Goal: Task Accomplishment & Management: Use online tool/utility

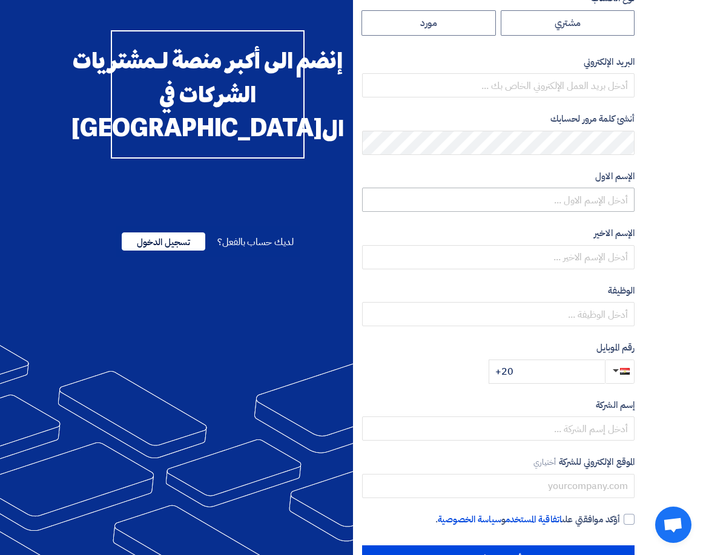
scroll to position [109, 0]
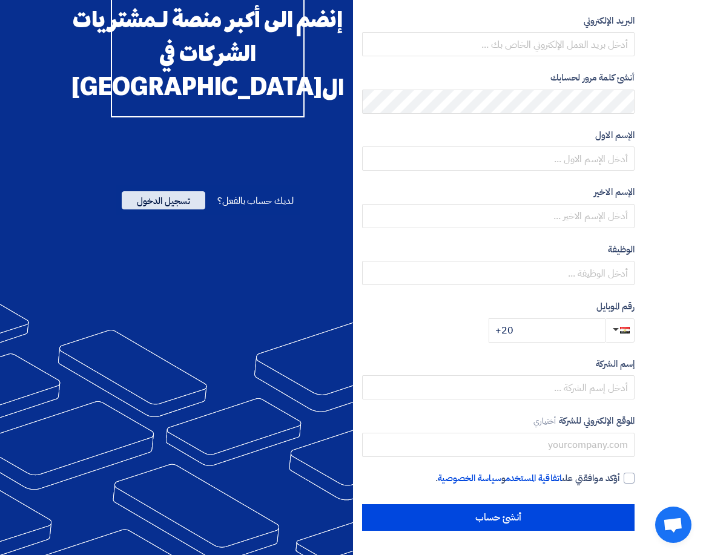
click at [165, 209] on span "تسجيل الدخول" at bounding box center [164, 200] width 84 height 18
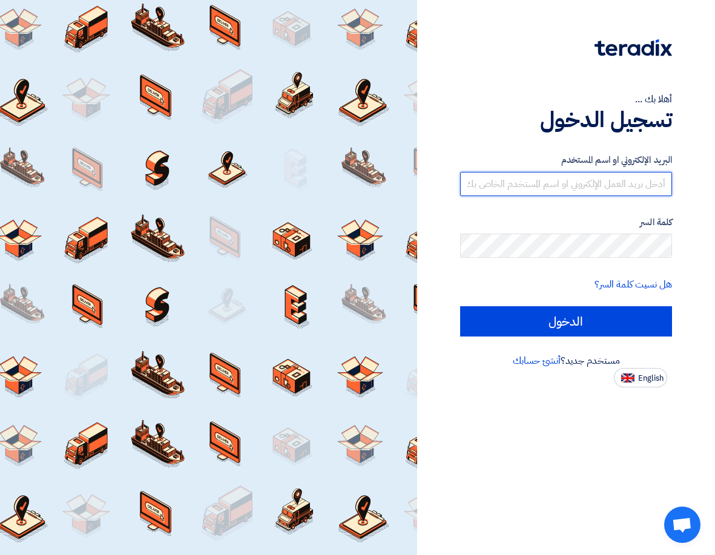
click at [608, 188] on input "text" at bounding box center [566, 184] width 212 height 24
type input "ة"
type input "modggfc5@gmail.com"
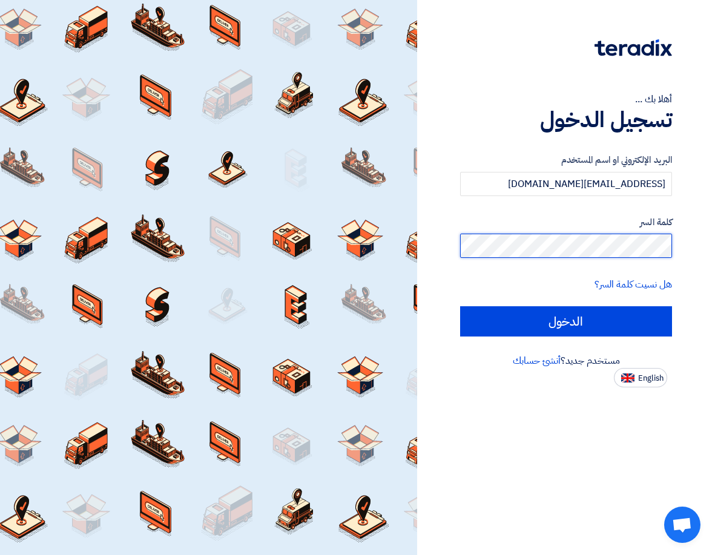
click at [460, 306] on input "الدخول" at bounding box center [566, 321] width 212 height 30
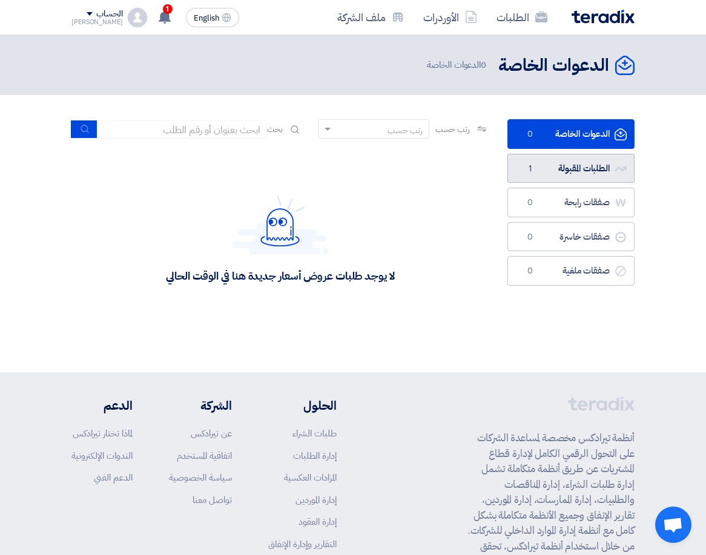
click at [588, 172] on link "الطلبات المقبولة الطلبات المقبولة 1" at bounding box center [570, 169] width 127 height 30
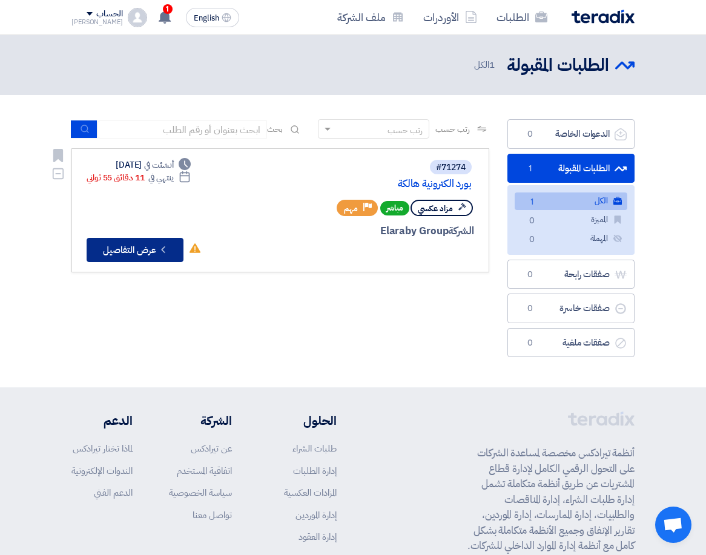
click at [154, 250] on button "Check details عرض التفاصيل" at bounding box center [135, 250] width 97 height 24
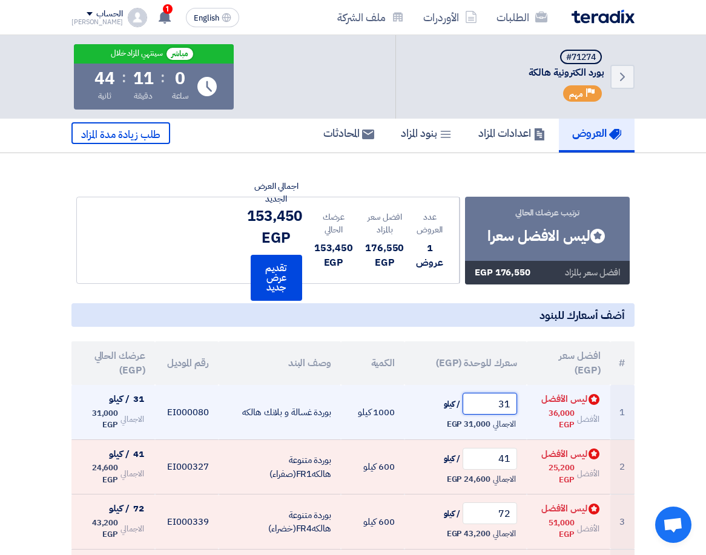
drag, startPoint x: 513, startPoint y: 405, endPoint x: 498, endPoint y: 406, distance: 14.5
click at [500, 406] on input "31" at bounding box center [489, 404] width 54 height 22
type input "2"
type input "3"
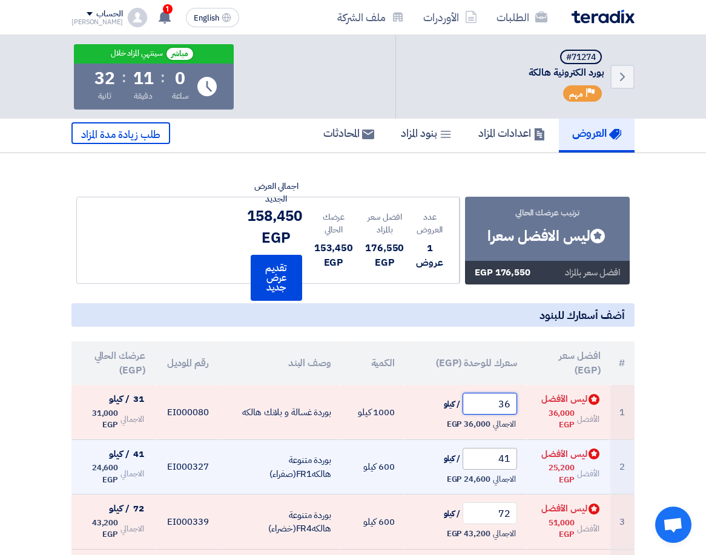
type input "36"
click at [509, 462] on input "41" at bounding box center [489, 459] width 54 height 22
click at [505, 460] on input "41" at bounding box center [489, 459] width 54 height 22
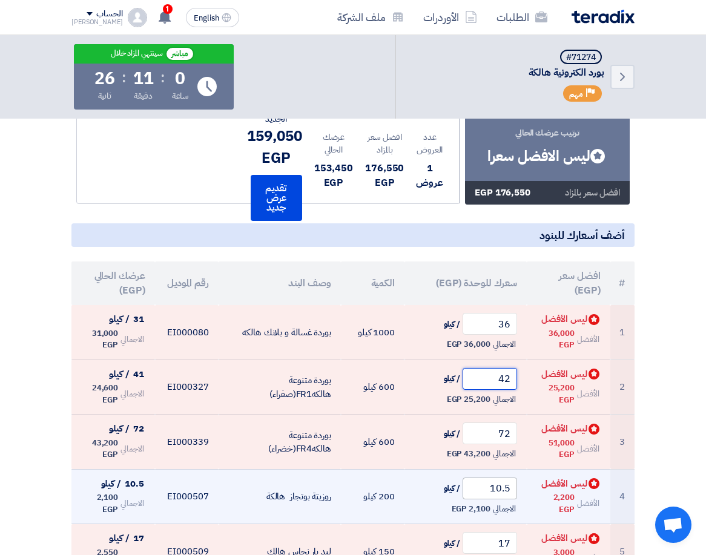
scroll to position [121, 0]
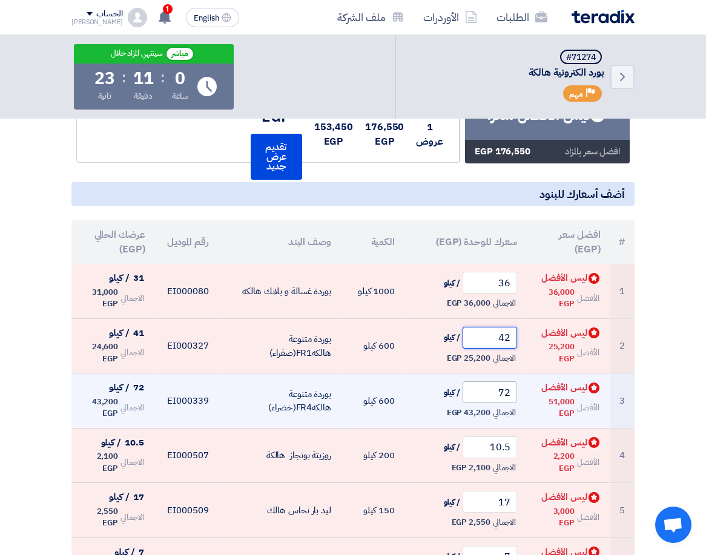
type input "42"
click at [513, 391] on input "72" at bounding box center [489, 392] width 54 height 22
type input "5,572"
drag, startPoint x: 508, startPoint y: 395, endPoint x: 473, endPoint y: 404, distance: 35.7
click at [473, 404] on td "5,572 / كيلو الاجمالي 3,343,200 EGP" at bounding box center [465, 400] width 122 height 55
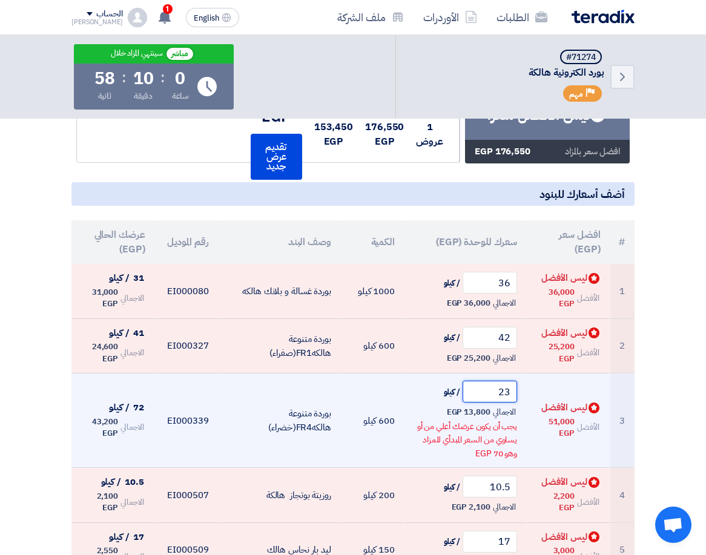
type input "2"
type input "5"
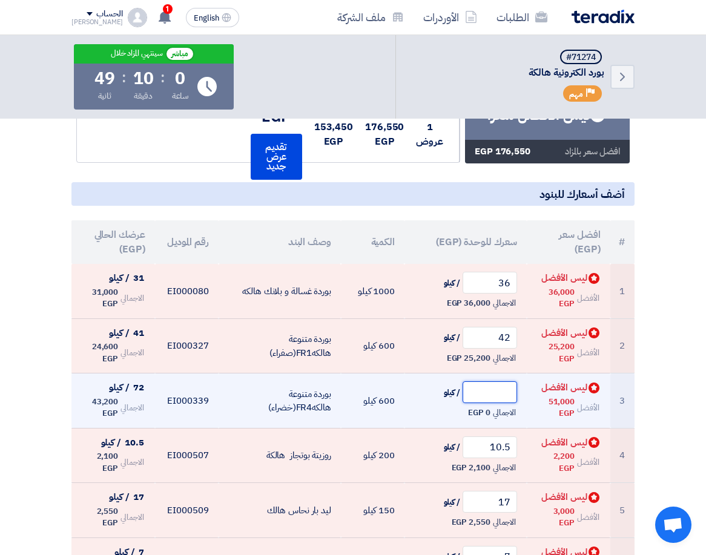
type input "8"
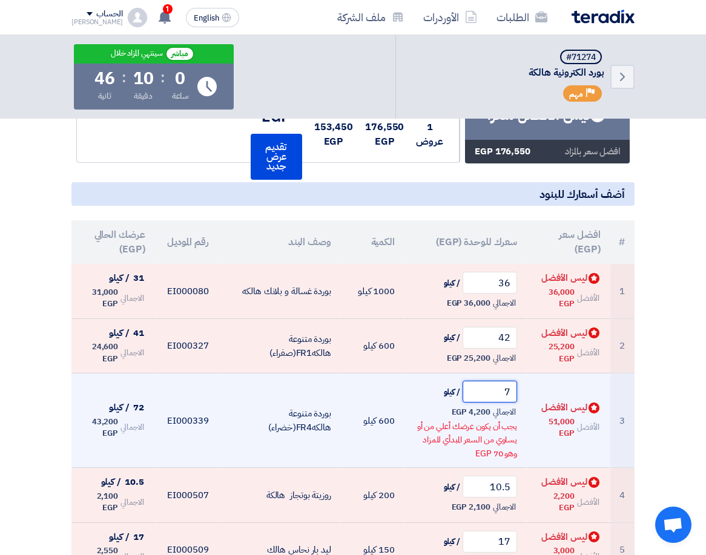
type input "75"
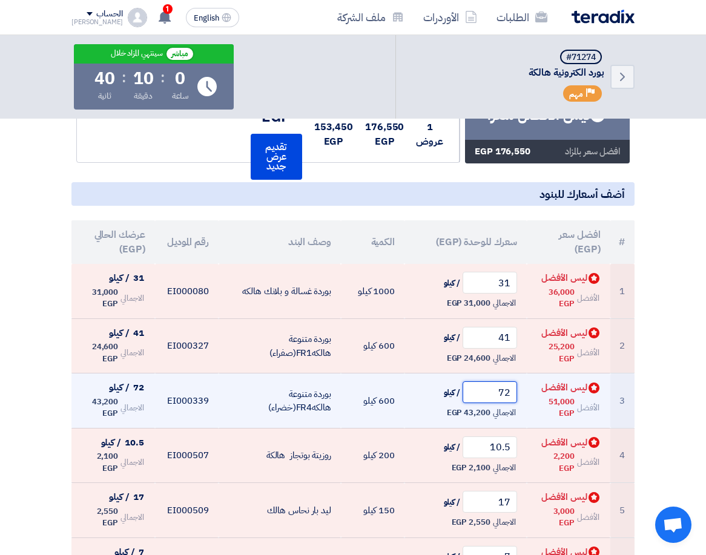
click at [509, 393] on input "72" at bounding box center [489, 392] width 54 height 22
drag, startPoint x: 506, startPoint y: 395, endPoint x: 513, endPoint y: 391, distance: 7.6
click at [513, 391] on input "72" at bounding box center [489, 392] width 54 height 22
type input "7"
type input "8"
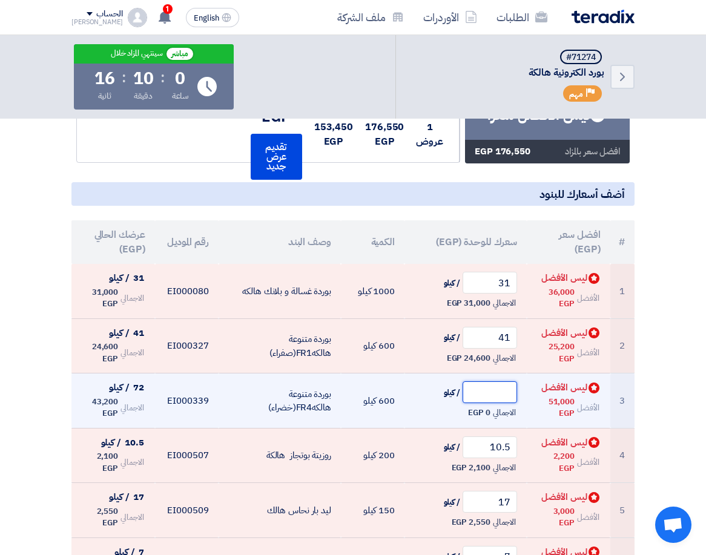
type input "1"
type input "9"
type input "8"
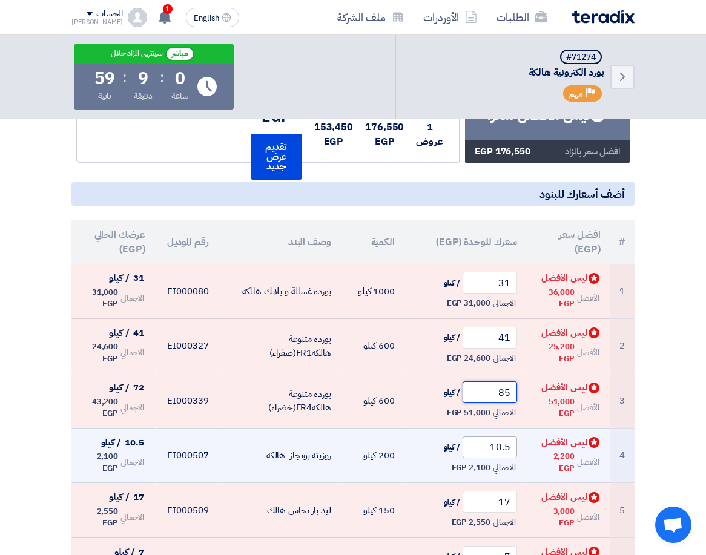
type input "85"
click at [493, 453] on input "10.5" at bounding box center [489, 447] width 54 height 22
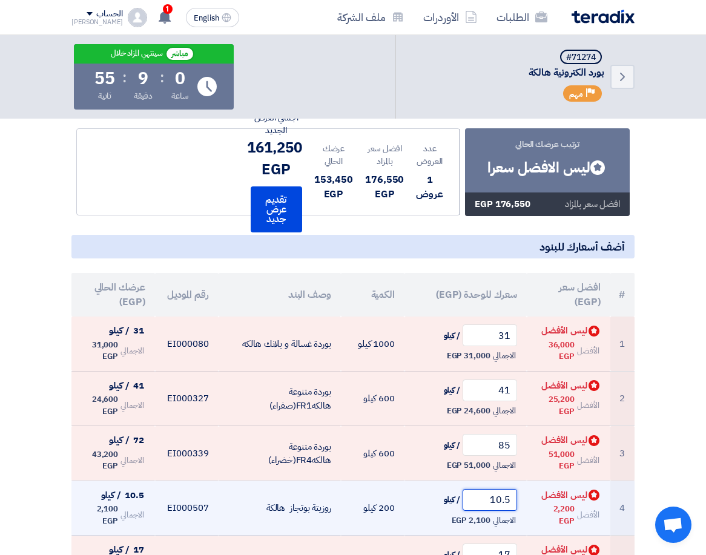
scroll to position [61, 0]
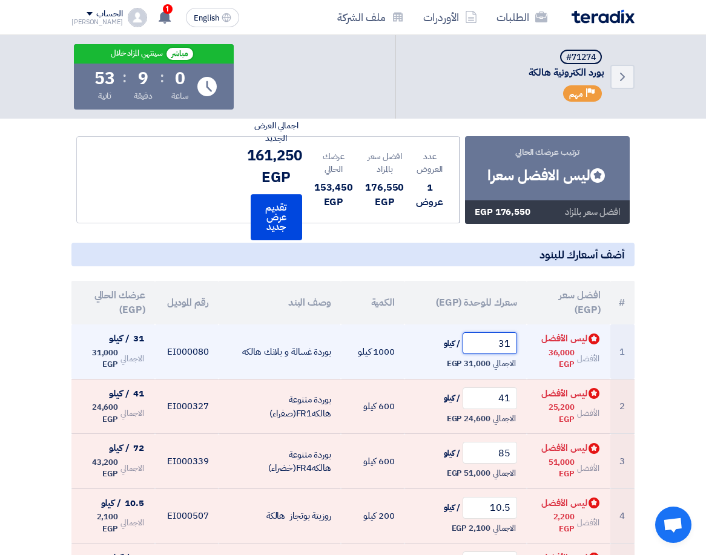
drag, startPoint x: 513, startPoint y: 346, endPoint x: 497, endPoint y: 345, distance: 15.8
click at [497, 345] on input "31" at bounding box center [489, 343] width 54 height 22
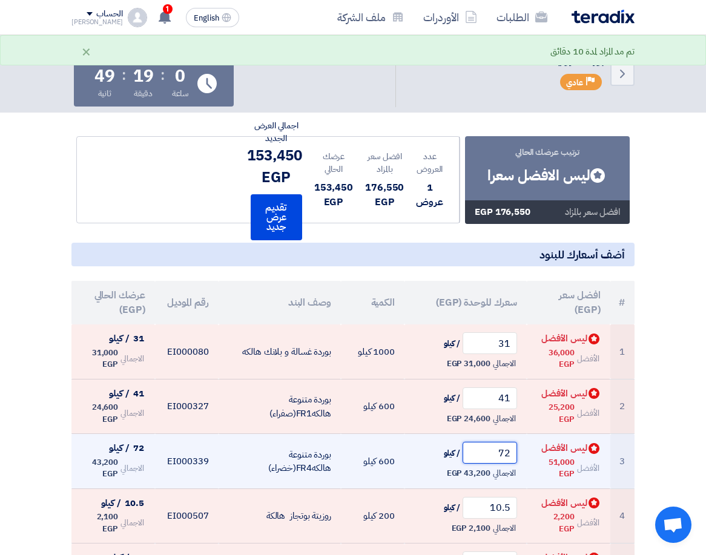
drag, startPoint x: 514, startPoint y: 454, endPoint x: 499, endPoint y: 456, distance: 15.3
click at [499, 456] on input "72" at bounding box center [489, 453] width 54 height 22
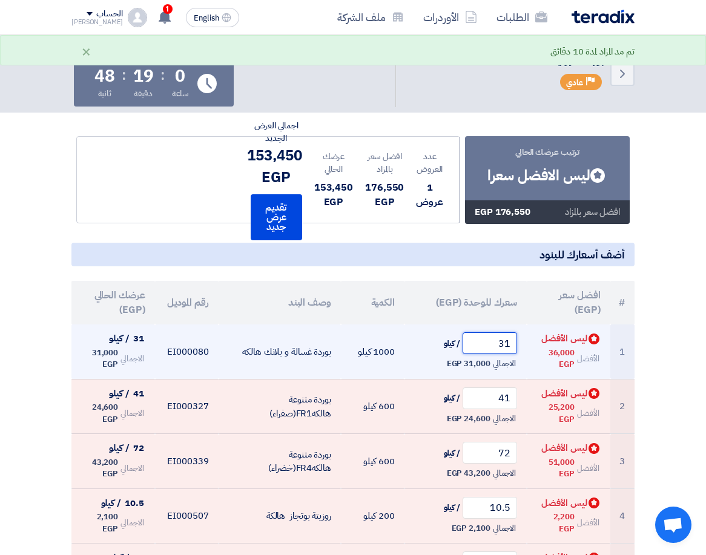
drag, startPoint x: 511, startPoint y: 346, endPoint x: 487, endPoint y: 346, distance: 24.8
click at [487, 346] on input "31" at bounding box center [489, 343] width 54 height 22
type input "3"
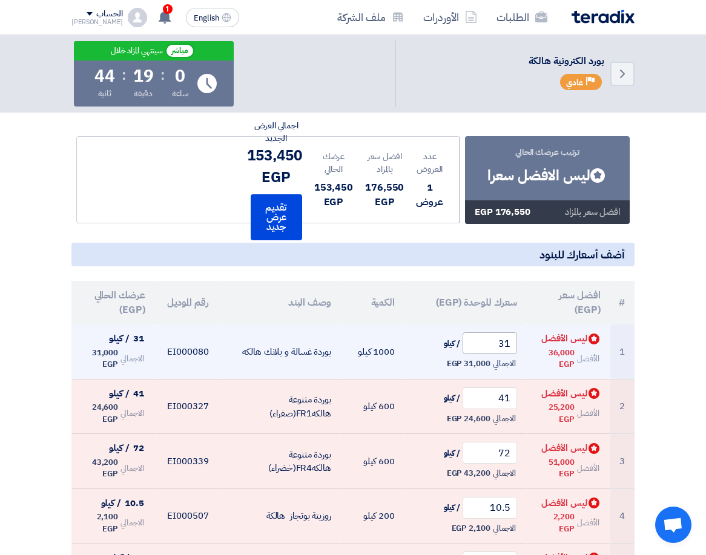
drag, startPoint x: 518, startPoint y: 340, endPoint x: 508, endPoint y: 341, distance: 10.4
click at [508, 341] on td "31 / كيلو الاجمالي 31,000 EGP" at bounding box center [465, 351] width 122 height 54
drag, startPoint x: 511, startPoint y: 341, endPoint x: 483, endPoint y: 344, distance: 27.9
click at [483, 344] on input "31" at bounding box center [489, 343] width 54 height 22
type input "36"
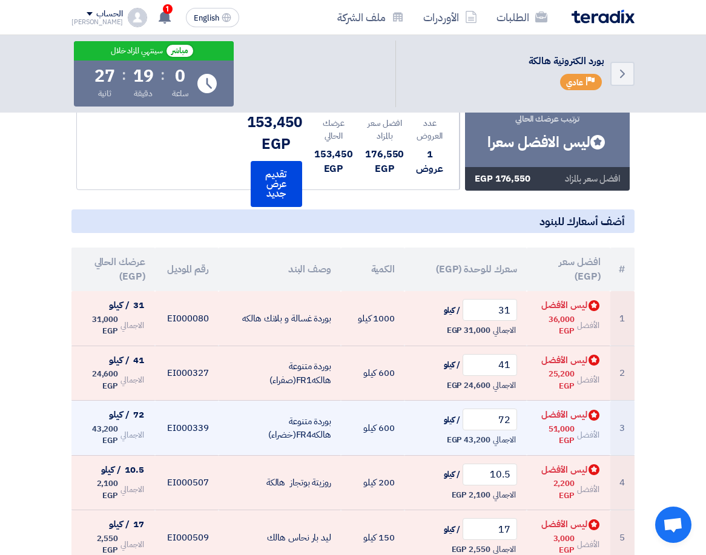
scroll to position [0, 0]
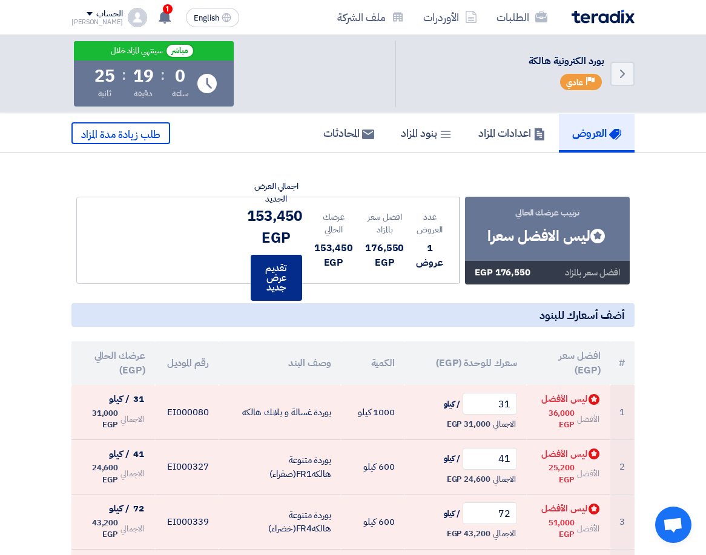
click at [282, 284] on button "تقديم عرض جديد" at bounding box center [276, 278] width 51 height 46
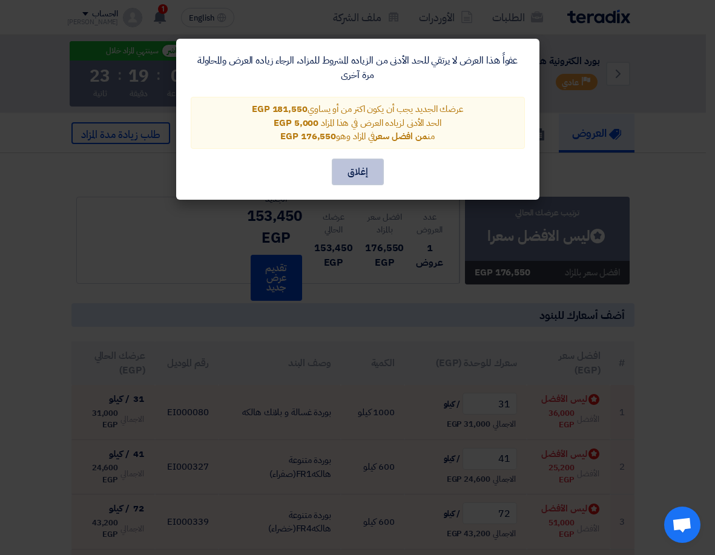
click at [355, 171] on button "إغلاق" at bounding box center [358, 172] width 52 height 27
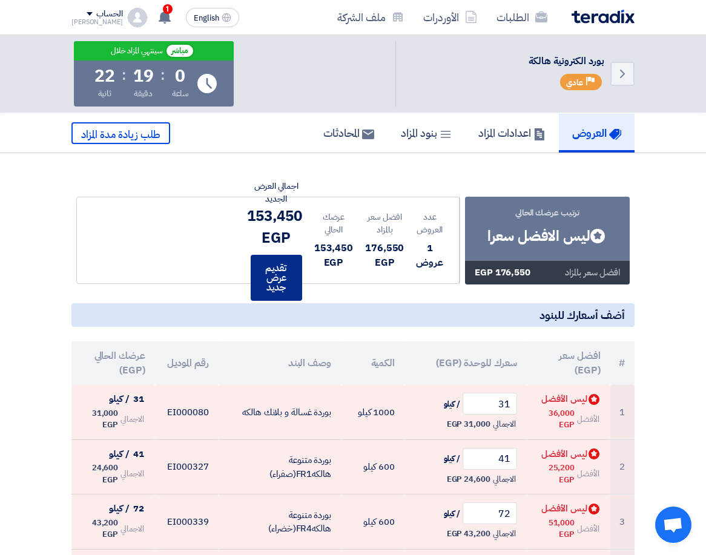
click at [277, 283] on button "تقديم عرض جديد" at bounding box center [276, 278] width 51 height 46
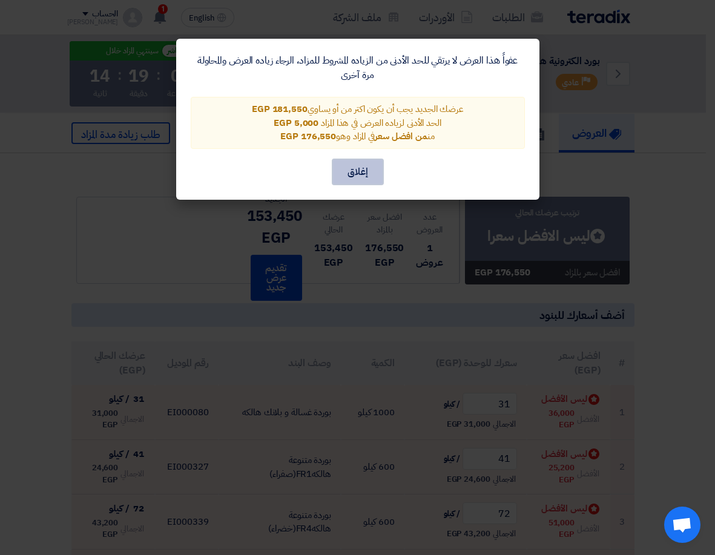
click at [351, 168] on button "إغلاق" at bounding box center [358, 172] width 52 height 27
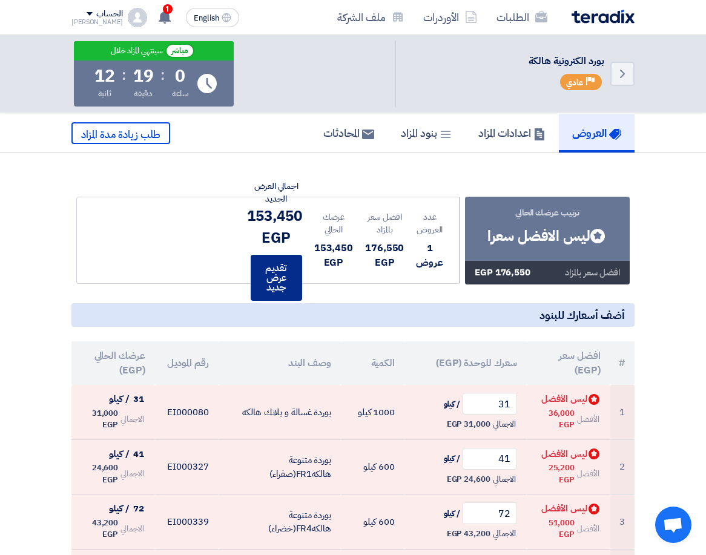
click at [288, 278] on button "تقديم عرض جديد" at bounding box center [276, 278] width 51 height 46
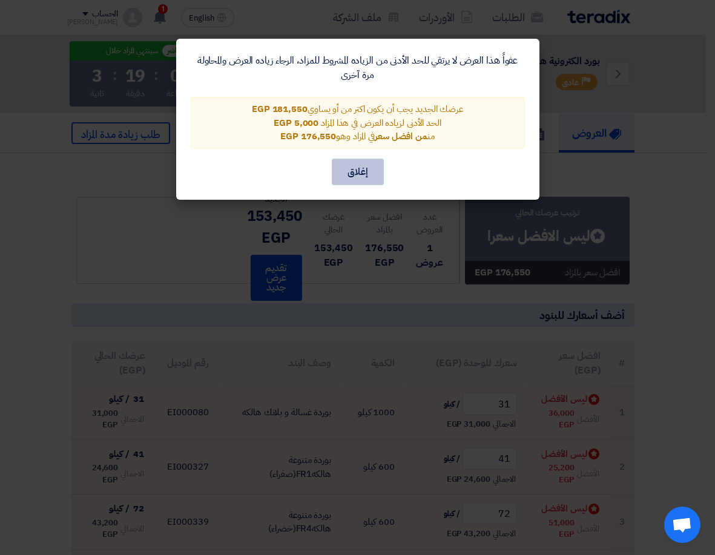
click at [344, 180] on button "إغلاق" at bounding box center [358, 172] width 52 height 27
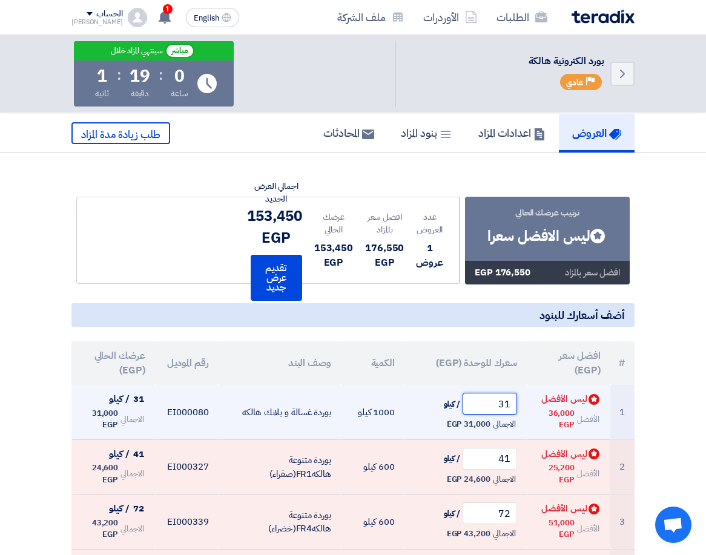
drag, startPoint x: 510, startPoint y: 404, endPoint x: 477, endPoint y: 401, distance: 32.8
click at [477, 401] on input "31" at bounding box center [489, 404] width 54 height 22
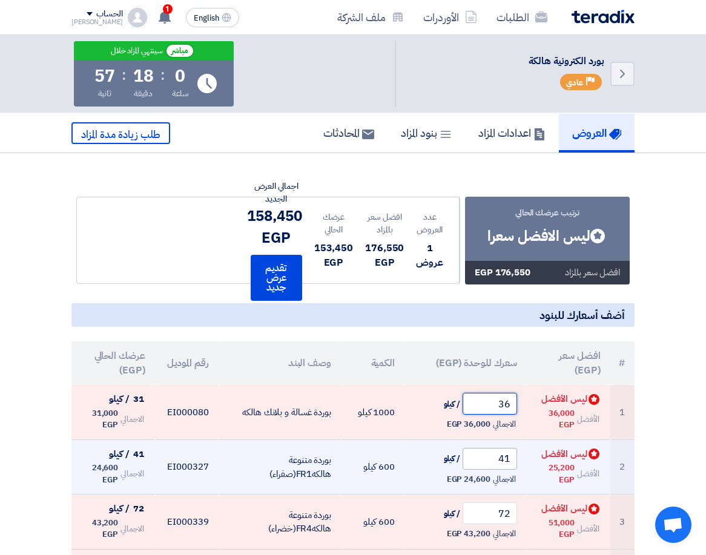
type input "36"
click at [502, 460] on input "41" at bounding box center [489, 459] width 54 height 22
drag, startPoint x: 502, startPoint y: 460, endPoint x: 509, endPoint y: 461, distance: 8.0
click at [509, 461] on input "41" at bounding box center [489, 459] width 54 height 22
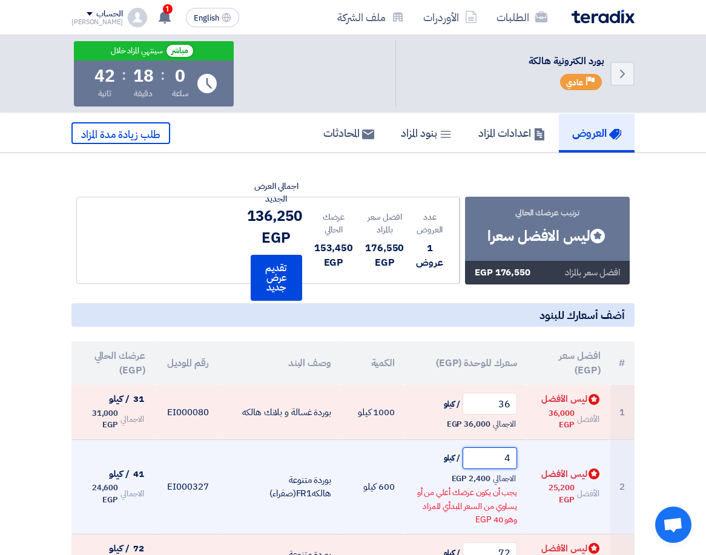
type input "42"
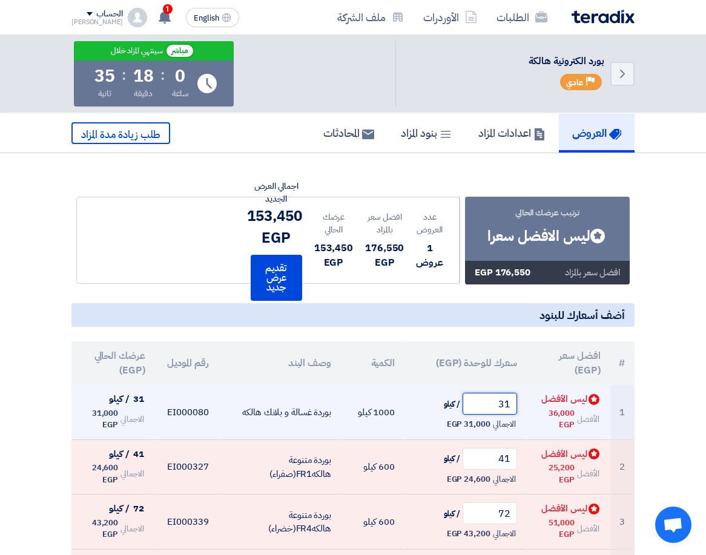
click at [505, 404] on input "31" at bounding box center [489, 404] width 54 height 22
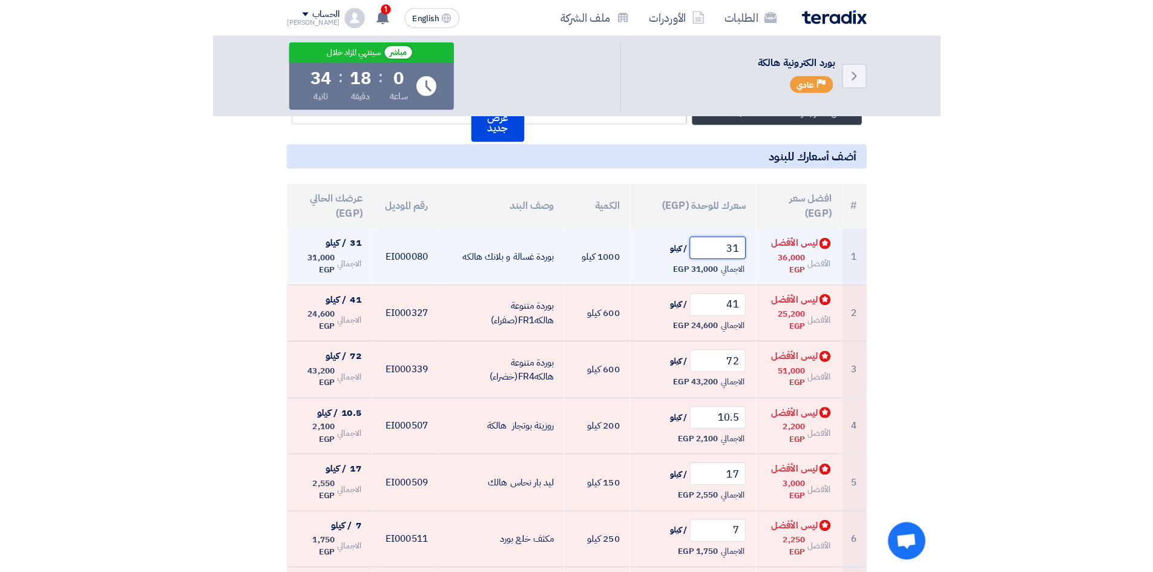
scroll to position [182, 0]
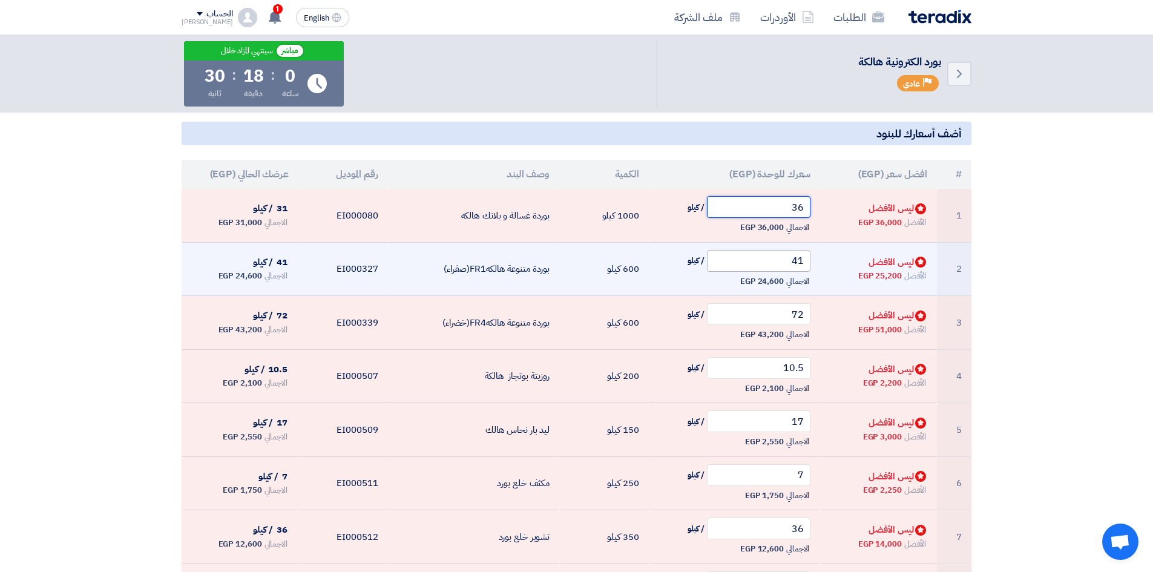
type input "36"
click at [714, 262] on input "41" at bounding box center [759, 261] width 104 height 22
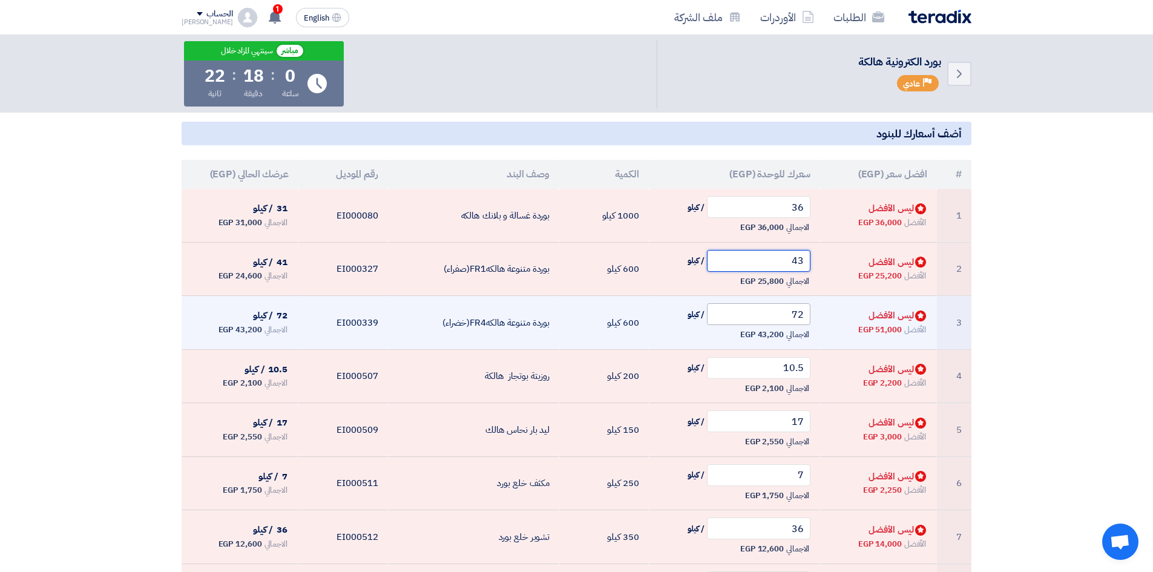
type input "43"
click at [714, 314] on input "72" at bounding box center [759, 314] width 104 height 22
drag, startPoint x: 805, startPoint y: 316, endPoint x: 787, endPoint y: 313, distance: 18.5
click at [714, 313] on input "72" at bounding box center [759, 314] width 104 height 22
type input "4"
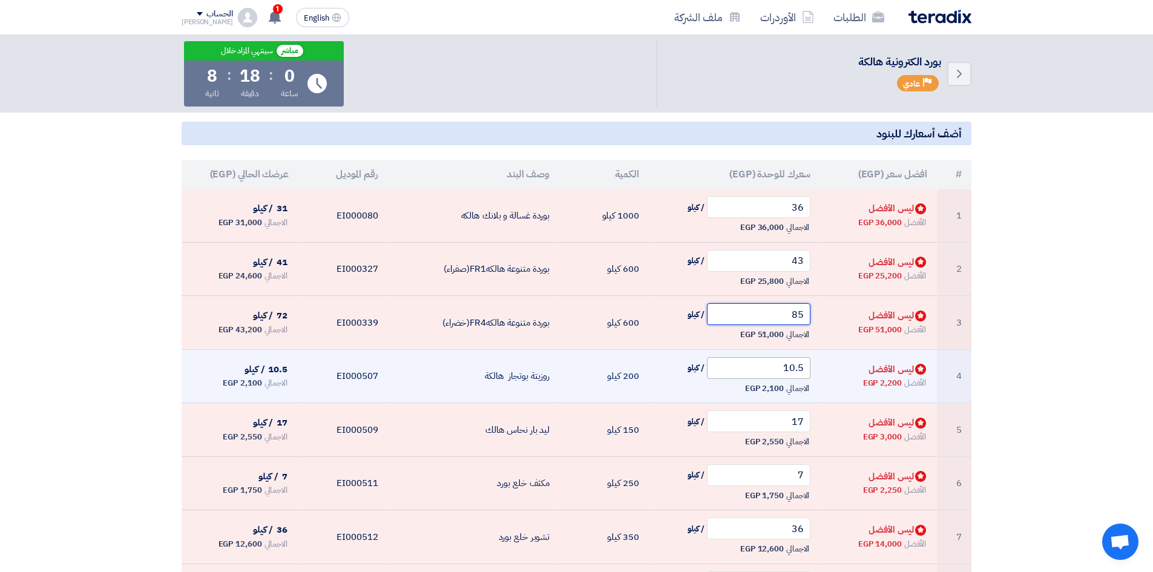
type input "85"
click at [714, 373] on input "10.5" at bounding box center [759, 368] width 104 height 22
drag, startPoint x: 803, startPoint y: 368, endPoint x: 765, endPoint y: 370, distance: 37.6
click at [714, 370] on input "10.5" at bounding box center [759, 368] width 104 height 22
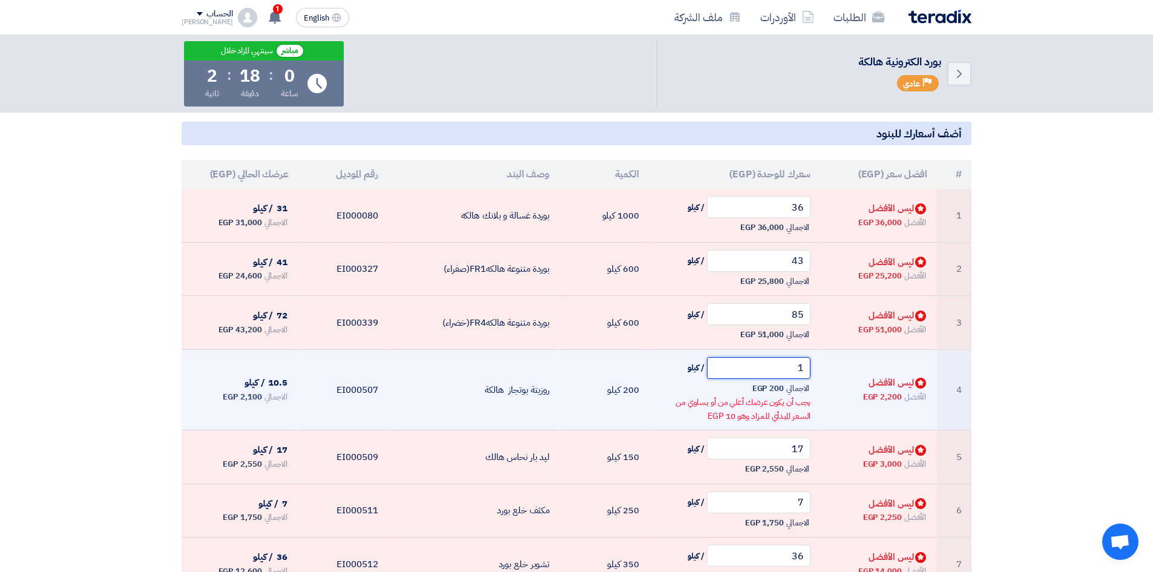
type input "11"
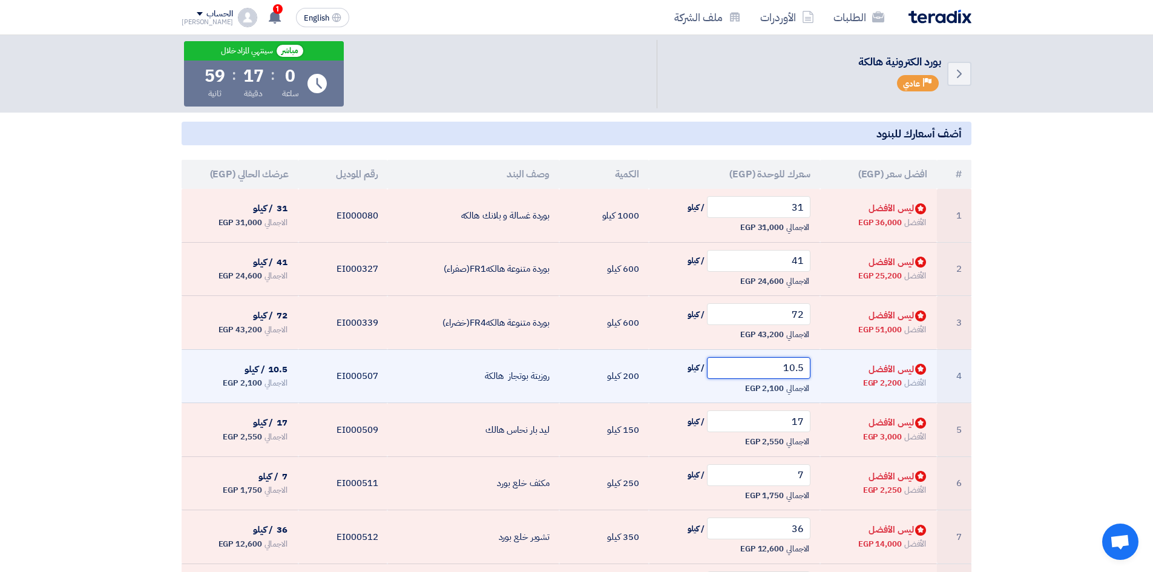
drag, startPoint x: 808, startPoint y: 368, endPoint x: 768, endPoint y: 364, distance: 39.6
click at [714, 364] on input "10.5" at bounding box center [759, 368] width 104 height 22
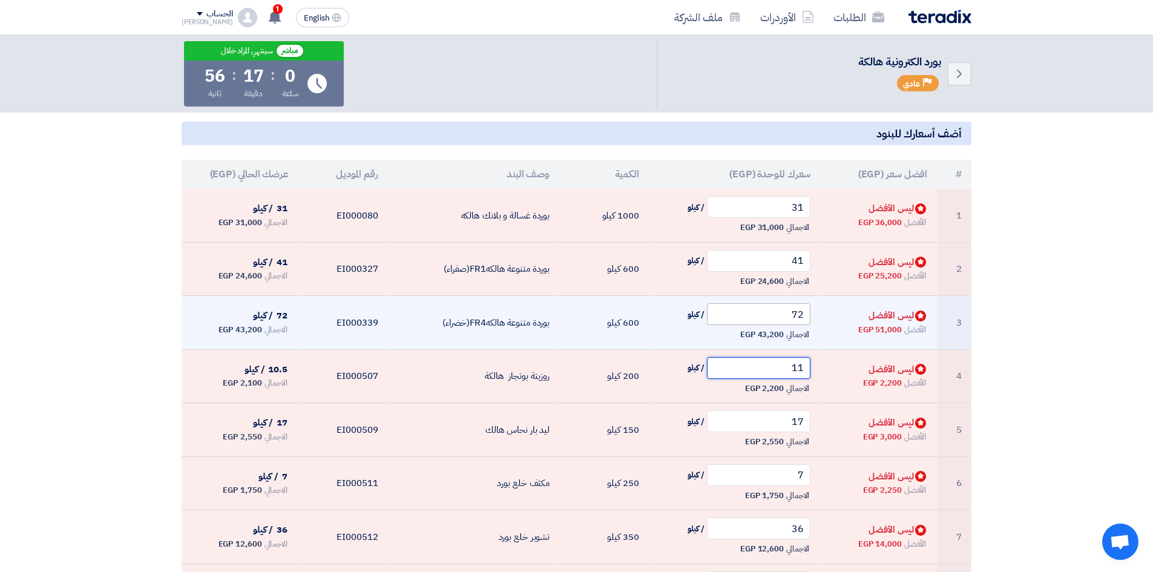
type input "11"
drag, startPoint x: 808, startPoint y: 316, endPoint x: 767, endPoint y: 309, distance: 41.2
click at [714, 309] on input "72" at bounding box center [759, 314] width 104 height 22
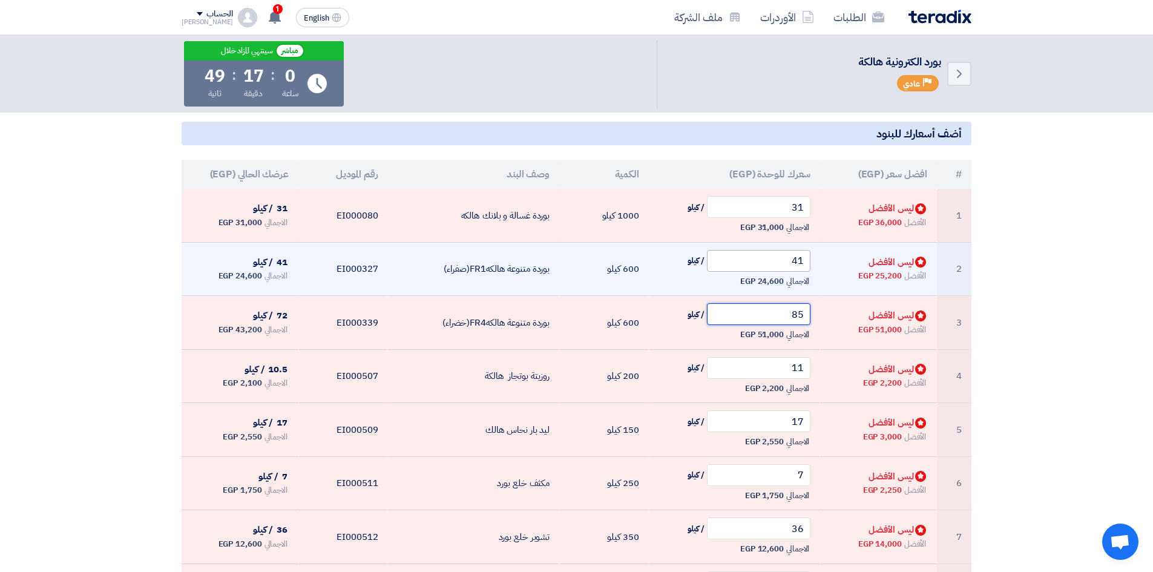
type input "85"
drag, startPoint x: 804, startPoint y: 260, endPoint x: 773, endPoint y: 261, distance: 30.3
click at [714, 261] on input "41" at bounding box center [759, 261] width 104 height 22
drag, startPoint x: 806, startPoint y: 263, endPoint x: 795, endPoint y: 261, distance: 11.6
click at [714, 261] on input "41" at bounding box center [759, 261] width 104 height 22
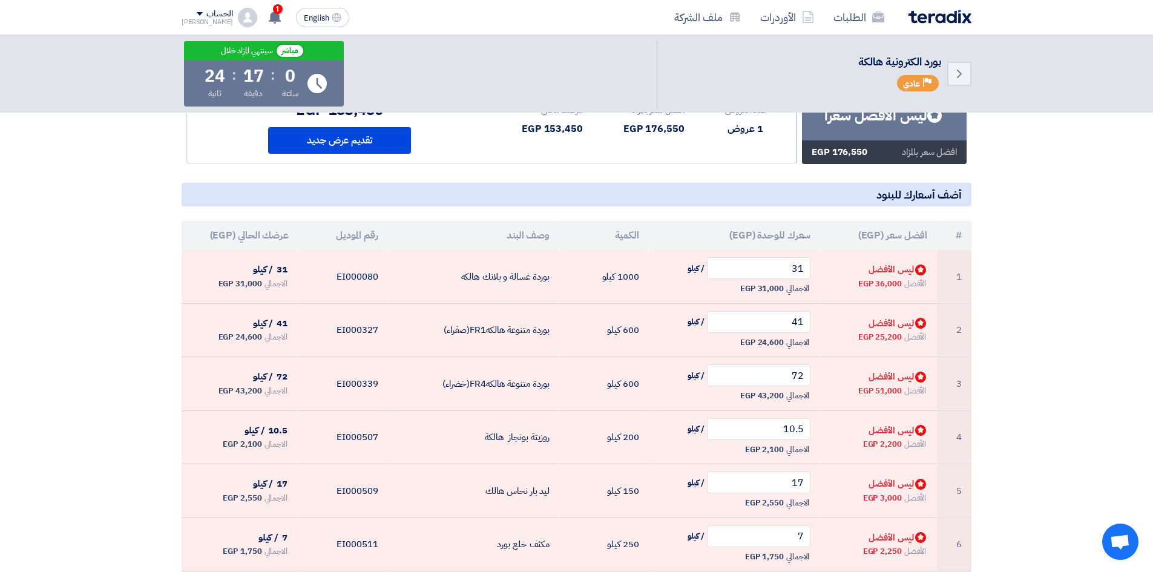
scroll to position [121, 0]
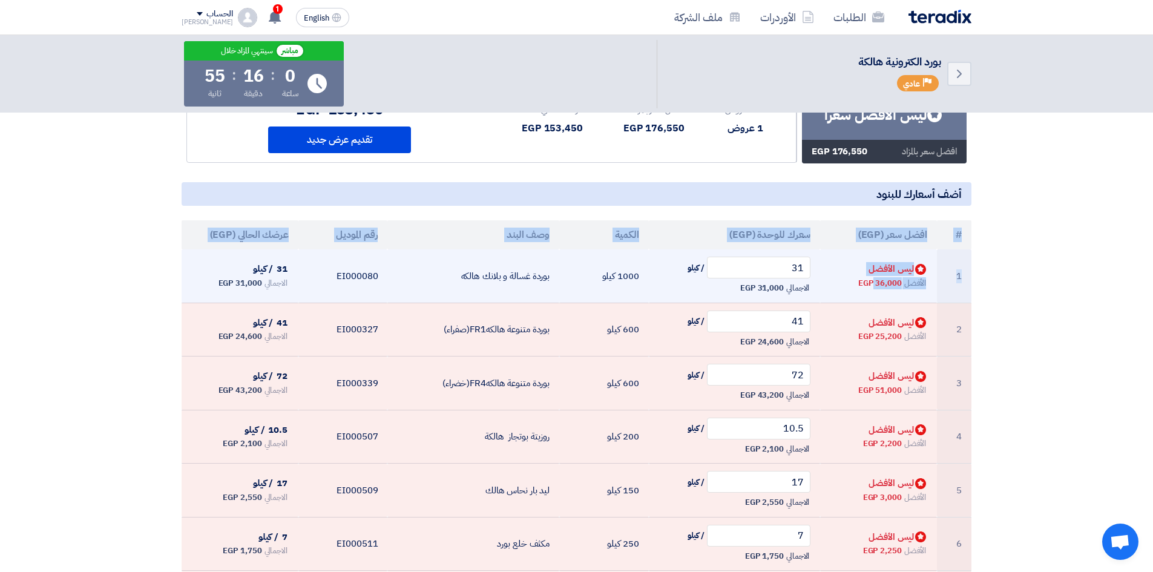
drag, startPoint x: 805, startPoint y: 269, endPoint x: 928, endPoint y: 291, distance: 124.9
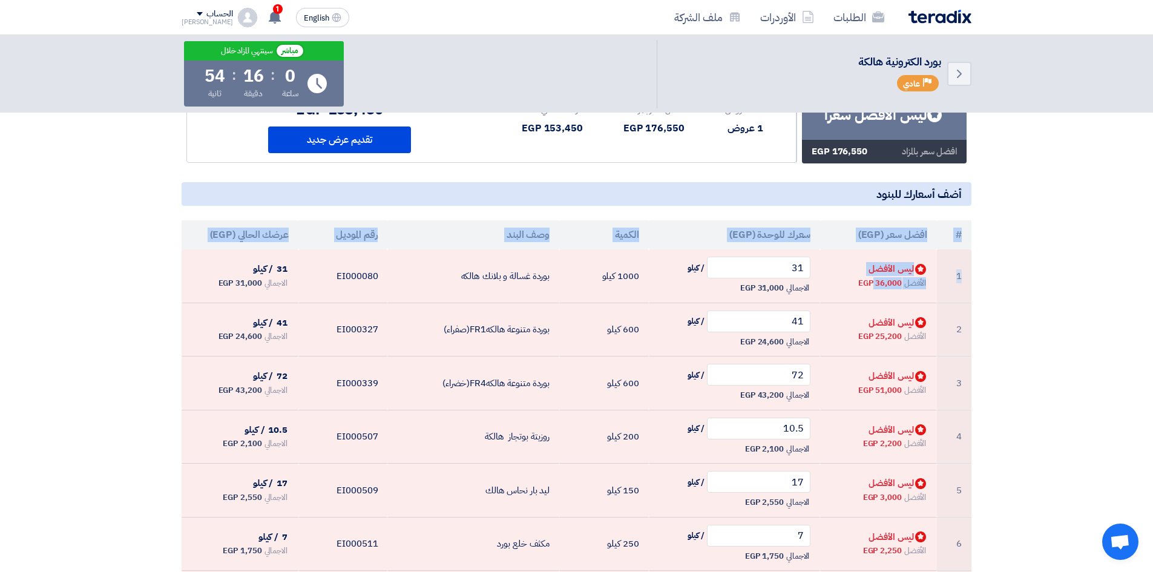
click at [714, 288] on section "ترتيب عرضك الحالي Bids submitted ليس الافضل سعرا افضل سعر بالمزاد 176,550 EGP" at bounding box center [576, 487] width 1153 height 911
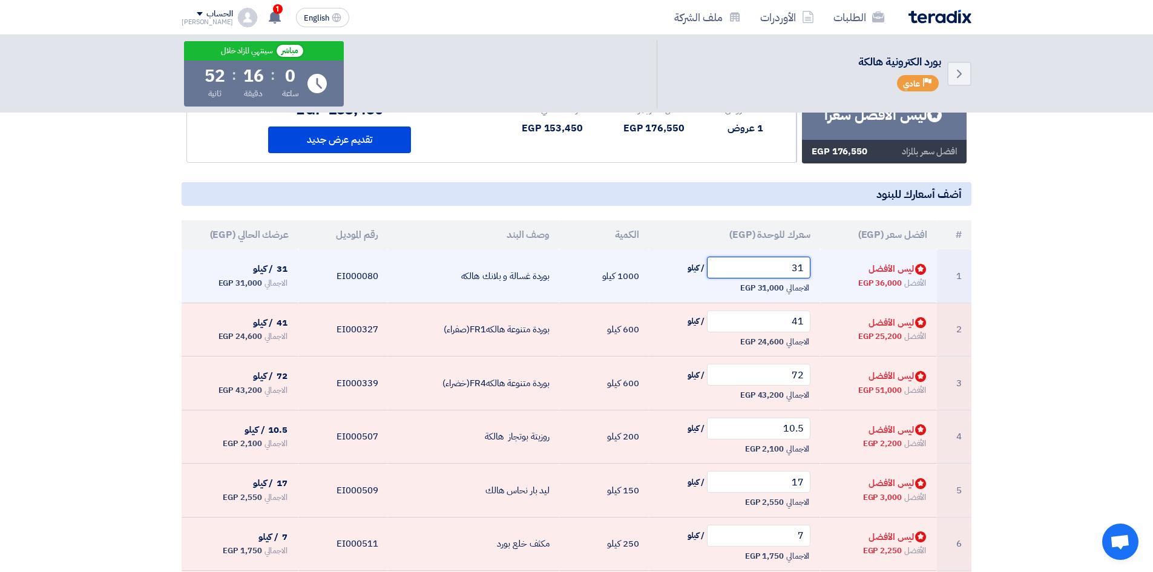
drag, startPoint x: 780, startPoint y: 269, endPoint x: 893, endPoint y: 263, distance: 112.7
click at [714, 263] on tr "1 Bids submitted ليس الأفضل الأفضل 36,000 EGP 31 / كيلو الاجمالي 31,000 EGP" at bounding box center [577, 275] width 790 height 53
type input "36.1"
click at [714, 286] on td "36.1 / كيلو الاجمالي 36,100 EGP" at bounding box center [735, 275] width 172 height 53
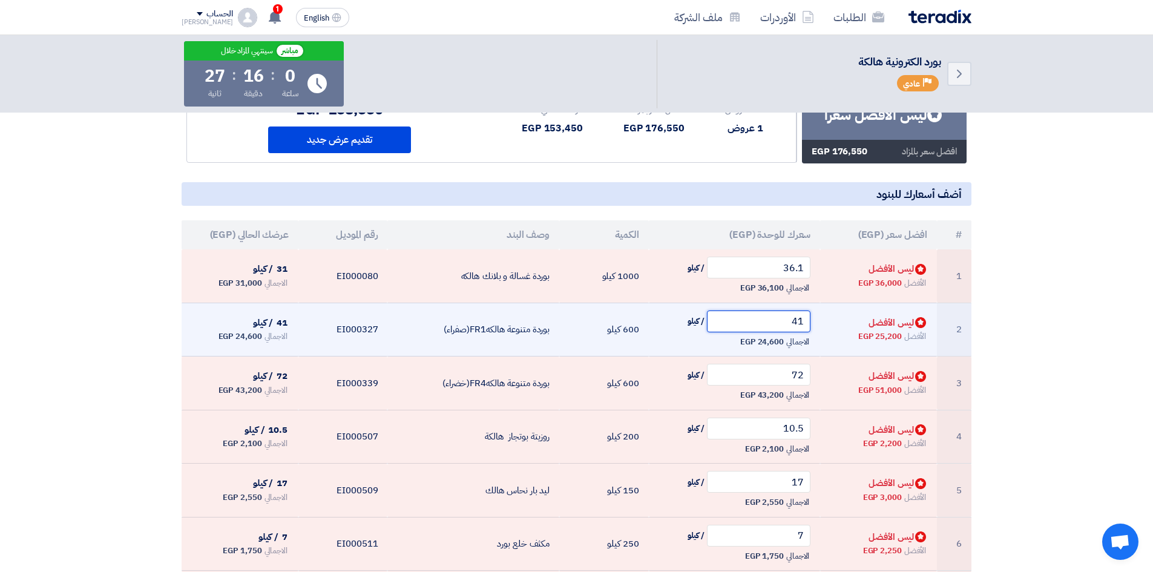
drag, startPoint x: 764, startPoint y: 329, endPoint x: 833, endPoint y: 335, distance: 69.2
click at [714, 335] on tr "2 Bids submitted ليس الأفضل الأفضل 25,200 EGP 41 / كيلو الاجمالي 24,600 EGP" at bounding box center [577, 330] width 790 height 54
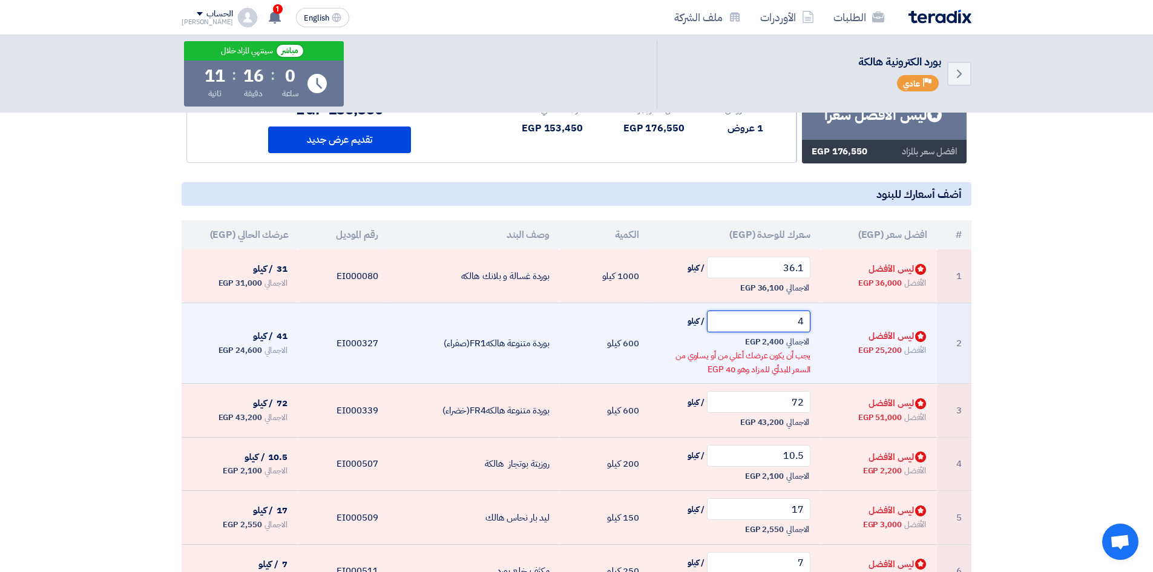
type input "42"
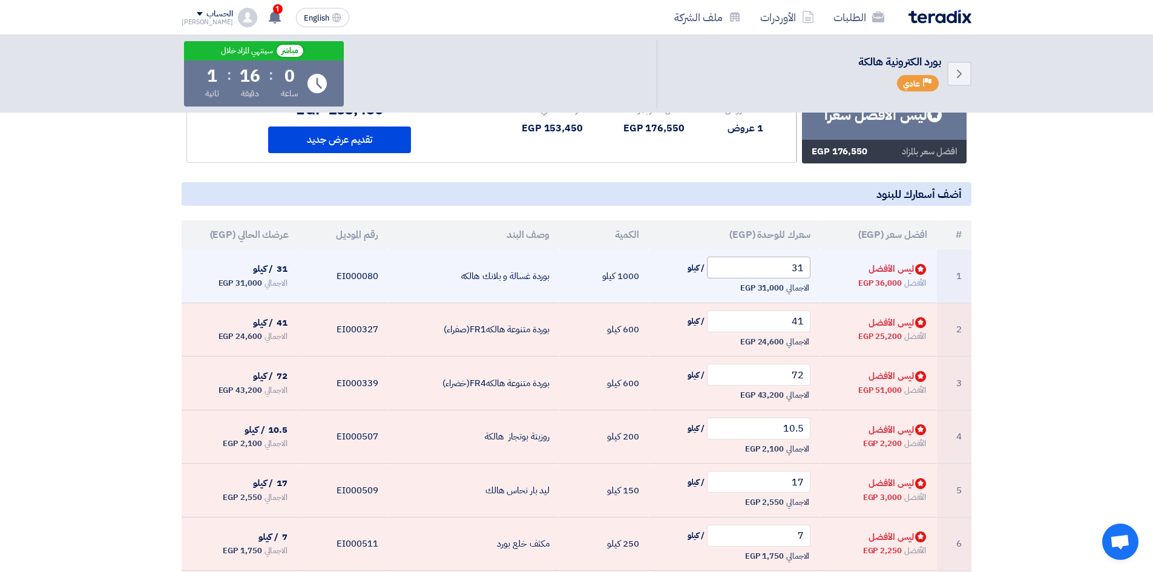
click at [714, 263] on input "31" at bounding box center [759, 268] width 104 height 22
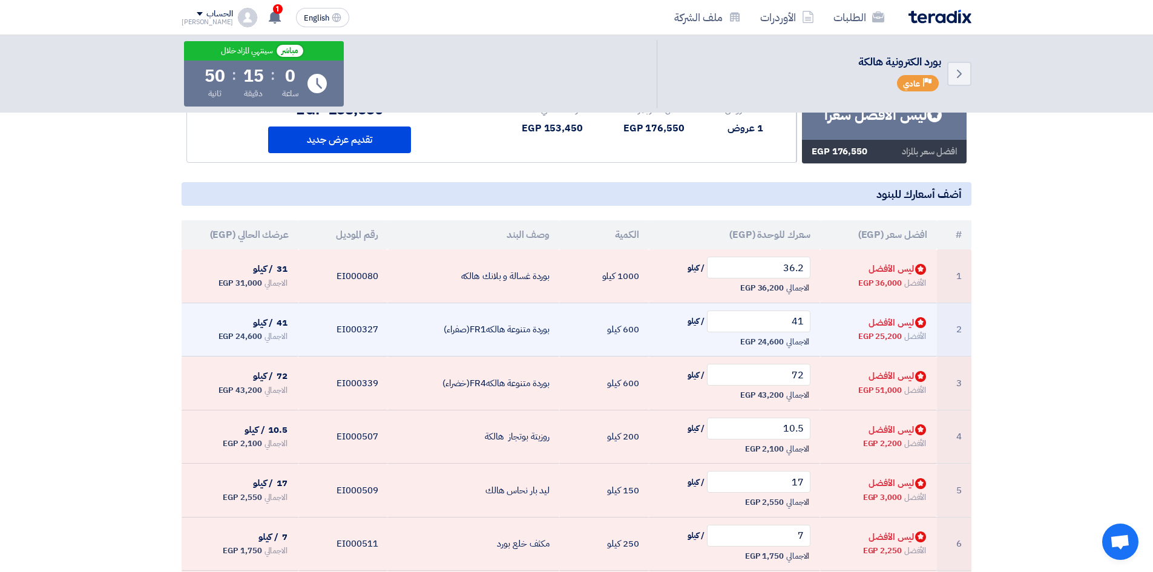
type input "36.2"
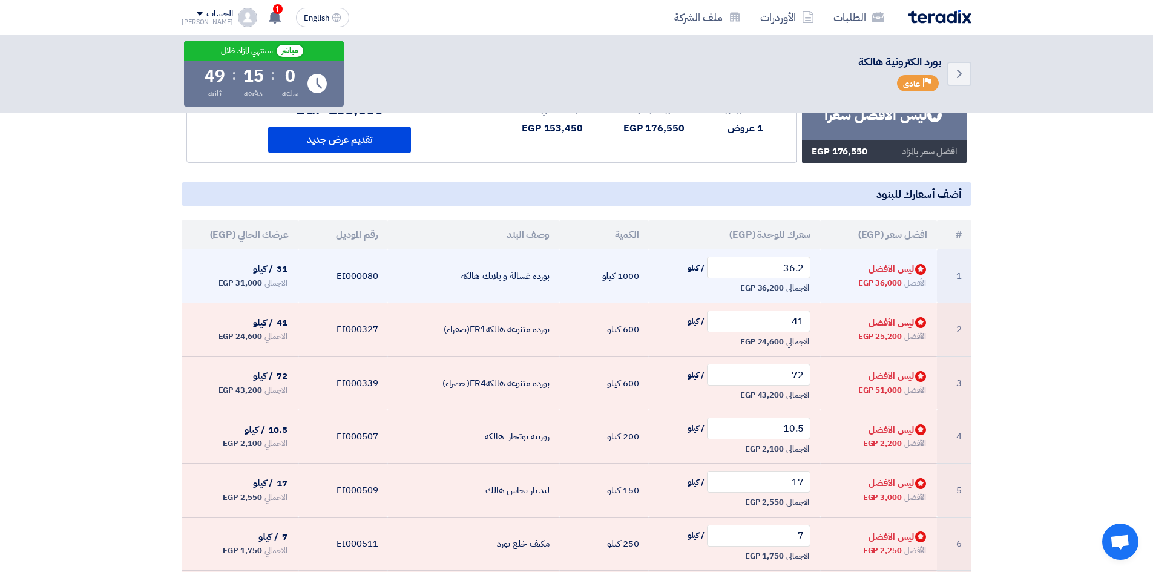
click at [714, 292] on span "36,200 EGP" at bounding box center [762, 288] width 44 height 12
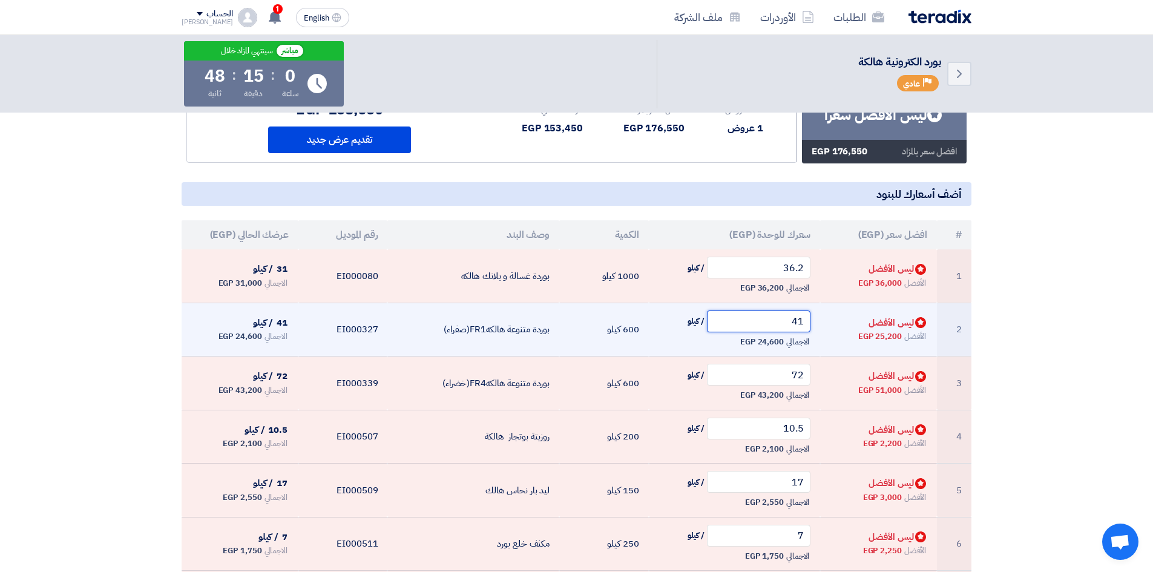
click at [714, 313] on input "41" at bounding box center [759, 321] width 104 height 22
drag, startPoint x: 787, startPoint y: 324, endPoint x: 812, endPoint y: 324, distance: 25.4
click at [714, 324] on td "41 / كيلو الاجمالي 24,600 EGP" at bounding box center [735, 330] width 172 height 54
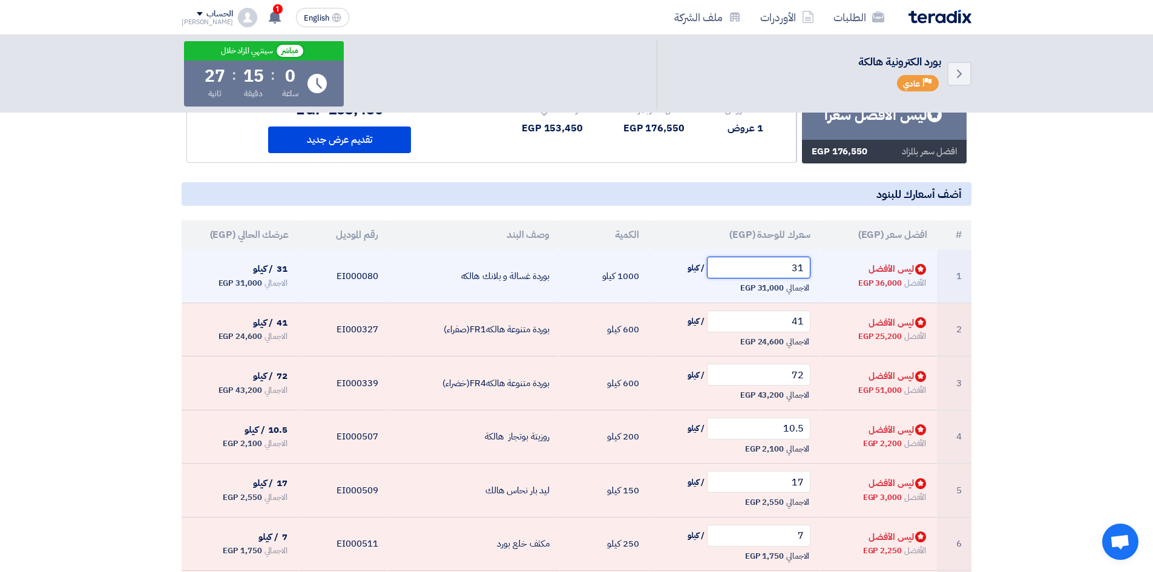
drag, startPoint x: 806, startPoint y: 269, endPoint x: 730, endPoint y: 258, distance: 77.1
click at [714, 260] on input "31" at bounding box center [759, 268] width 104 height 22
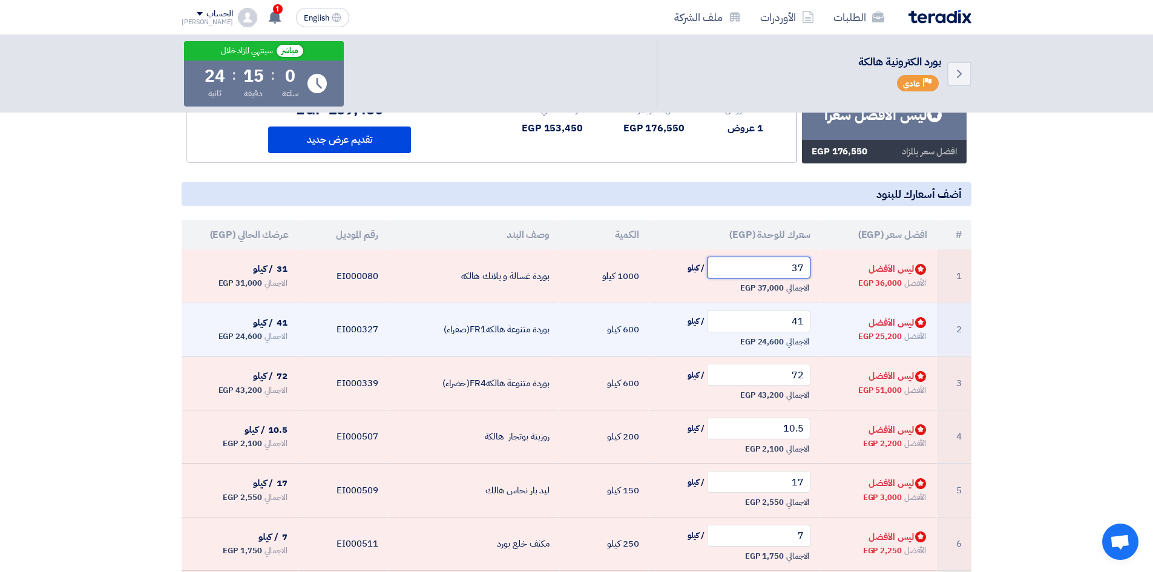
type input "37"
drag, startPoint x: 774, startPoint y: 321, endPoint x: 845, endPoint y: 313, distance: 71.8
click at [714, 313] on tr "2 Bids submitted ليس الأفضل الأفضل 25,200 EGP 41 / كيلو الاجمالي 24,600 EGP" at bounding box center [577, 330] width 790 height 54
type input "5"
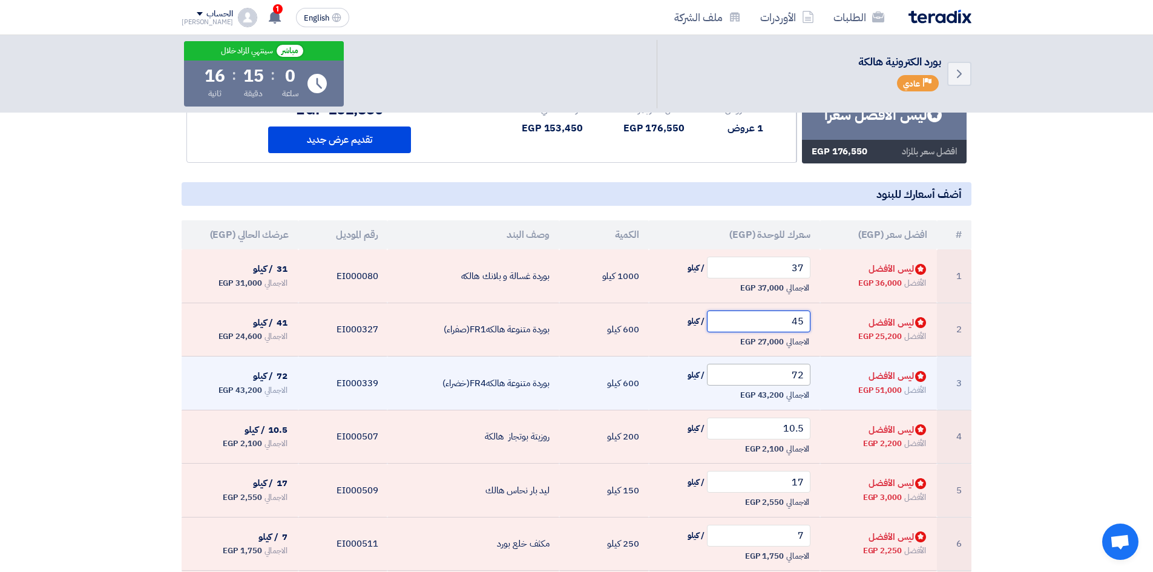
type input "45"
click at [714, 382] on input "72" at bounding box center [759, 375] width 104 height 22
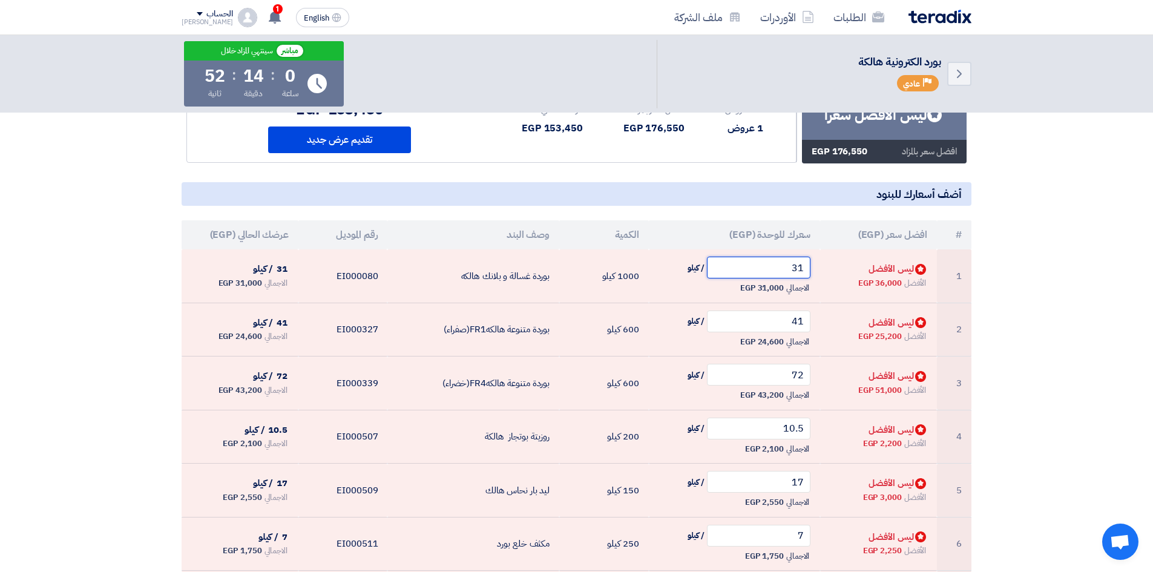
drag, startPoint x: 804, startPoint y: 269, endPoint x: 1031, endPoint y: 355, distance: 242.4
click at [714, 354] on section "ترتيب عرضك الحالي Bids submitted ليس الافضل سعرا افضل سعر بالمزاد 176,550 EGP" at bounding box center [576, 487] width 1153 height 911
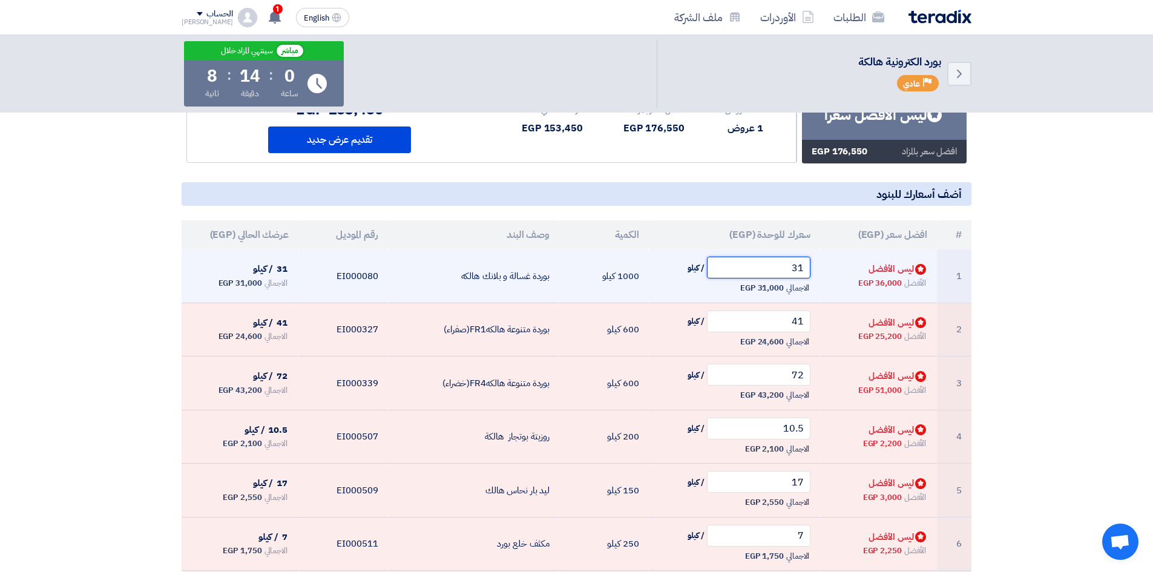
drag, startPoint x: 761, startPoint y: 269, endPoint x: 816, endPoint y: 271, distance: 54.5
click at [714, 271] on td "31 / كيلو الاجمالي 31,000 EGP" at bounding box center [735, 275] width 172 height 53
drag, startPoint x: 752, startPoint y: 270, endPoint x: 821, endPoint y: 267, distance: 69.0
click at [714, 267] on tr "1 Bids submitted ليس الأفضل الأفضل 36,000 EGP 31 / كيلو الاجمالي 31,000 EGP" at bounding box center [577, 275] width 790 height 53
type input "6"
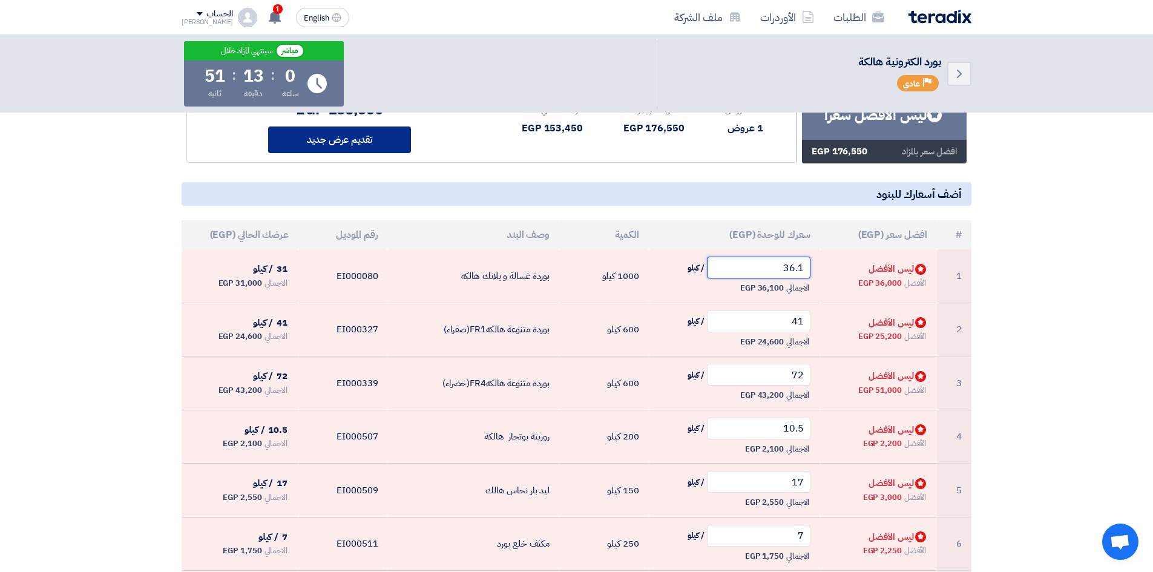
type input "36.1"
click at [355, 137] on button "تقديم عرض جديد" at bounding box center [339, 139] width 143 height 27
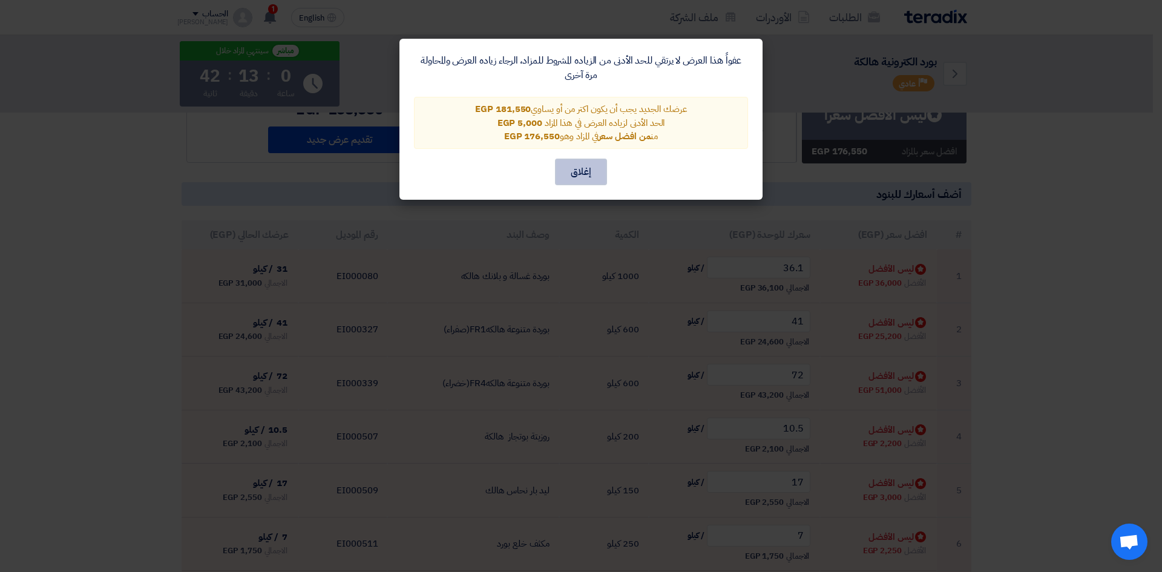
click at [581, 172] on button "إغلاق" at bounding box center [581, 172] width 52 height 27
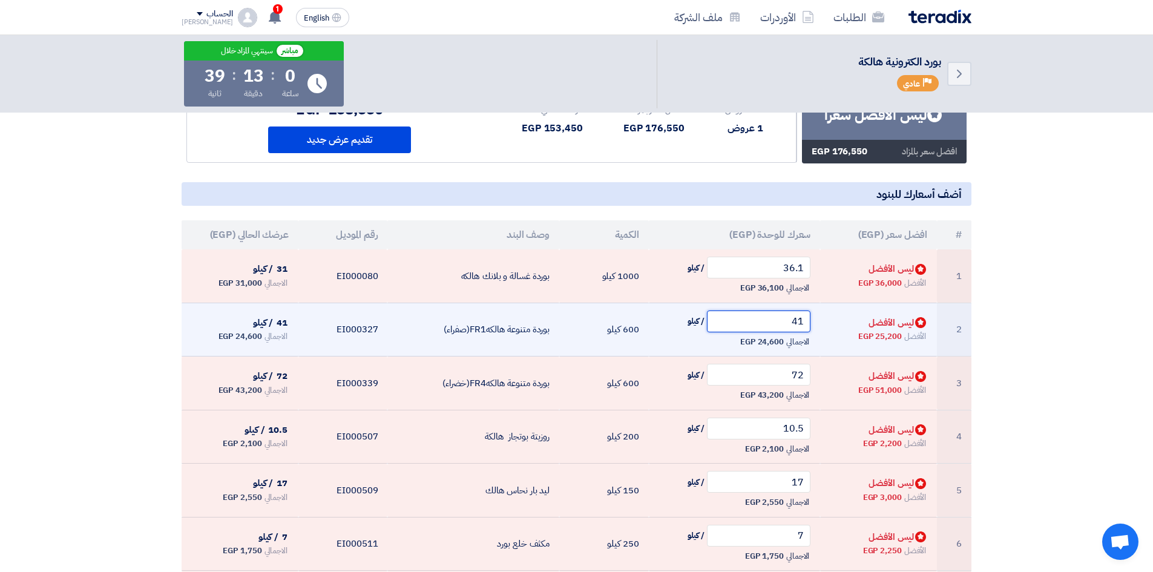
click at [714, 318] on input "41" at bounding box center [759, 321] width 104 height 22
drag, startPoint x: 806, startPoint y: 320, endPoint x: 787, endPoint y: 316, distance: 19.8
click at [714, 316] on input "41" at bounding box center [759, 321] width 104 height 22
type input "2"
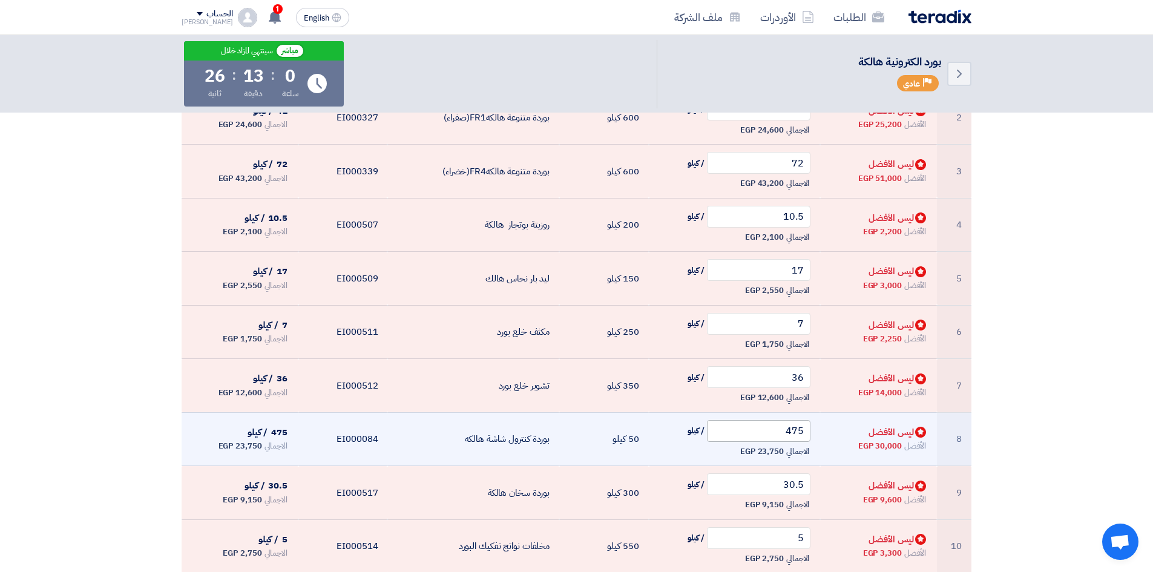
scroll to position [363, 0]
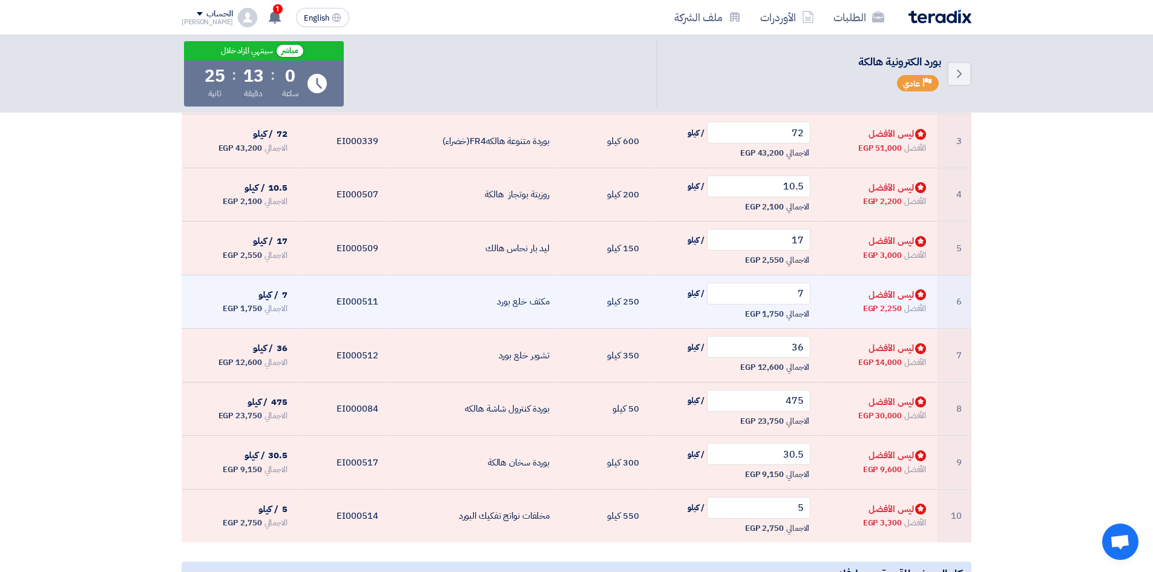
click at [714, 323] on td "Bids submitted ليس الأفضل الأفضل 2,250 EGP" at bounding box center [878, 302] width 117 height 54
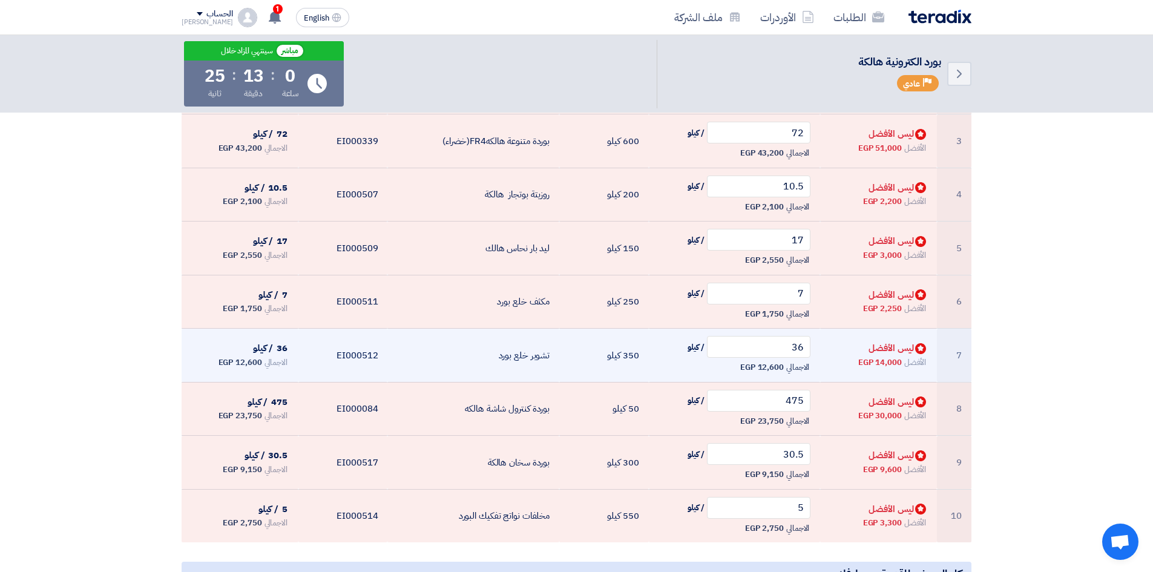
click at [714, 356] on div "الأفضل 14,000 EGP" at bounding box center [878, 362] width 97 height 15
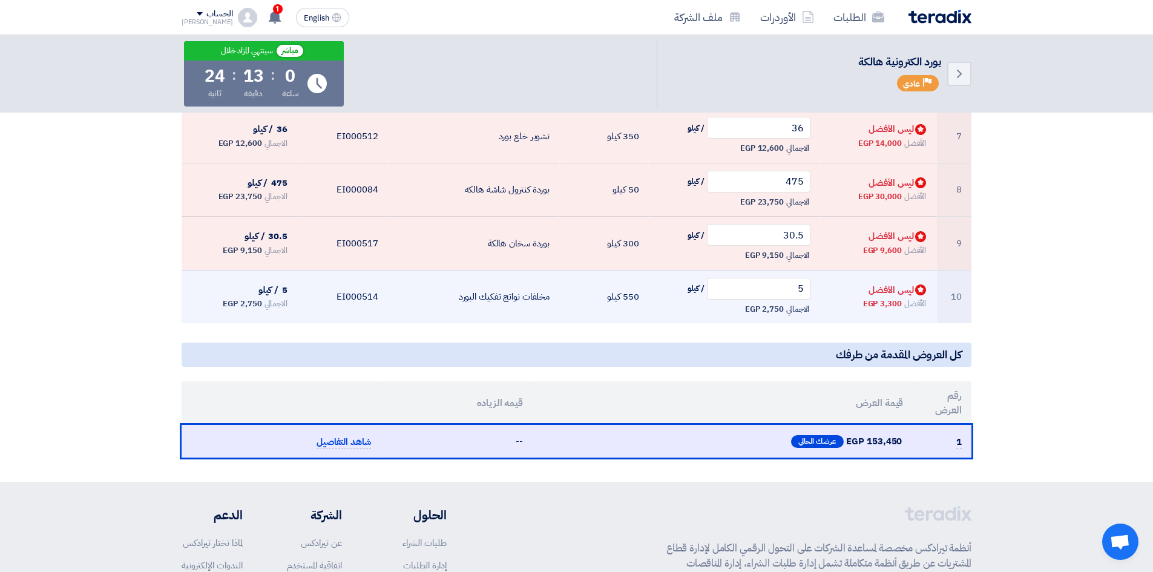
scroll to position [666, 0]
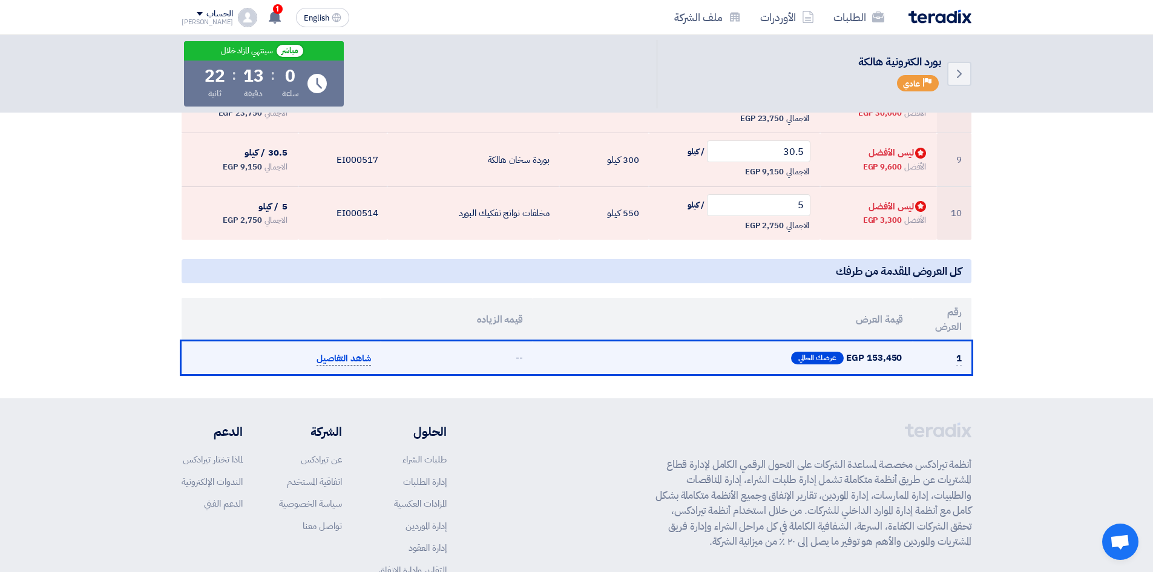
click at [334, 355] on span "شاهد التفاصيل" at bounding box center [343, 359] width 54 height 14
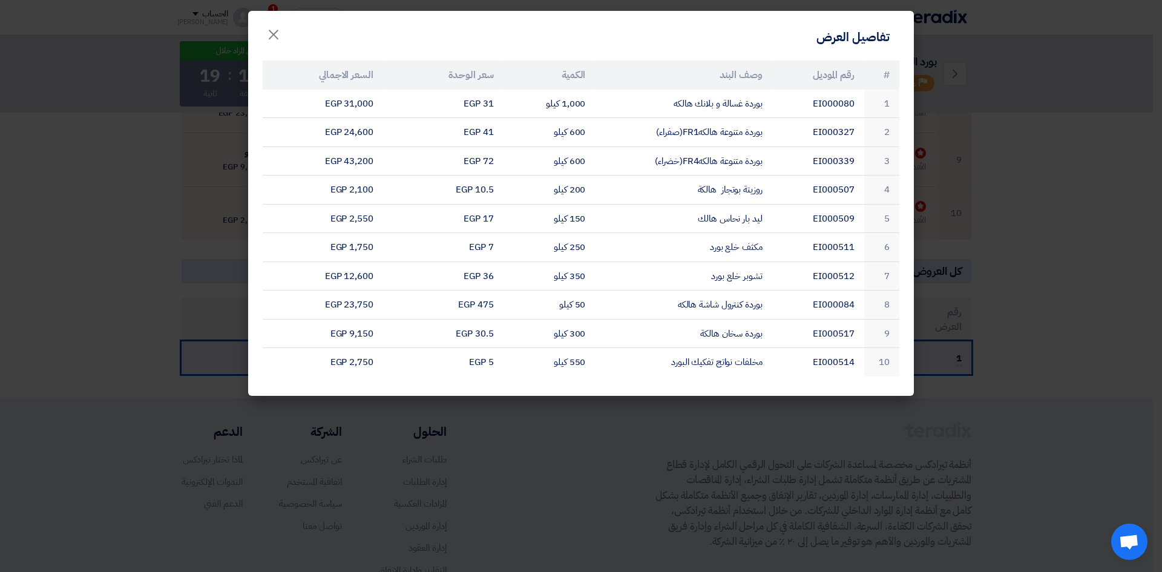
click at [714, 79] on modal-container "تفاصيل العرض × # رقم الموديل وصف البند الكمية سعر الوحدة السعر الاجمالي 1 EI000…" at bounding box center [581, 286] width 1162 height 572
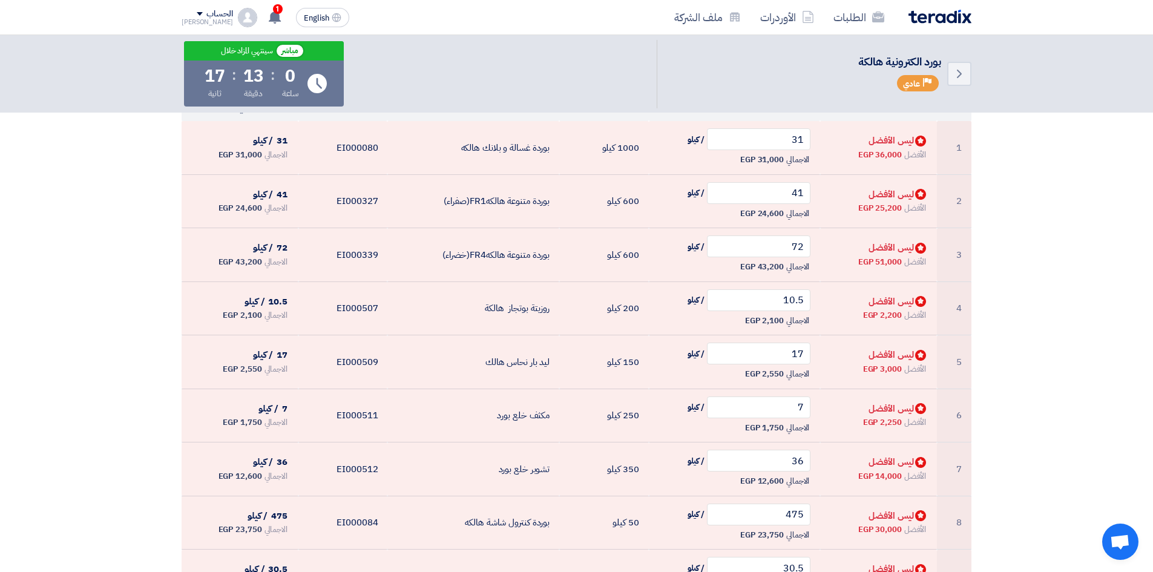
scroll to position [0, 0]
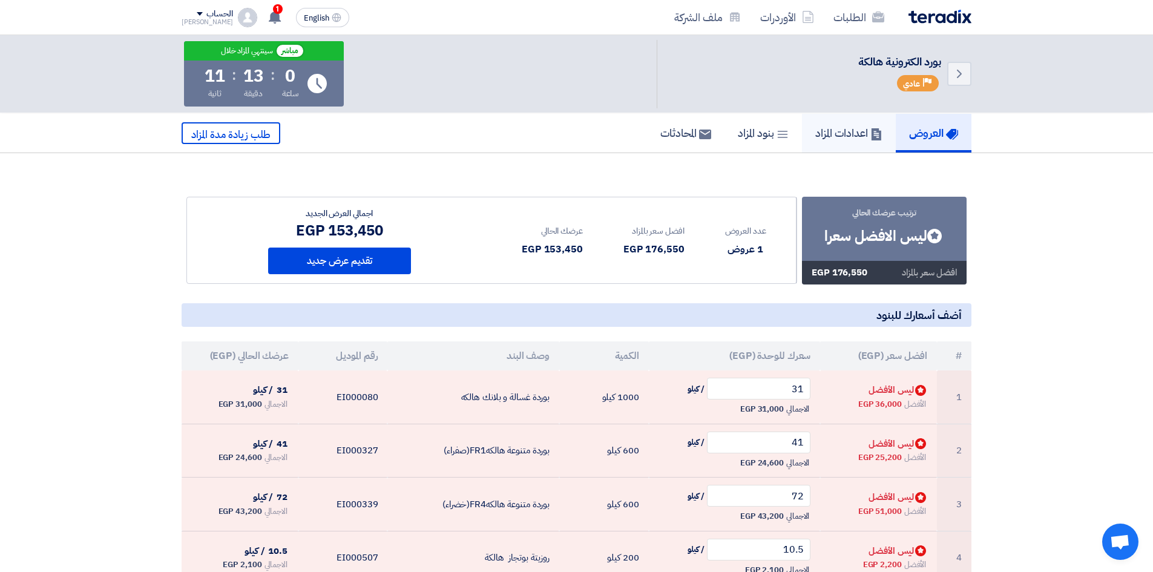
click at [714, 140] on h5 "اعدادات المزاد" at bounding box center [848, 133] width 67 height 14
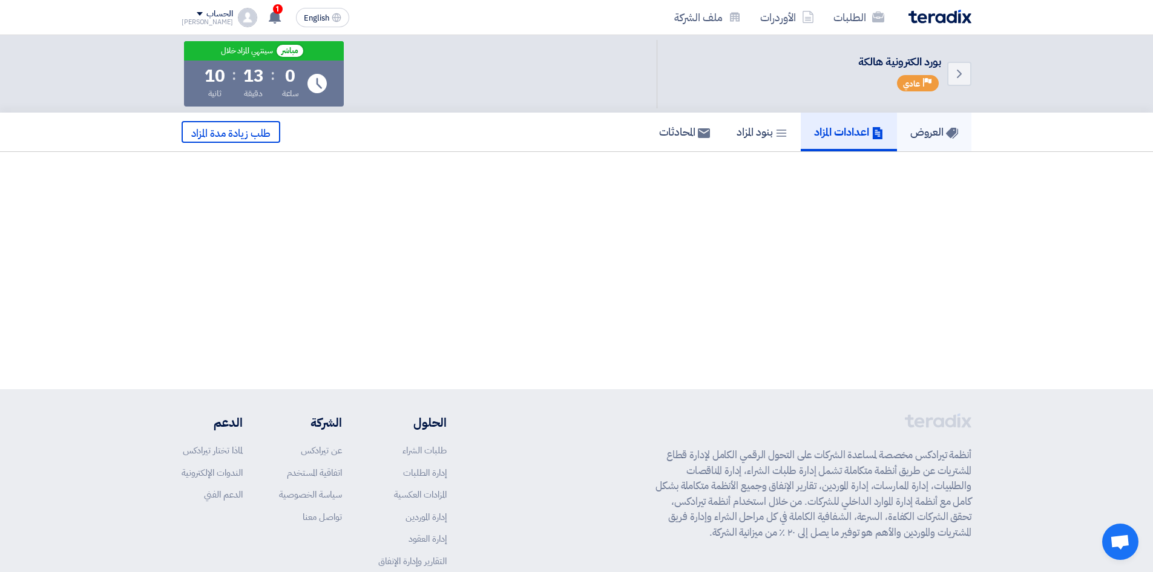
click at [714, 131] on h5 "العروض" at bounding box center [934, 132] width 48 height 14
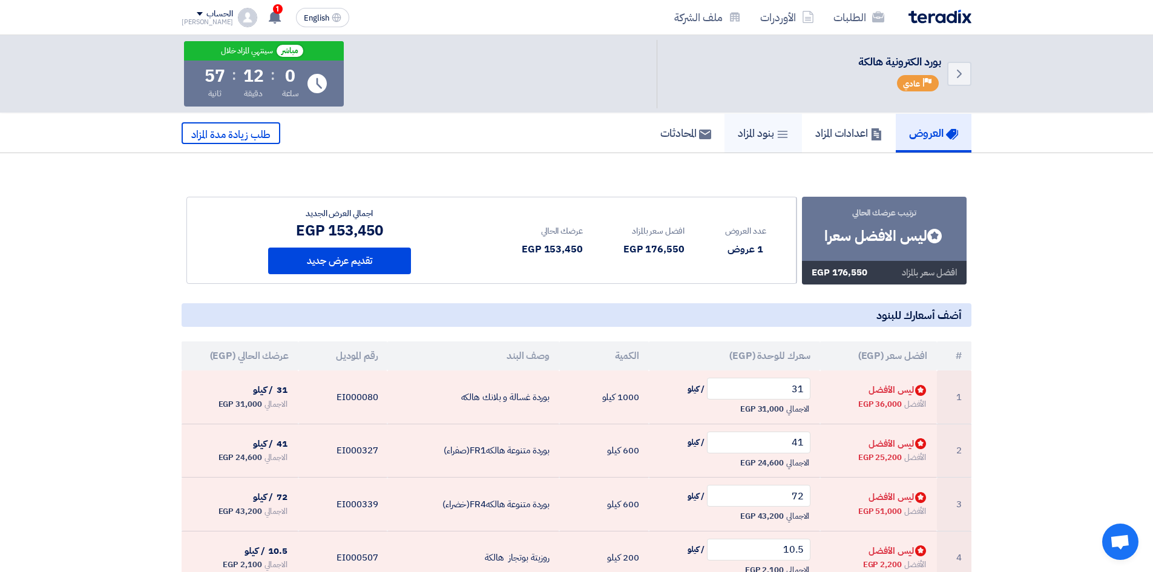
click at [714, 129] on h5 "بنود المزاد" at bounding box center [763, 133] width 51 height 14
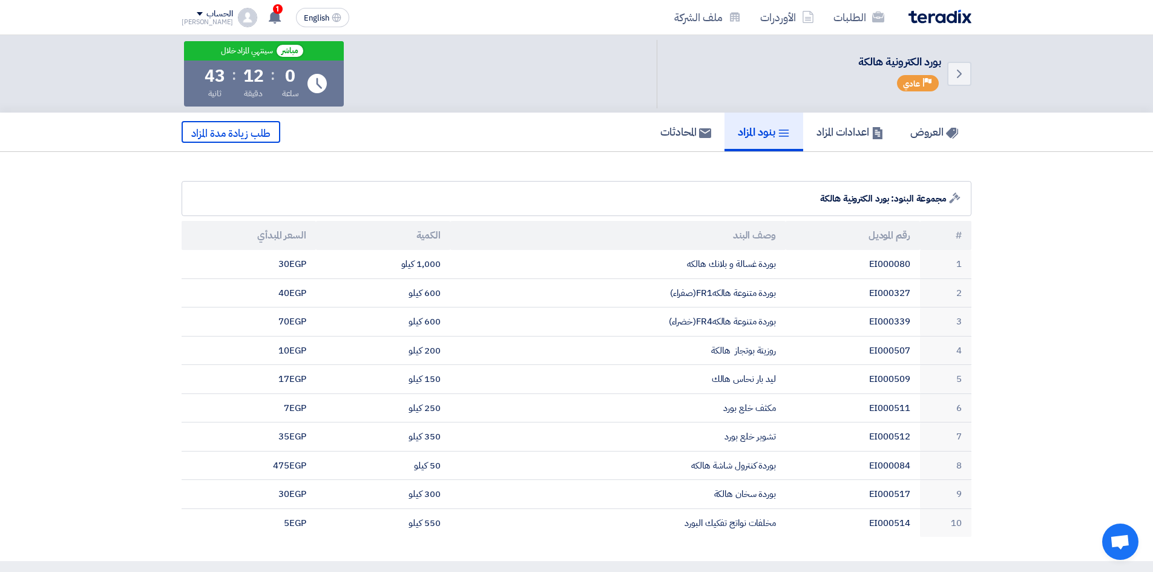
drag, startPoint x: 582, startPoint y: 239, endPoint x: 550, endPoint y: 236, distance: 32.2
click at [550, 236] on th "وصف البند" at bounding box center [617, 235] width 335 height 29
click at [714, 141] on link "العروض" at bounding box center [934, 132] width 74 height 39
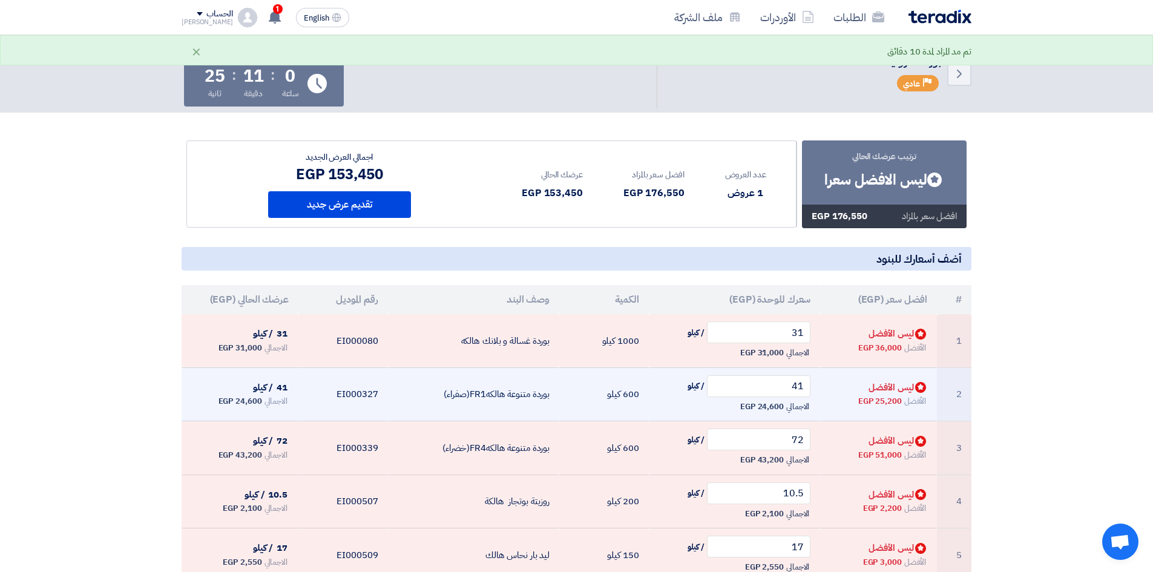
scroll to position [61, 0]
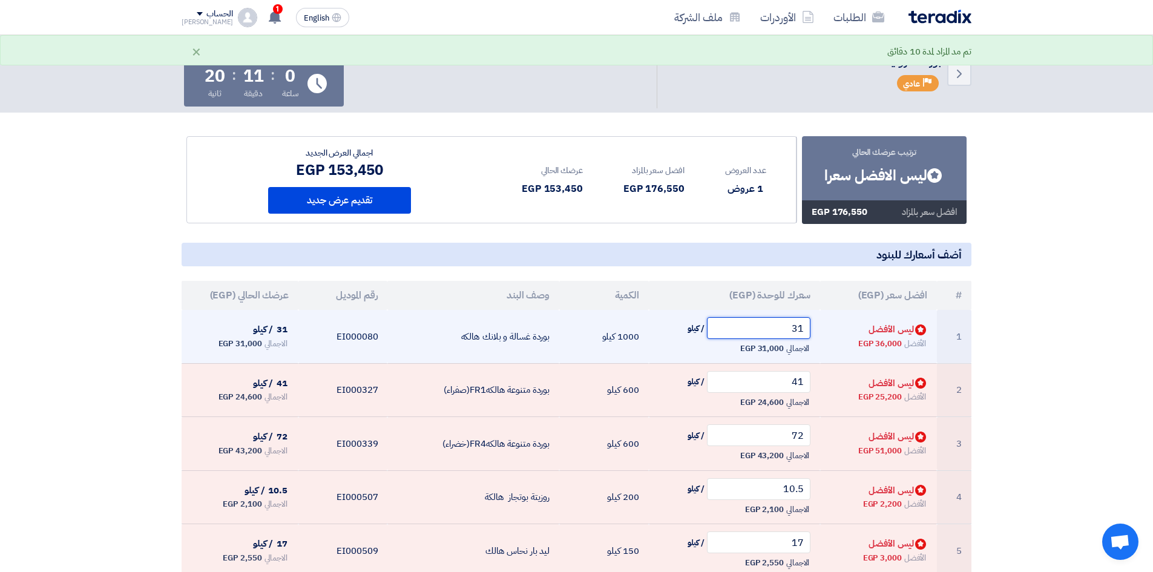
drag, startPoint x: 806, startPoint y: 332, endPoint x: 778, endPoint y: 332, distance: 27.8
click at [714, 332] on input "31" at bounding box center [759, 328] width 104 height 22
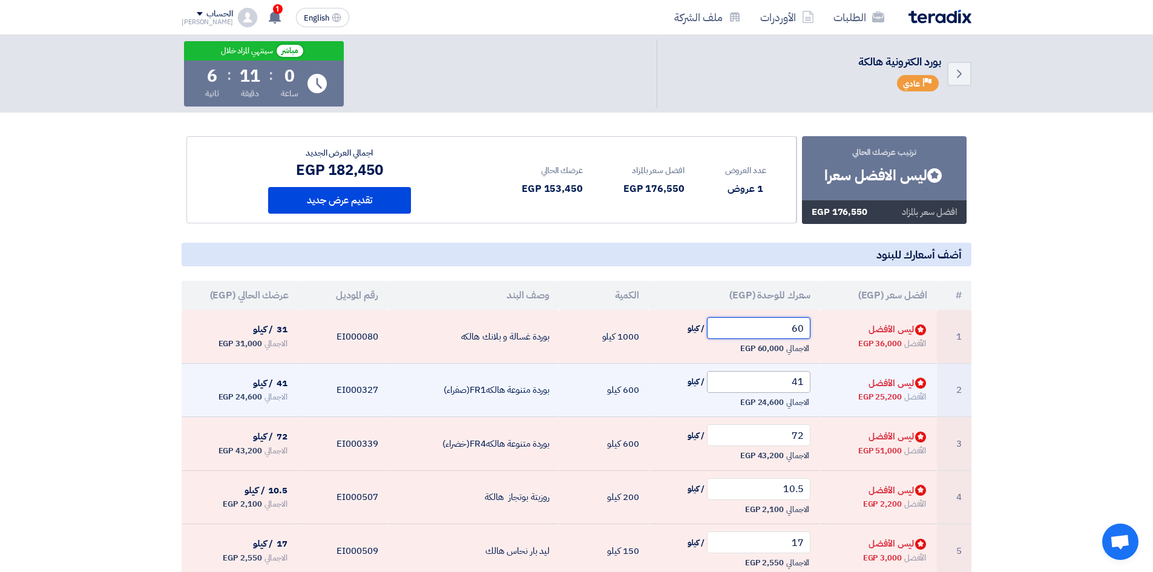
type input "60"
drag, startPoint x: 800, startPoint y: 382, endPoint x: 816, endPoint y: 388, distance: 17.1
click at [714, 388] on td "41 / كيلو الاجمالي 24,600 EGP" at bounding box center [735, 390] width 172 height 54
drag, startPoint x: 805, startPoint y: 384, endPoint x: 788, endPoint y: 385, distance: 17.0
click at [714, 385] on input "41" at bounding box center [759, 382] width 104 height 22
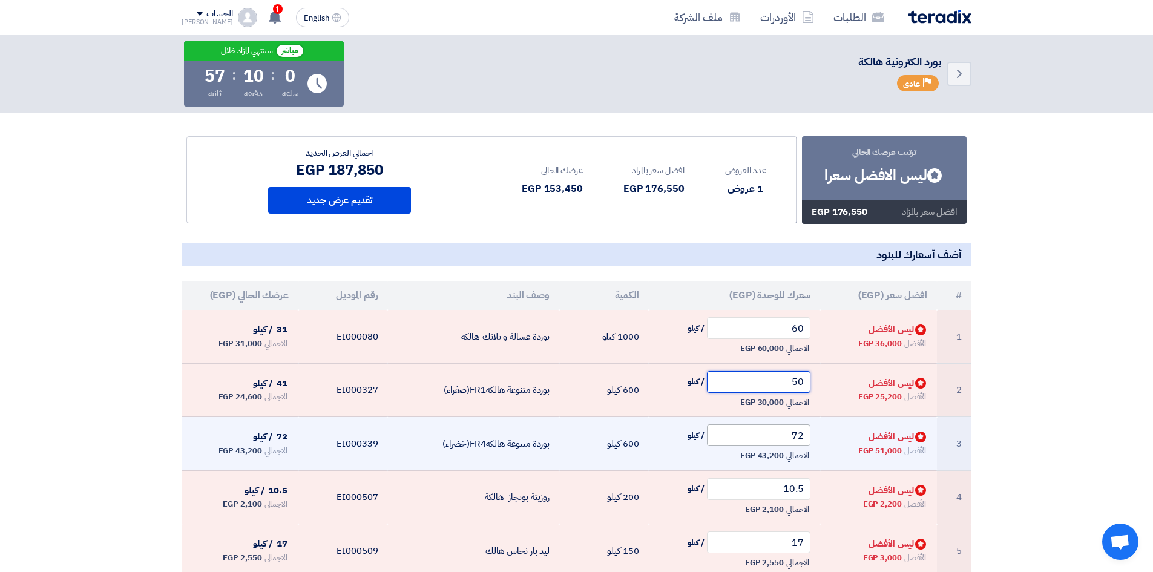
type input "50"
drag, startPoint x: 804, startPoint y: 441, endPoint x: 766, endPoint y: 438, distance: 38.2
click at [714, 438] on input "72" at bounding box center [759, 435] width 104 height 22
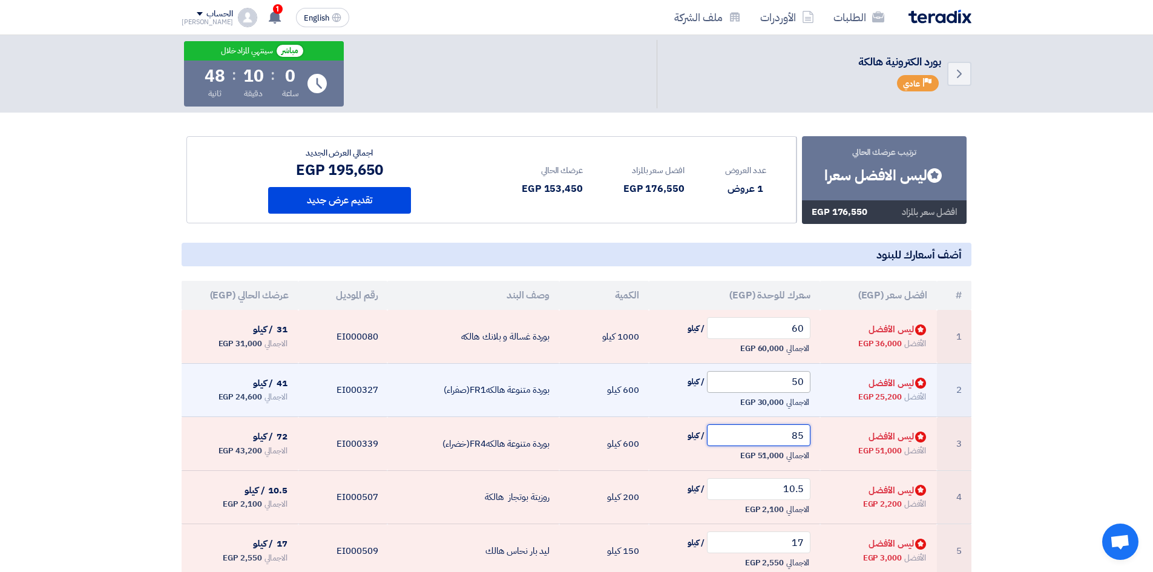
type input "85"
click at [714, 381] on input "50" at bounding box center [759, 382] width 104 height 22
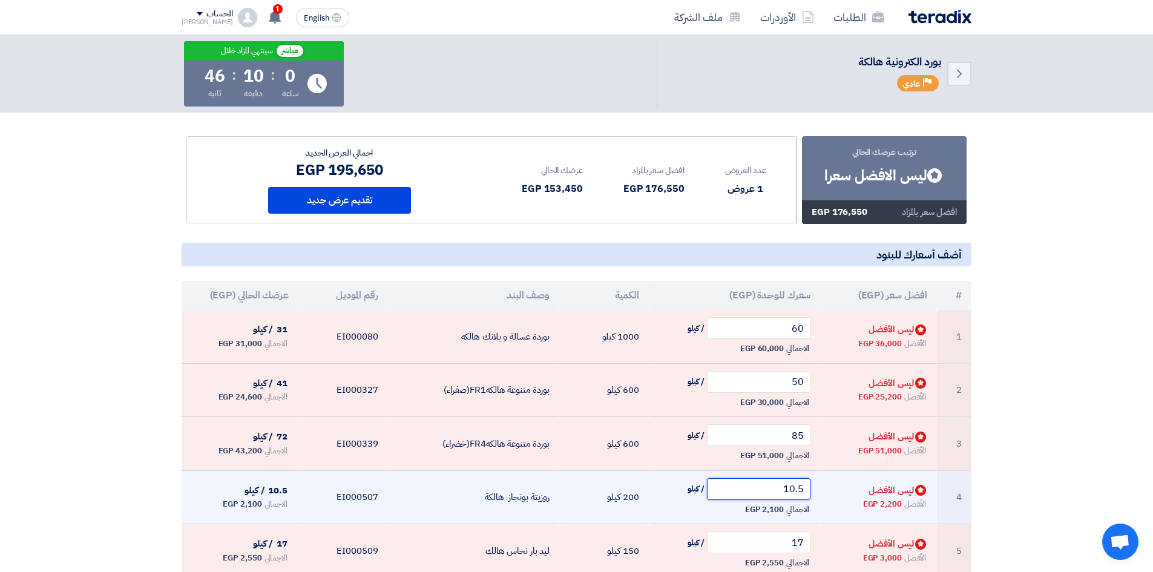
click at [714, 488] on input "10.5" at bounding box center [759, 489] width 104 height 22
click at [714, 489] on input "10.5" at bounding box center [759, 489] width 104 height 22
drag, startPoint x: 805, startPoint y: 489, endPoint x: 773, endPoint y: 484, distance: 32.4
click at [714, 484] on input "10.5" at bounding box center [759, 489] width 104 height 22
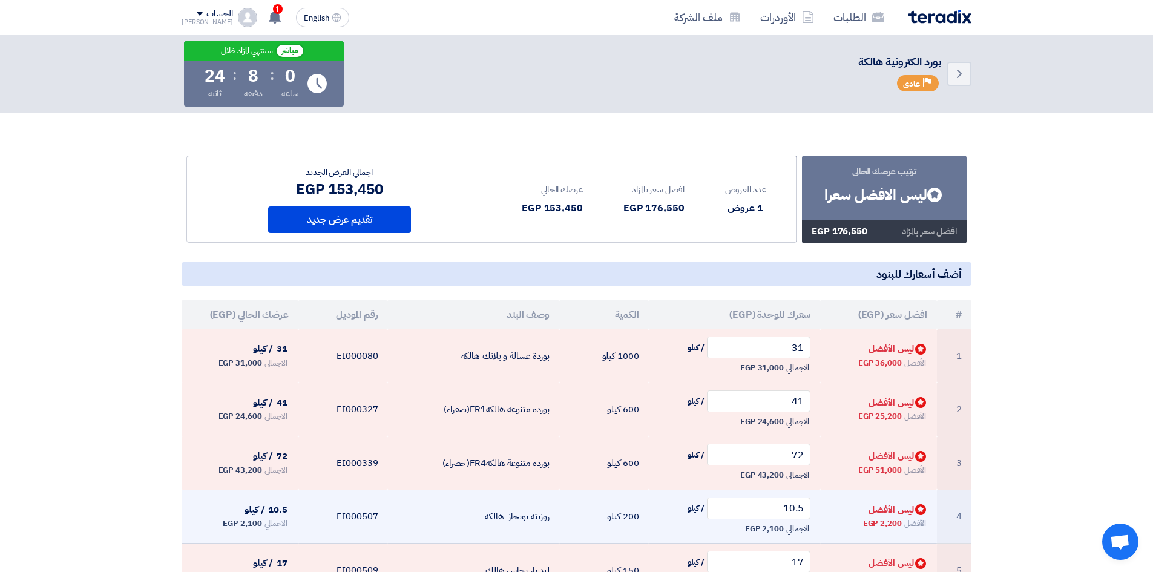
scroll to position [0, 0]
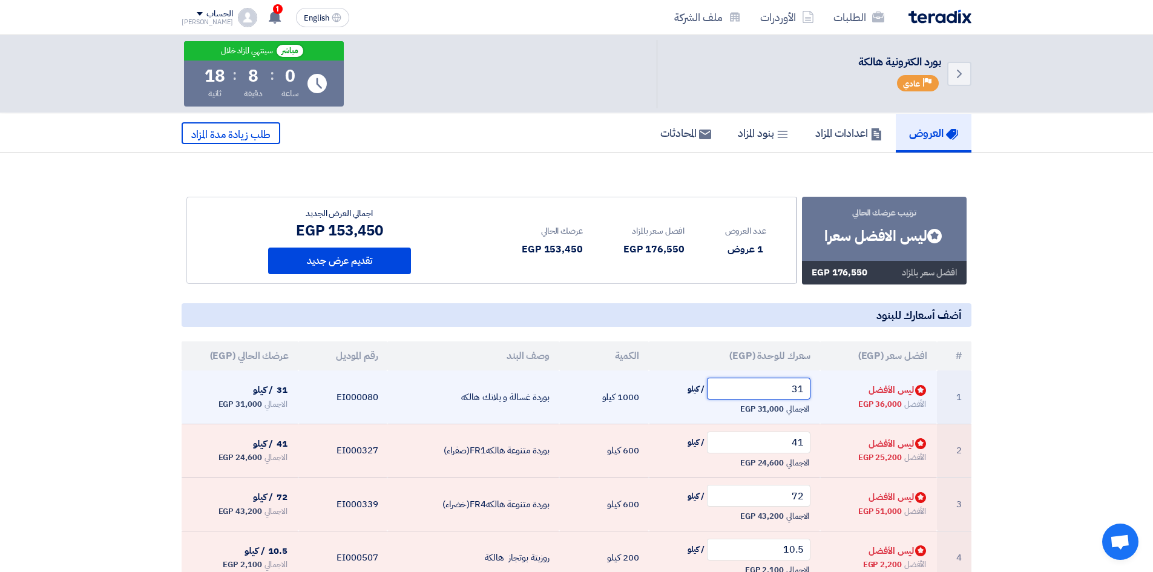
drag, startPoint x: 751, startPoint y: 396, endPoint x: 819, endPoint y: 407, distance: 68.6
click at [714, 405] on td "31 / كيلو الاجمالي 31,000 EGP" at bounding box center [735, 396] width 172 height 53
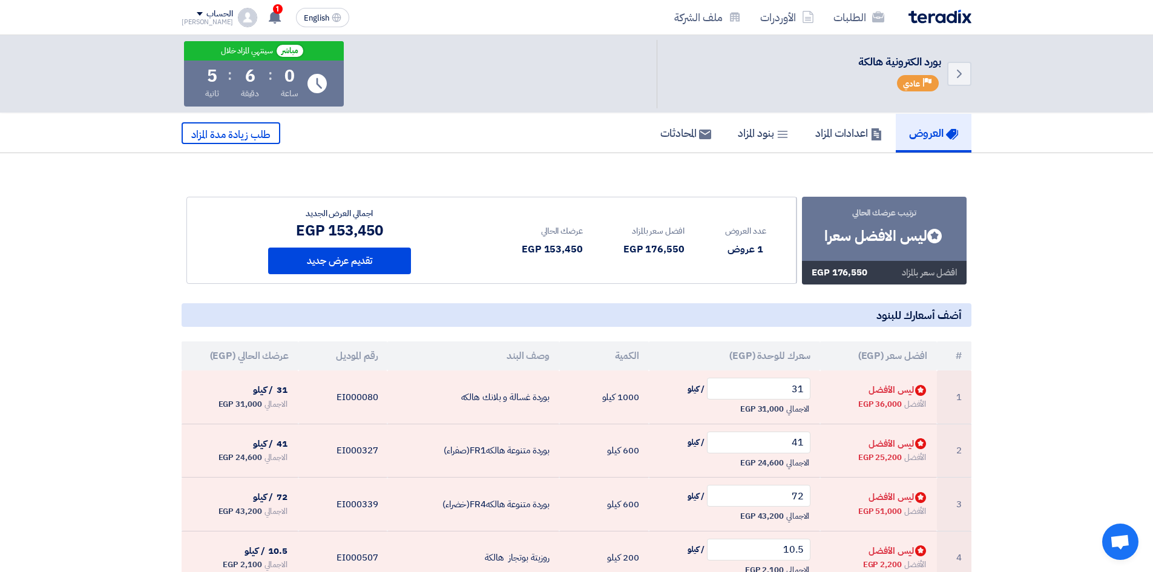
drag, startPoint x: 769, startPoint y: 194, endPoint x: 764, endPoint y: 182, distance: 13.8
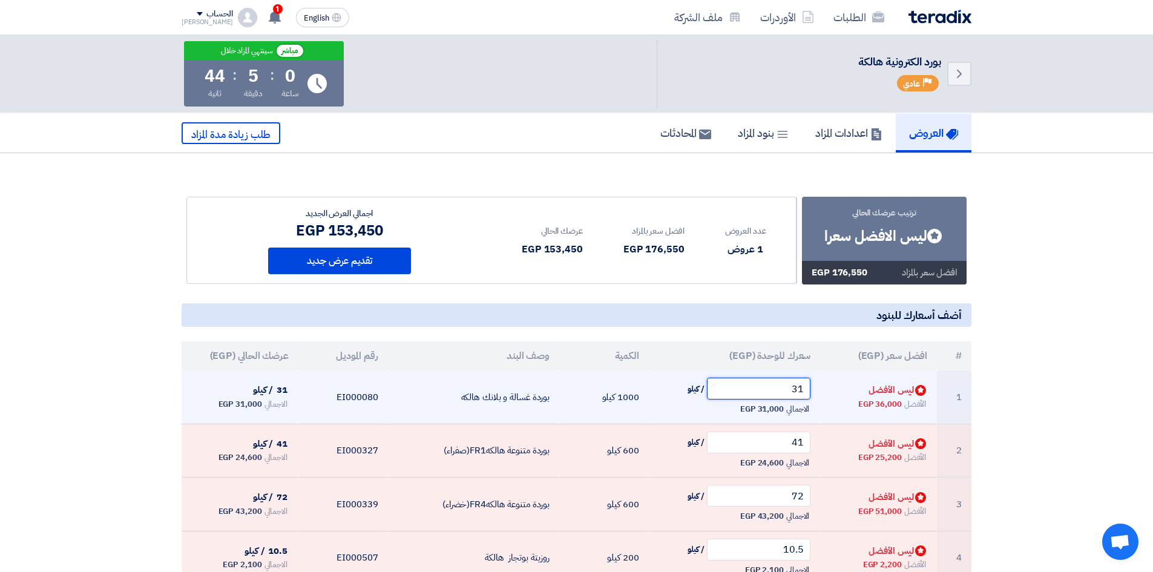
drag, startPoint x: 781, startPoint y: 388, endPoint x: 859, endPoint y: 396, distance: 79.1
click at [714, 396] on tr "1 Bids submitted ليس الأفضل الأفضل 36,000 EGP 31 / كيلو الاجمالي 31,000 EGP" at bounding box center [577, 396] width 790 height 53
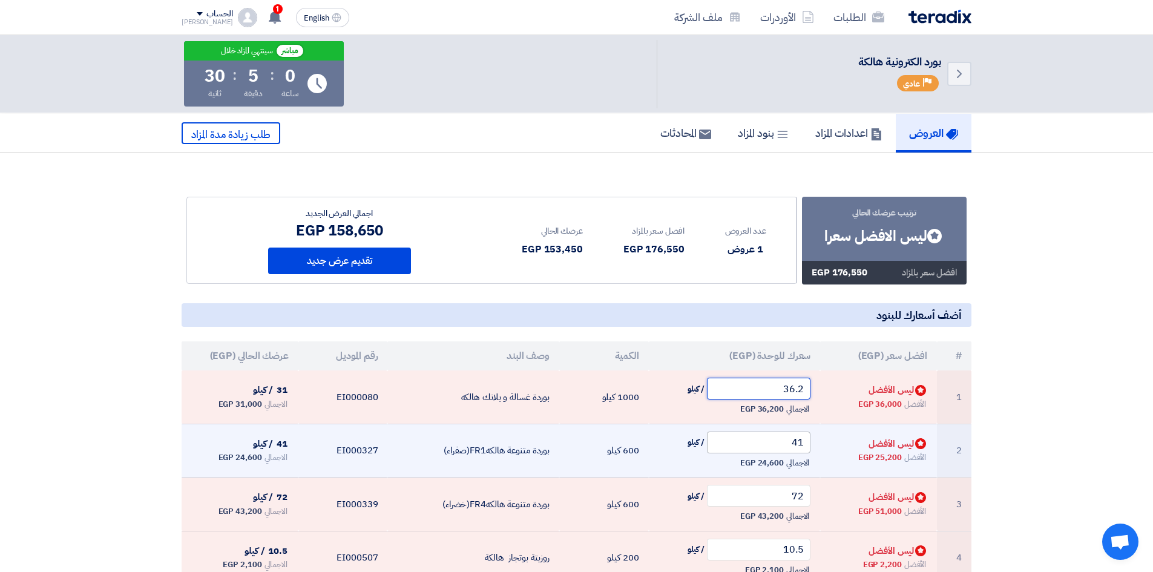
type input "36.2"
click at [714, 447] on input "41" at bounding box center [759, 442] width 104 height 22
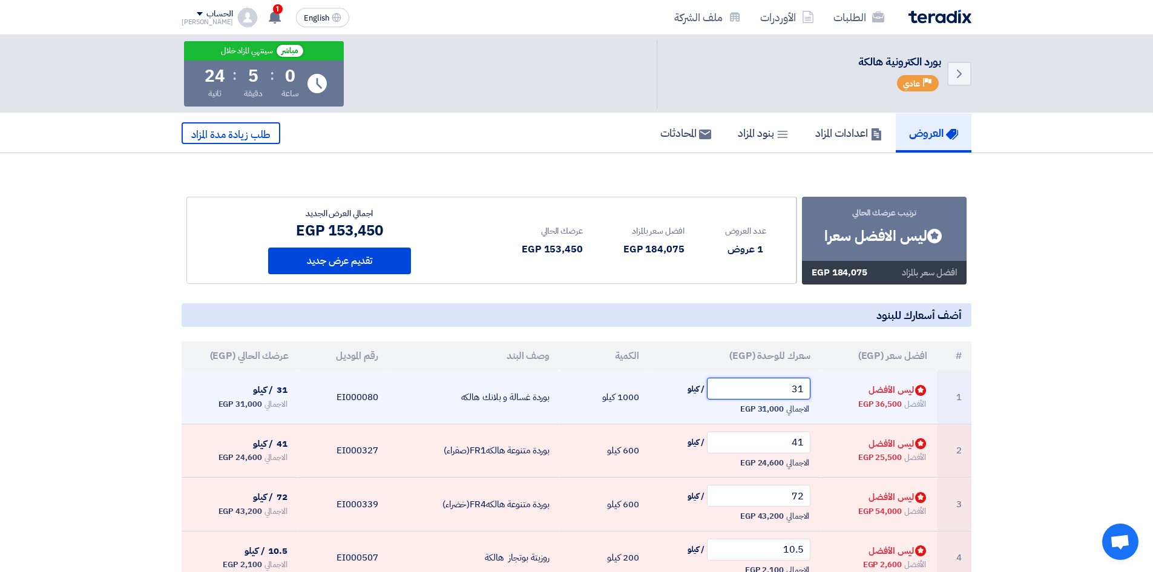
drag, startPoint x: 777, startPoint y: 388, endPoint x: 844, endPoint y: 379, distance: 67.3
click at [714, 379] on tr "1 Bids submitted ليس الأفضل الأفضل 36,500 EGP 31 / كيلو الاجمالي 31,000 EGP" at bounding box center [577, 396] width 790 height 53
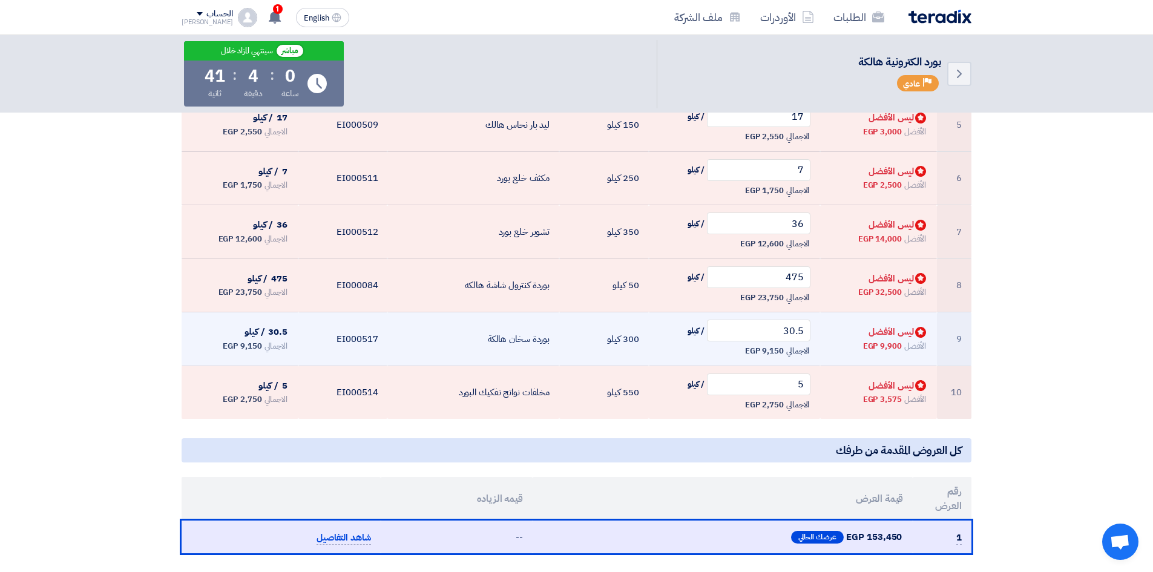
scroll to position [484, 0]
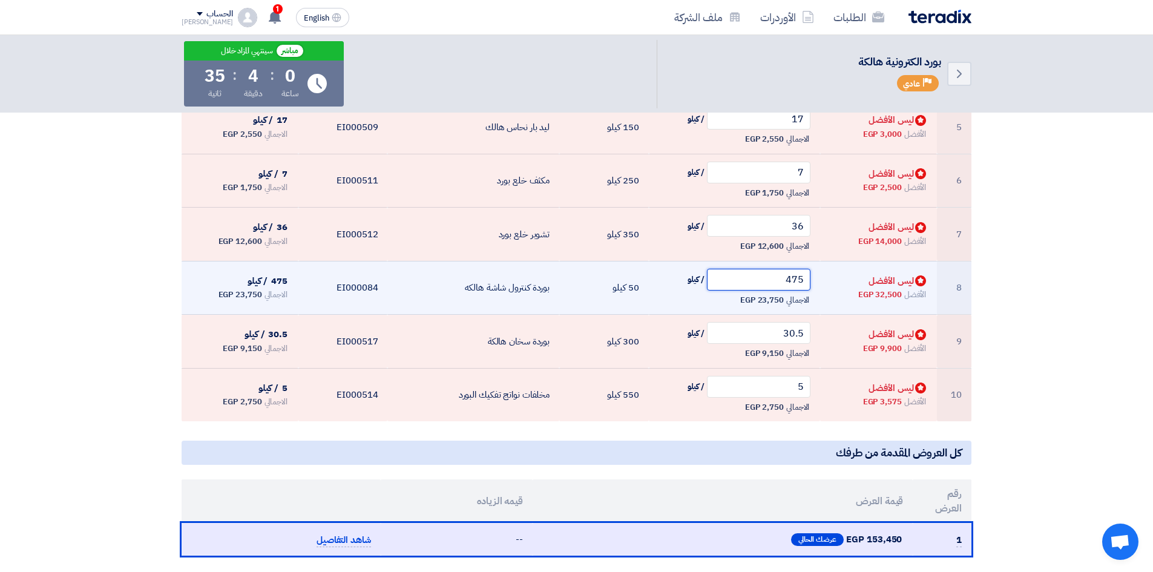
drag, startPoint x: 788, startPoint y: 277, endPoint x: 886, endPoint y: 278, distance: 97.4
click at [714, 278] on tr "8 Bids submitted ليس الأفضل الأفضل 32,500 EGP 475 / كيلو الاجمالي 23,750 EGP" at bounding box center [577, 288] width 790 height 54
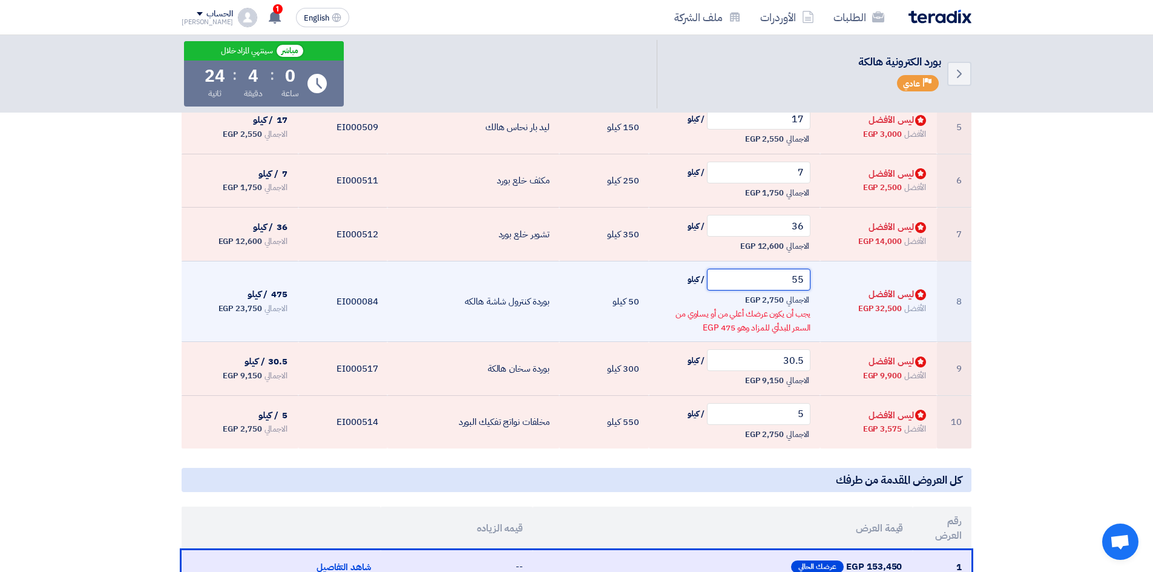
type input "5"
type input "6"
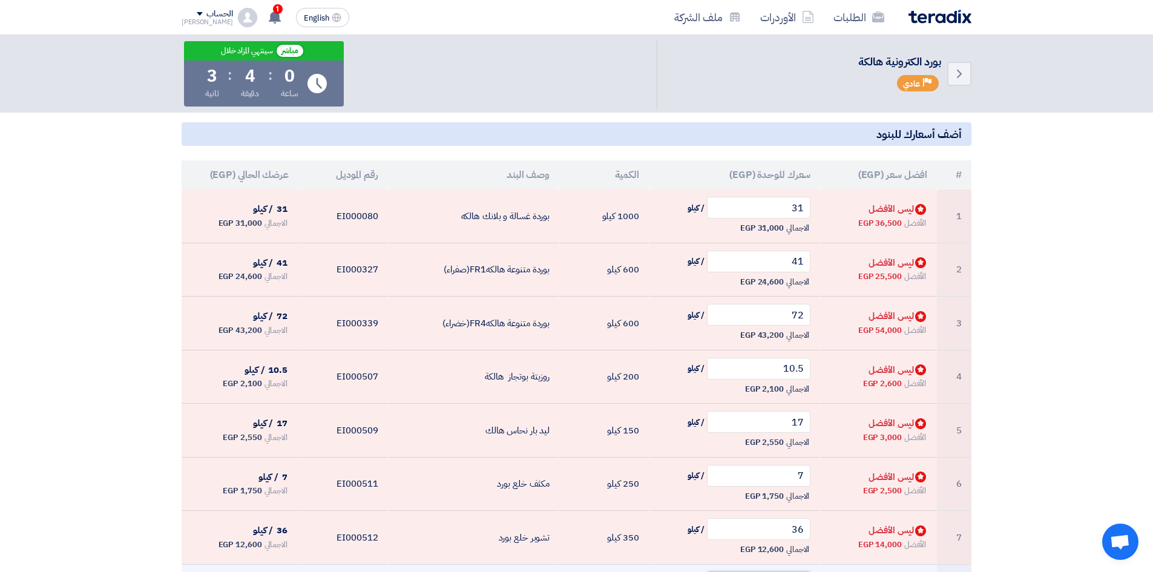
scroll to position [182, 0]
type input "650"
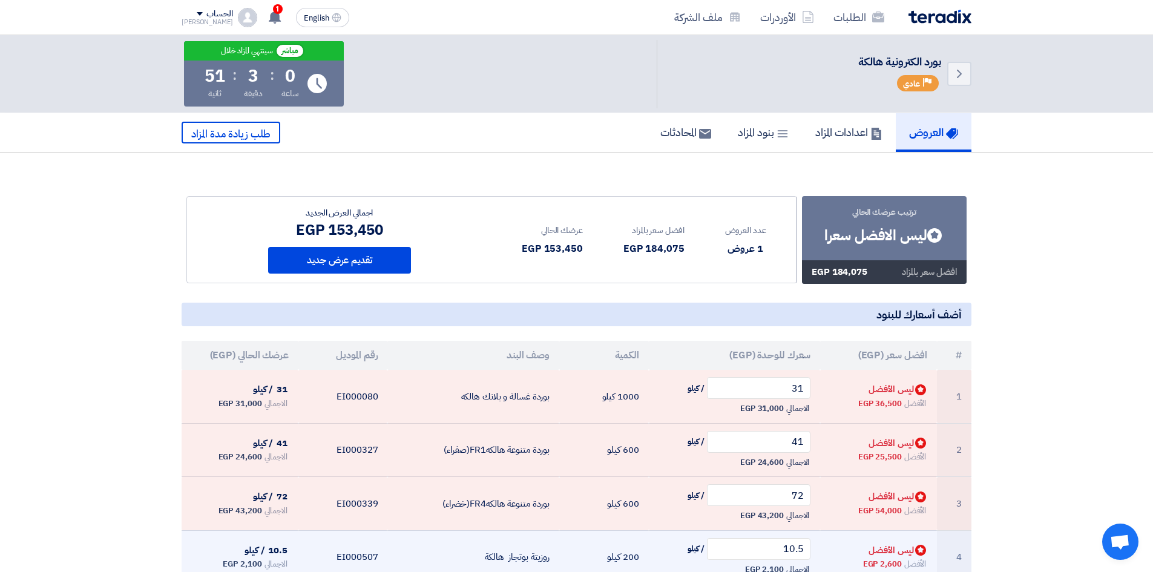
scroll to position [0, 0]
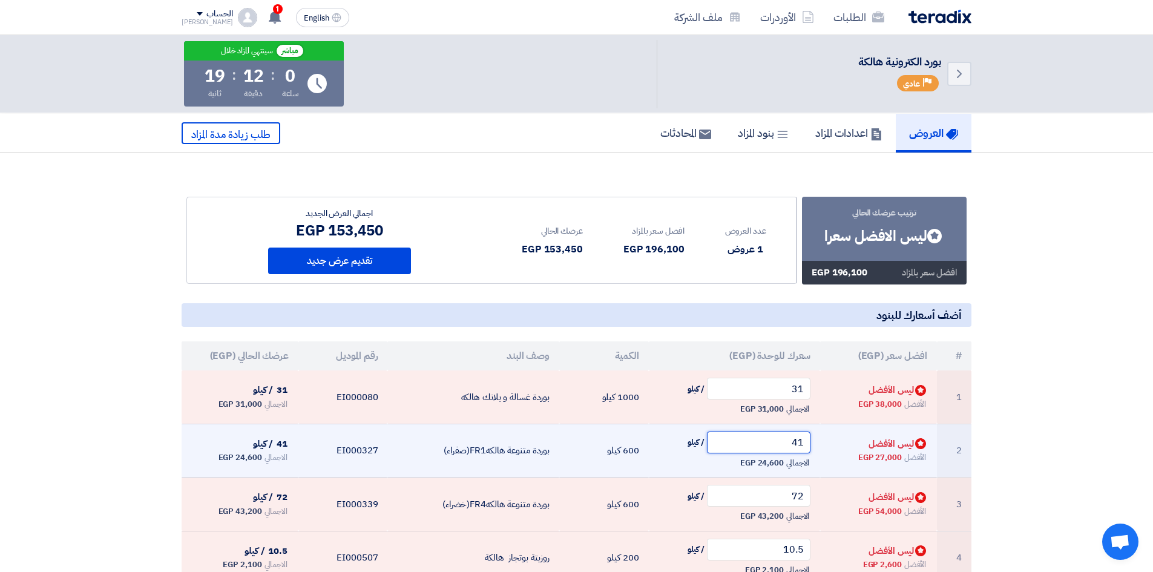
drag, startPoint x: 805, startPoint y: 442, endPoint x: 782, endPoint y: 441, distance: 23.6
click at [782, 441] on input "41" at bounding box center [759, 442] width 104 height 22
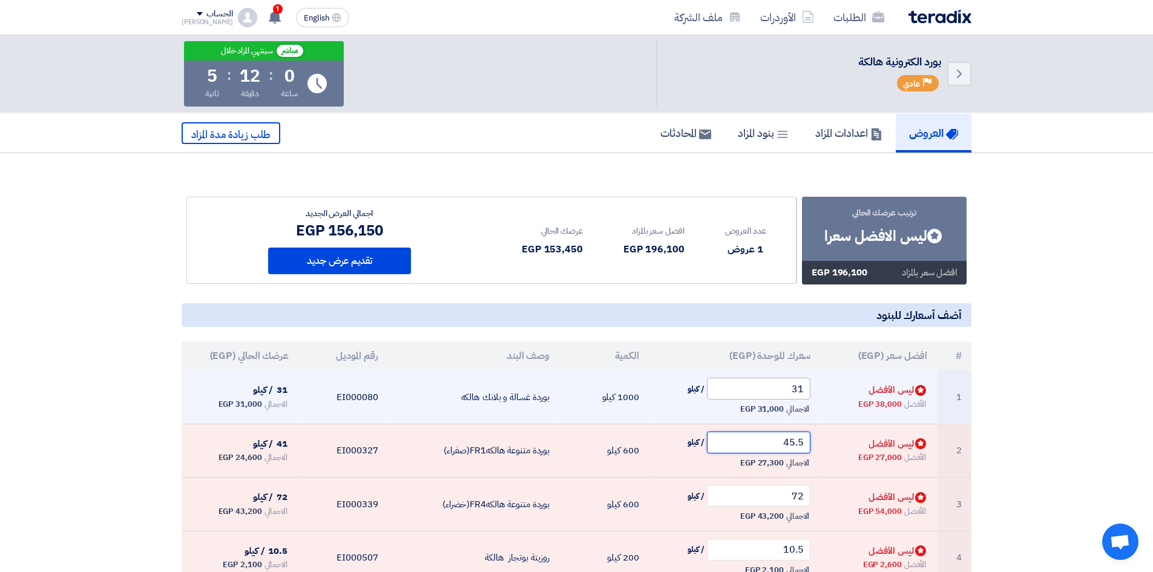
type input "45.5"
click at [805, 391] on input "31" at bounding box center [759, 389] width 104 height 22
drag, startPoint x: 805, startPoint y: 390, endPoint x: 767, endPoint y: 388, distance: 38.8
click at [767, 388] on input "31" at bounding box center [759, 389] width 104 height 22
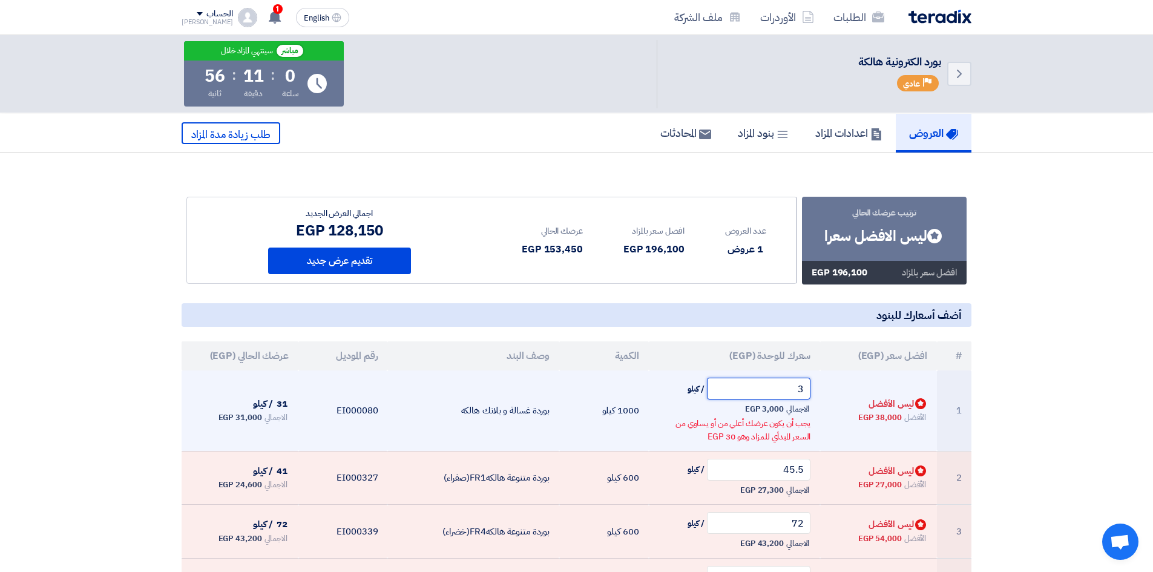
type input "39"
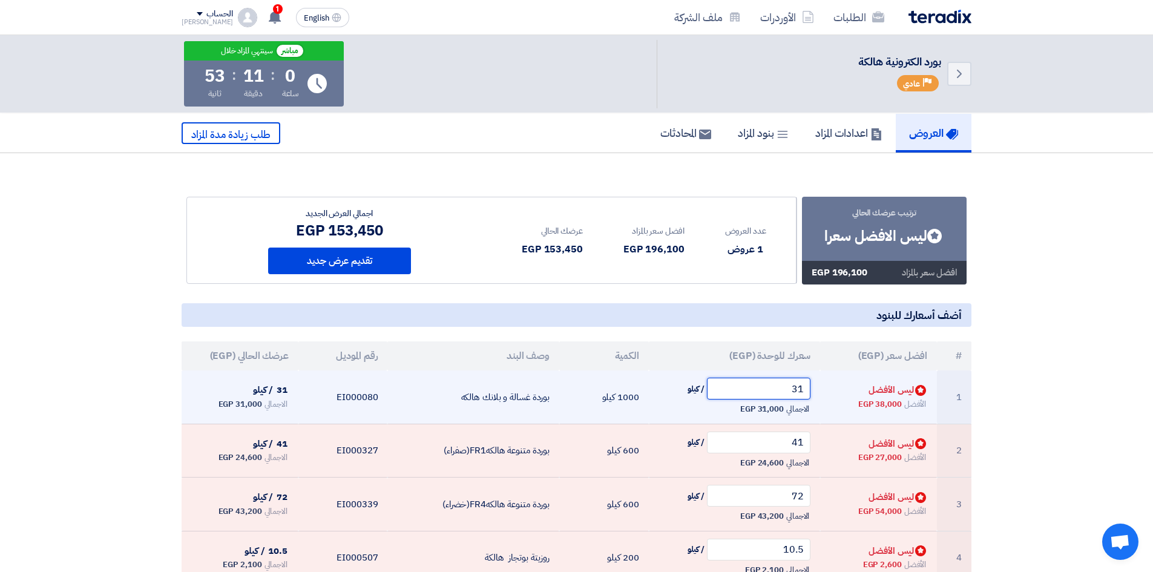
drag, startPoint x: 808, startPoint y: 386, endPoint x: 741, endPoint y: 382, distance: 67.9
click at [741, 382] on input "31" at bounding box center [759, 389] width 104 height 22
drag, startPoint x: 780, startPoint y: 396, endPoint x: 839, endPoint y: 405, distance: 59.9
click at [839, 405] on tr "1 Bids submitted ليس الأفضل الأفضل 38,000 EGP 31 / كيلو الاجمالي 31,000 EGP" at bounding box center [577, 396] width 790 height 53
drag, startPoint x: 745, startPoint y: 392, endPoint x: 847, endPoint y: 400, distance: 102.6
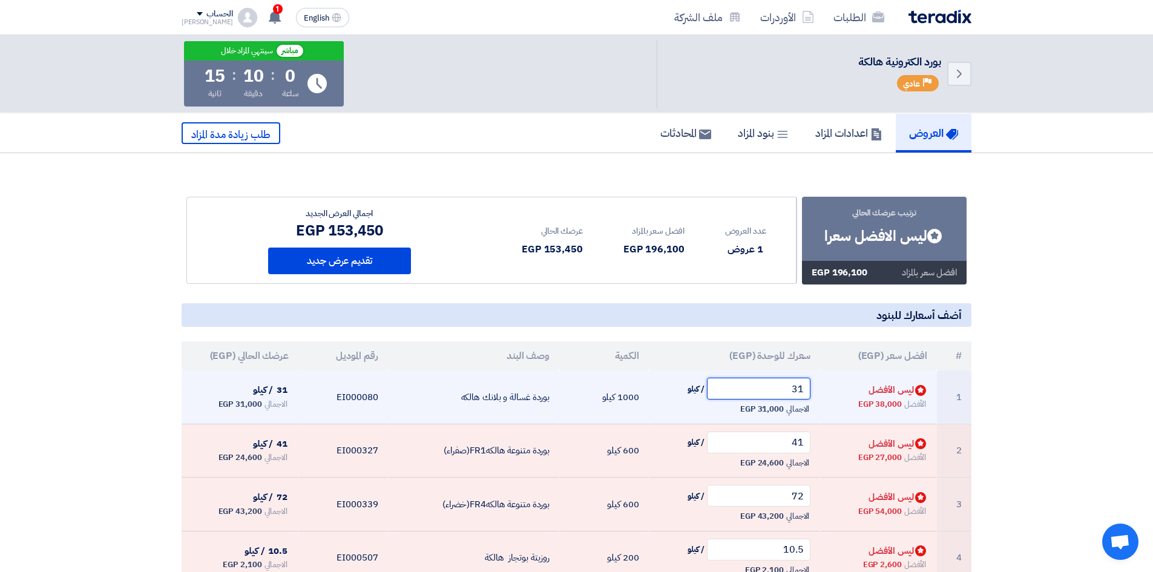
click at [847, 400] on tr "1 Bids submitted ليس الأفضل الأفضل 38,000 EGP 31 / كيلو الاجمالي 31,000 EGP" at bounding box center [577, 396] width 790 height 53
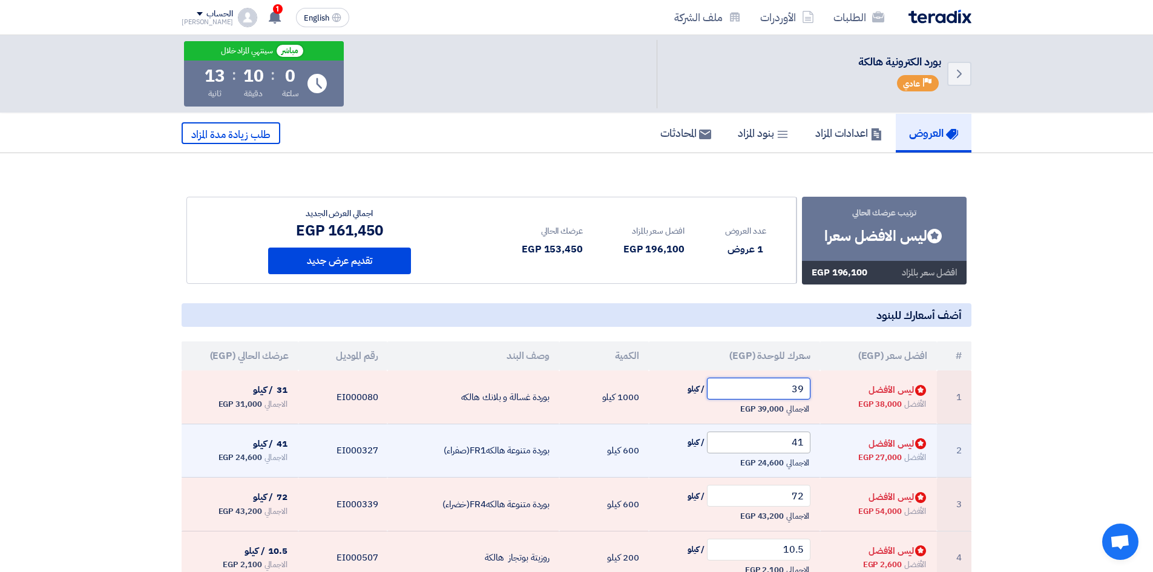
type input "39"
click at [754, 446] on input "41" at bounding box center [759, 442] width 104 height 22
drag, startPoint x: 755, startPoint y: 444, endPoint x: 810, endPoint y: 441, distance: 54.6
click at [810, 441] on input "41" at bounding box center [759, 442] width 104 height 22
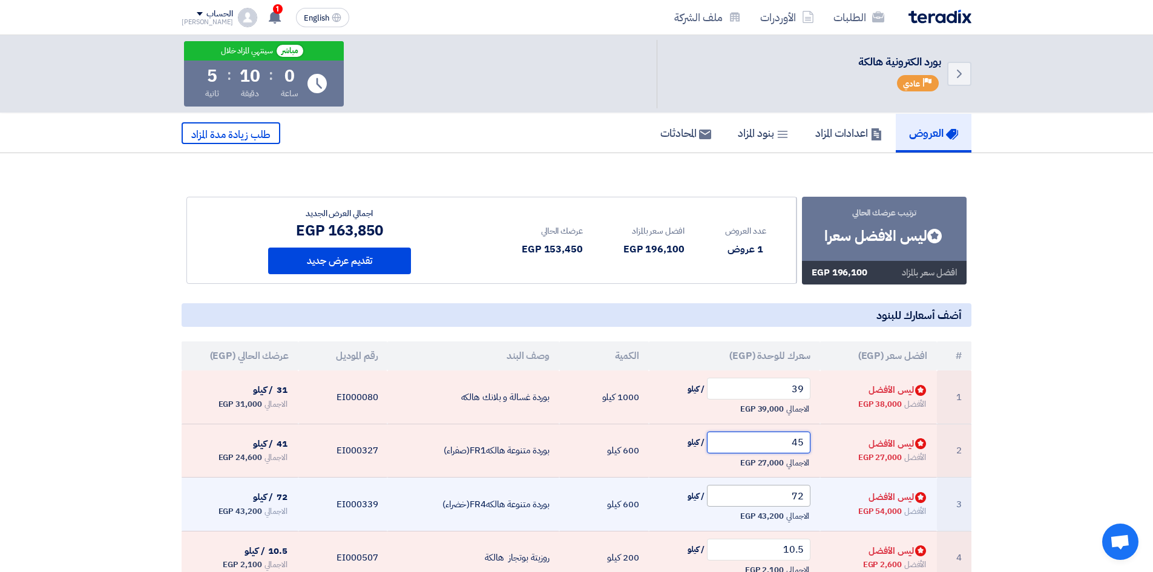
type input "45"
drag, startPoint x: 784, startPoint y: 499, endPoint x: 817, endPoint y: 494, distance: 34.1
click at [817, 494] on td "72 / كيلو الاجمالي 43,200 EGP" at bounding box center [735, 504] width 172 height 54
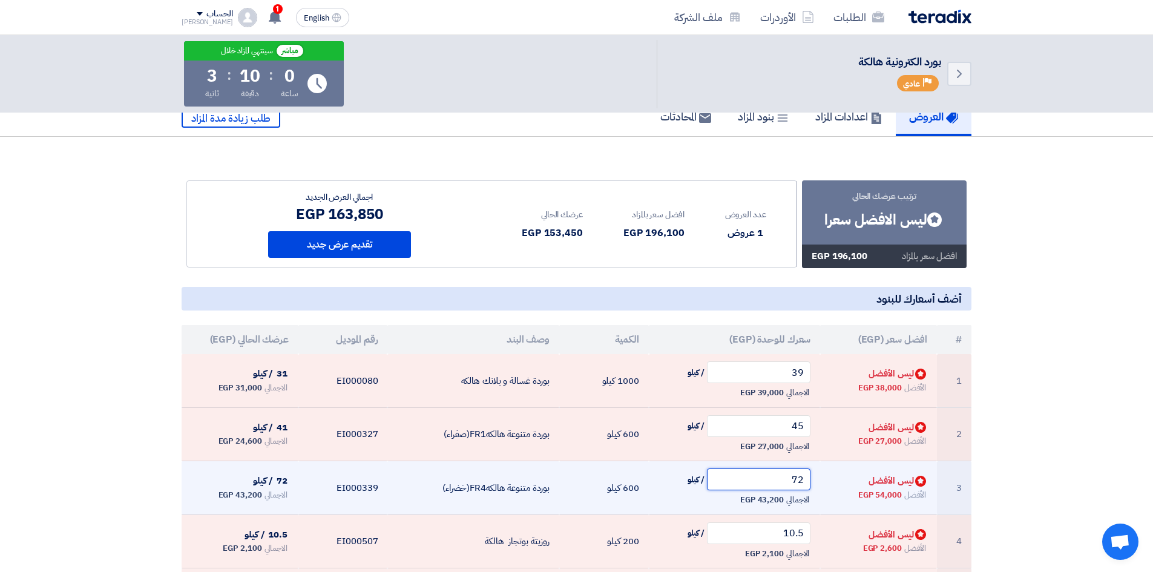
scroll to position [61, 0]
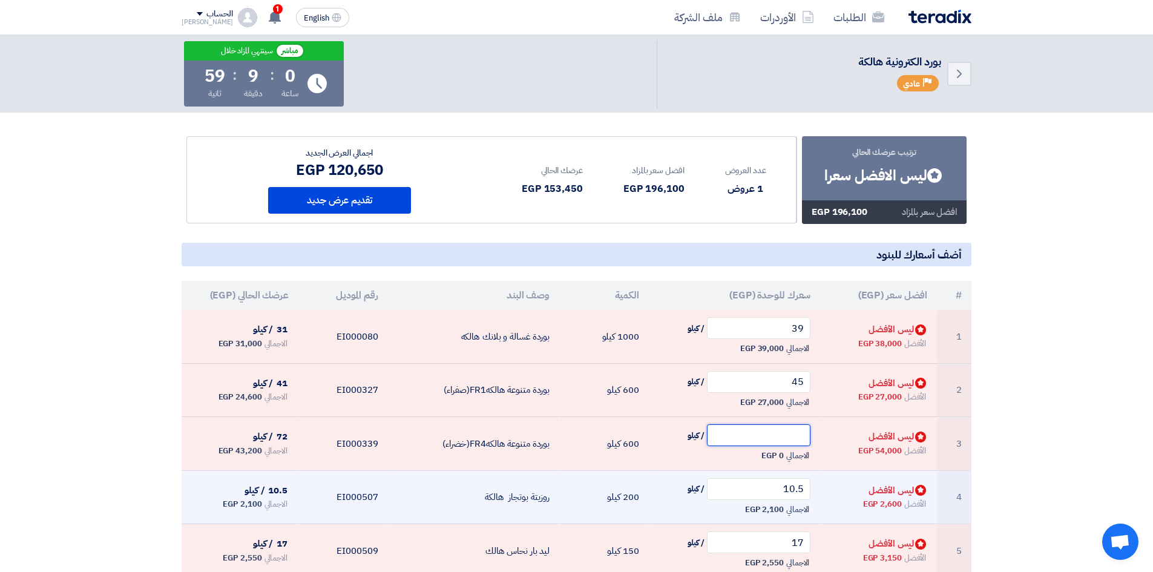
type input "5"
type input "8"
type input "90"
drag, startPoint x: 753, startPoint y: 490, endPoint x: 813, endPoint y: 482, distance: 59.7
click at [813, 482] on td "10.5 / كيلو الاجمالي 2,100 EGP" at bounding box center [735, 497] width 172 height 54
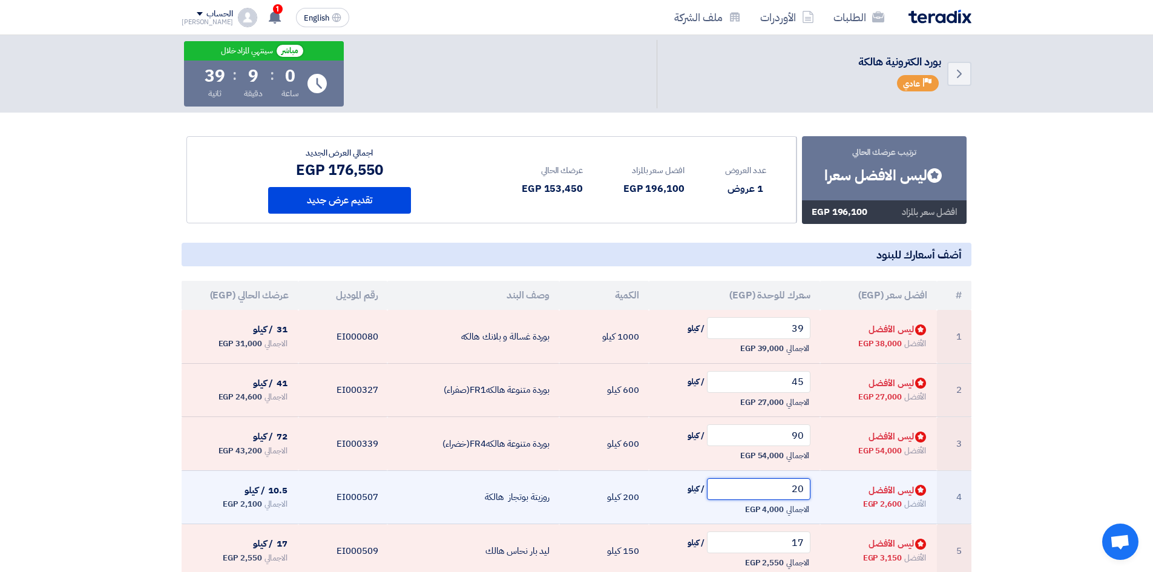
type input "2"
type input "4"
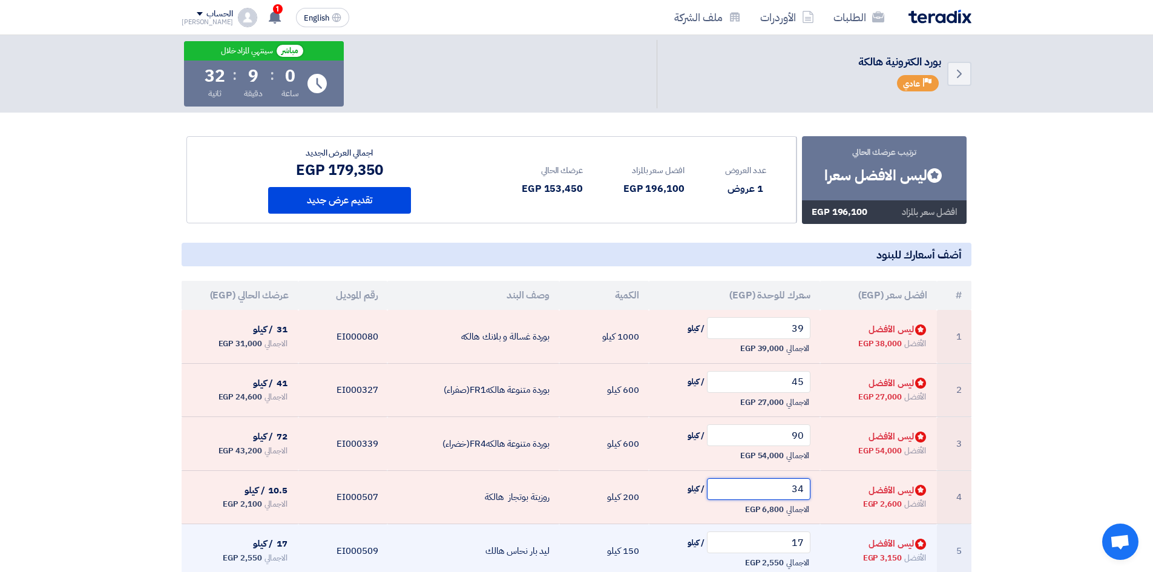
type input "34"
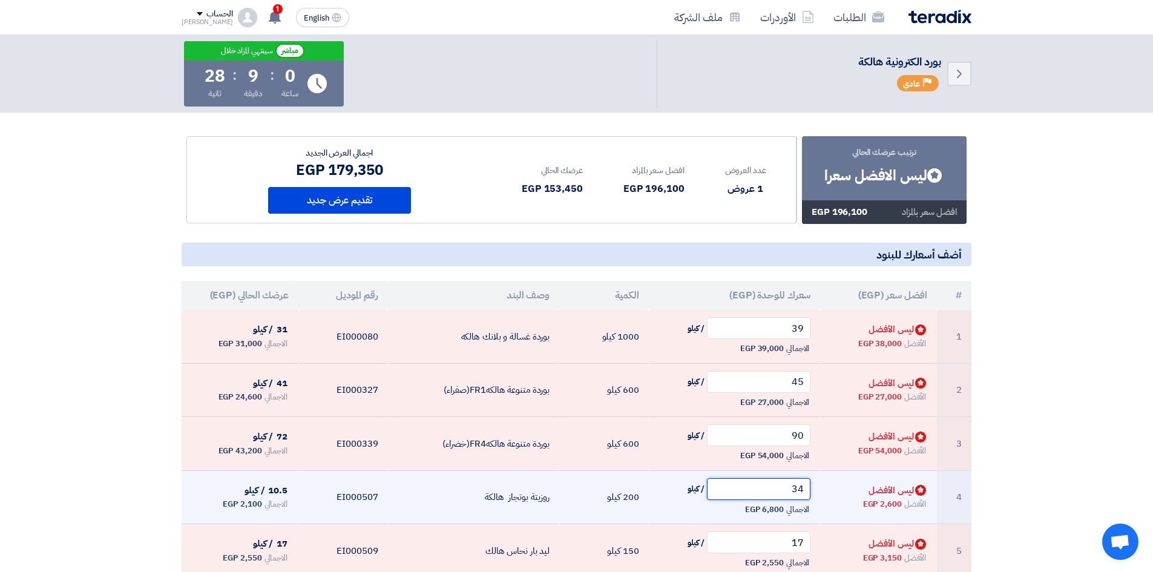
drag, startPoint x: 760, startPoint y: 494, endPoint x: 864, endPoint y: 493, distance: 104.1
click at [864, 493] on tr "4 Bids submitted ليس الأفضل الأفضل 2,600 EGP 34 / كيلو الاجمالي 6,800 EGP" at bounding box center [577, 497] width 790 height 54
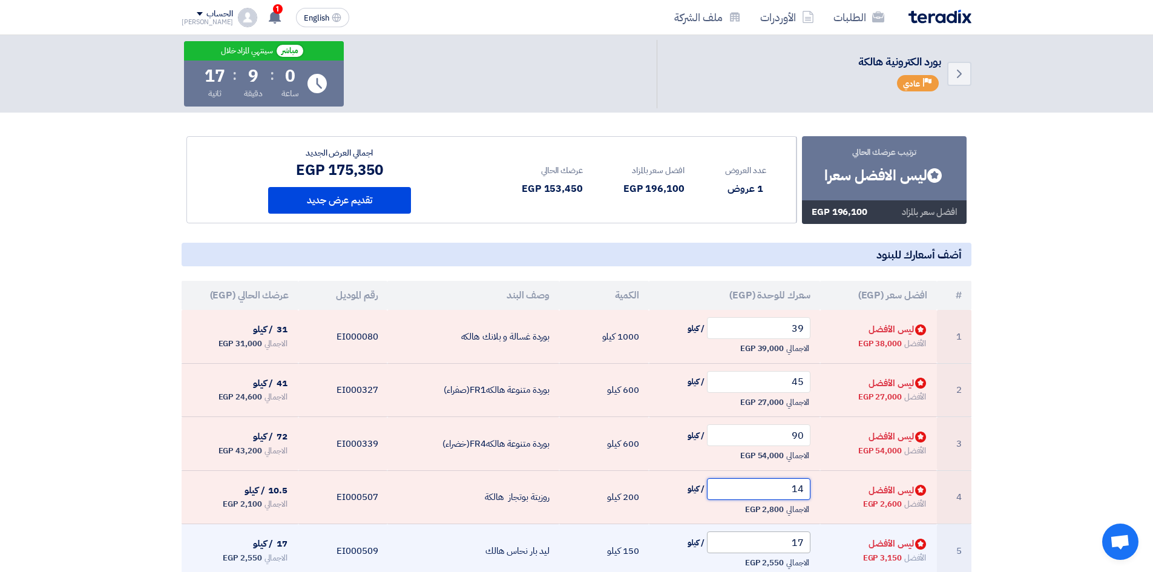
type input "14"
click at [753, 543] on input "17" at bounding box center [759, 542] width 104 height 22
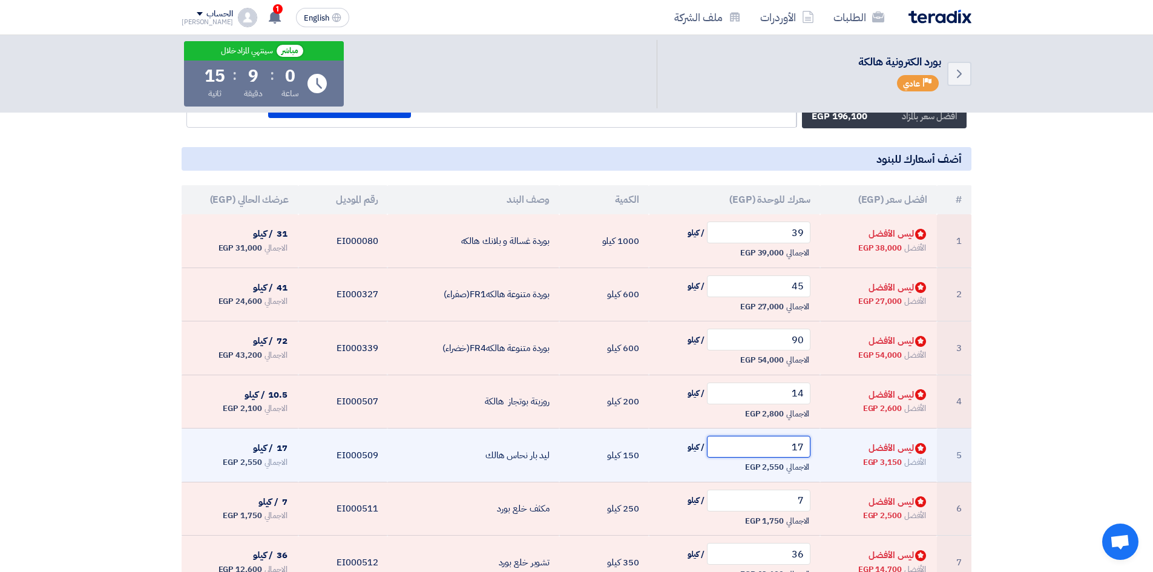
scroll to position [182, 0]
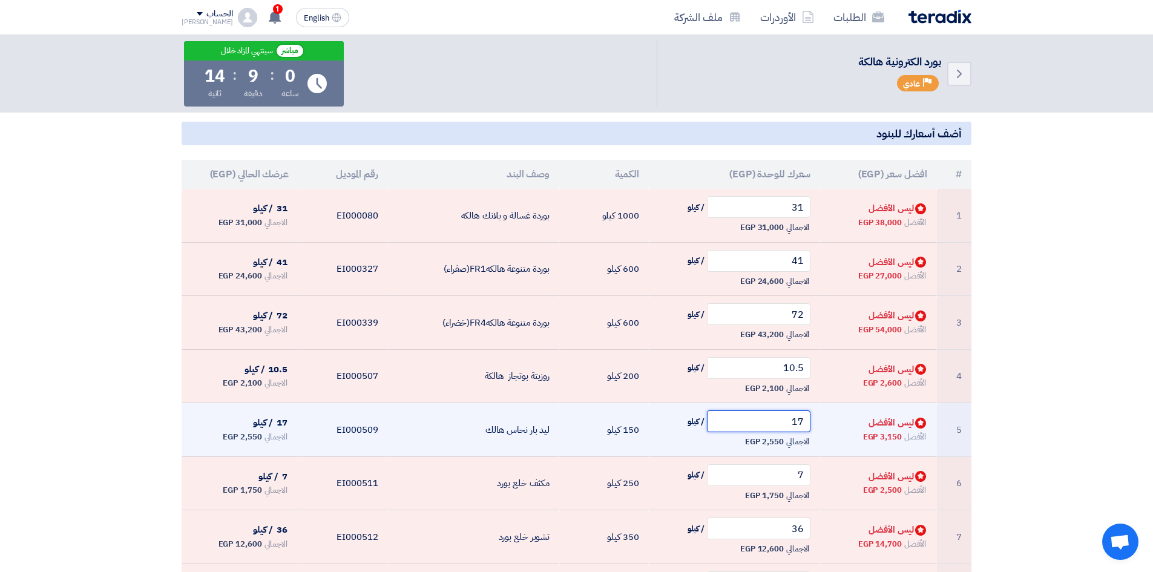
click at [766, 429] on input "17" at bounding box center [759, 421] width 104 height 22
drag, startPoint x: 766, startPoint y: 426, endPoint x: 813, endPoint y: 429, distance: 46.7
click at [813, 429] on td "17 / كيلو الاجمالي 2,550 EGP" at bounding box center [735, 430] width 172 height 54
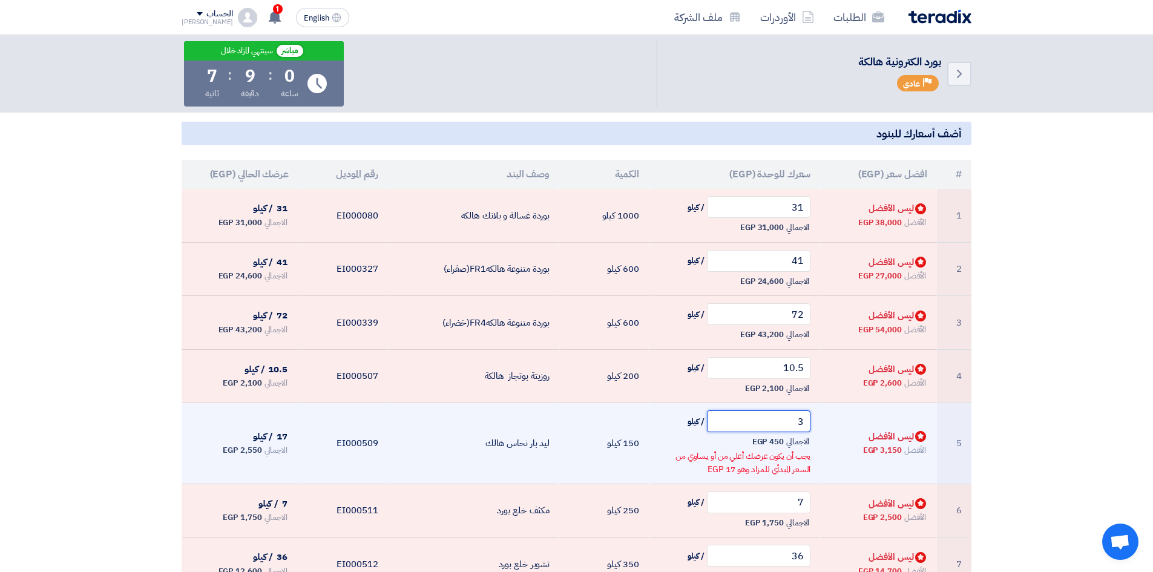
type input "32"
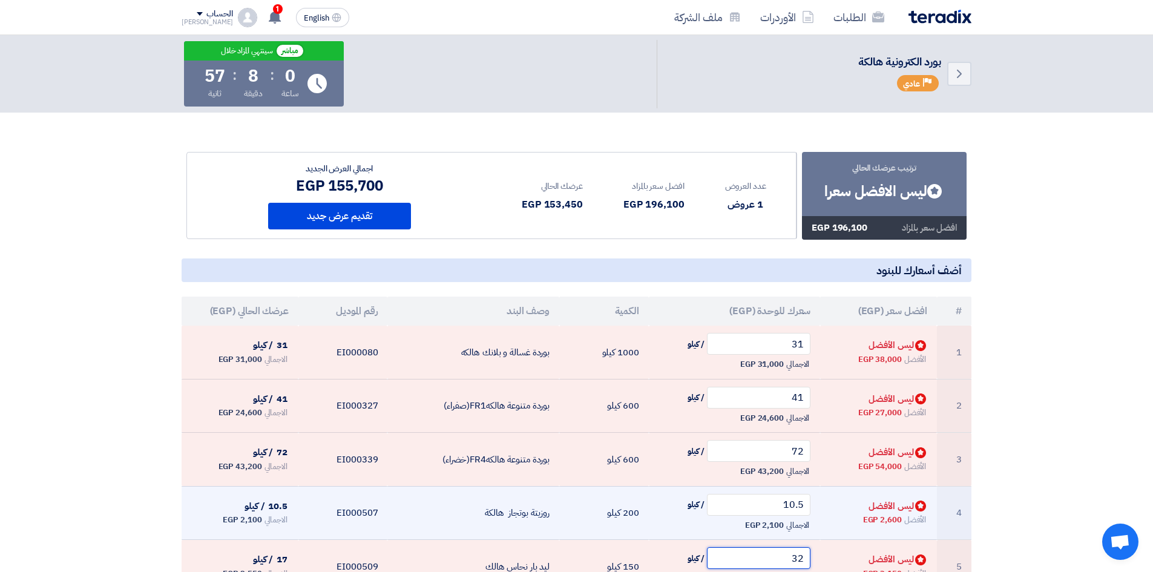
scroll to position [0, 0]
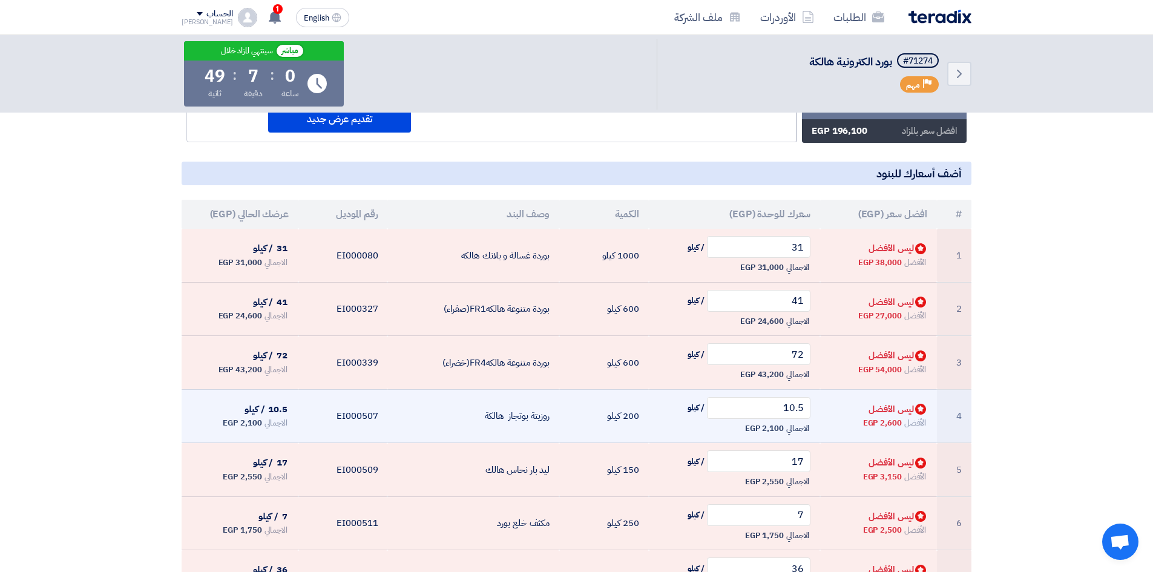
scroll to position [61, 0]
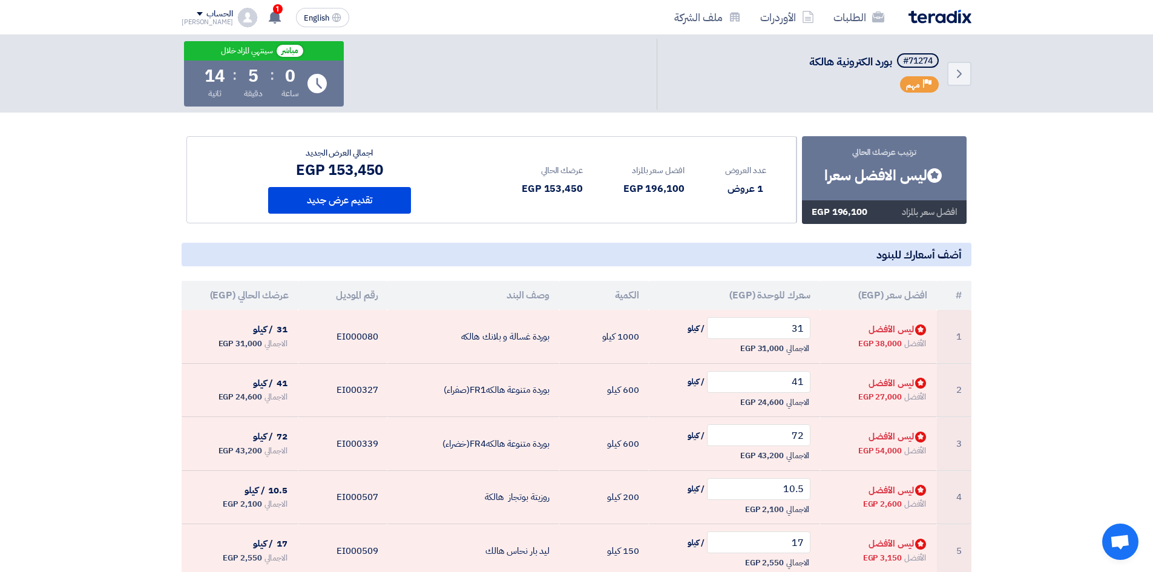
click at [991, 362] on section "ترتيب عرضك الحالي Bids submitted ليس الافضل سعرا افضل سعر بالمزاد 196,100 EGP" at bounding box center [576, 548] width 1153 height 911
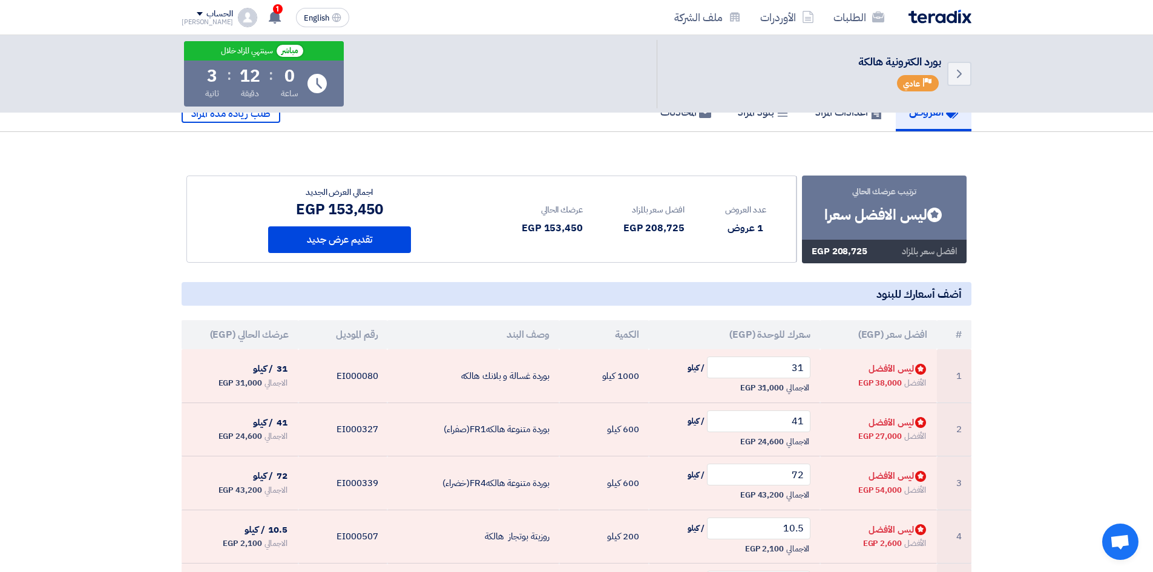
scroll to position [0, 0]
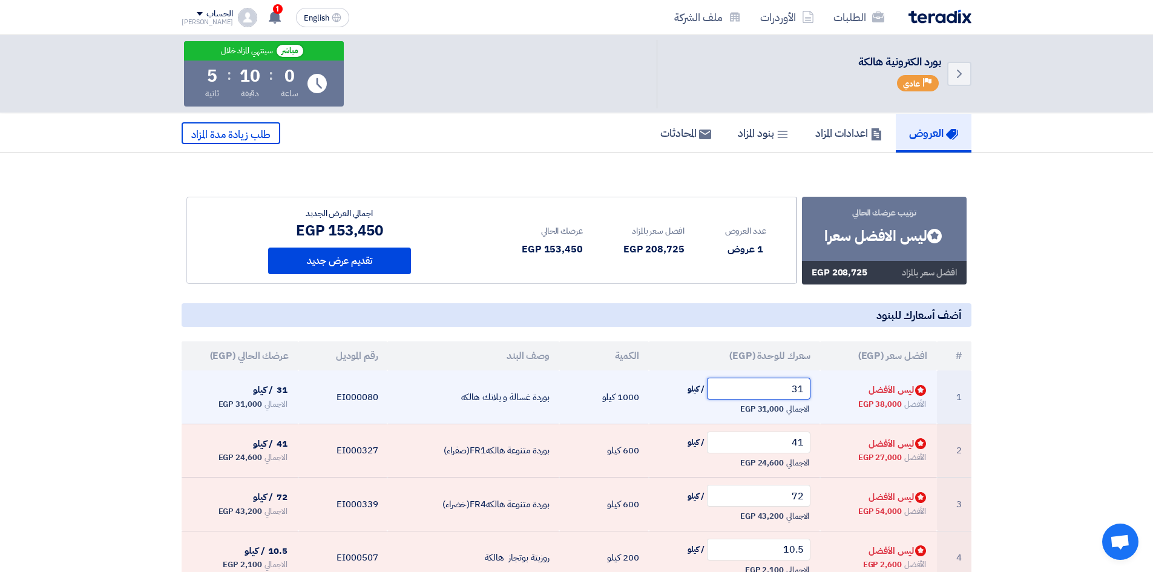
drag, startPoint x: 770, startPoint y: 390, endPoint x: 877, endPoint y: 405, distance: 108.2
click at [878, 405] on tr "1 Bids submitted ليس الأفضل الأفضل 38,000 EGP 31 / كيلو الاجمالي 31,000 EGP" at bounding box center [577, 396] width 790 height 53
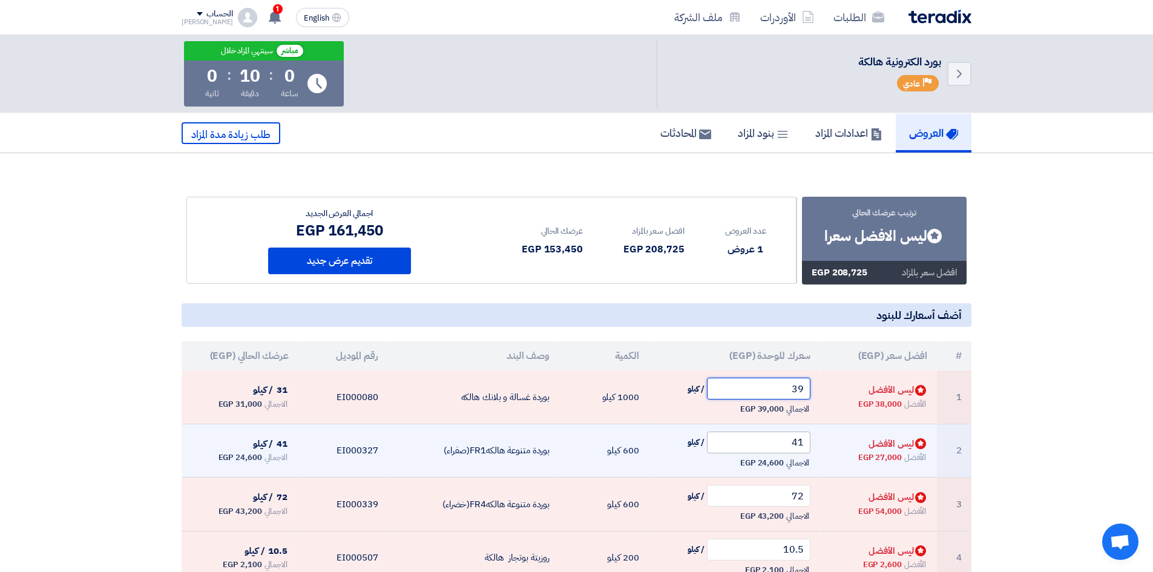
type input "39"
click at [781, 444] on input "41" at bounding box center [759, 442] width 104 height 22
drag, startPoint x: 780, startPoint y: 444, endPoint x: 834, endPoint y: 447, distance: 54.0
click at [834, 447] on tr "2 Bids submitted ليس الأفضل الأفضل 27,000 EGP 41 / كيلو الاجمالي 24,600 EGP" at bounding box center [577, 451] width 790 height 54
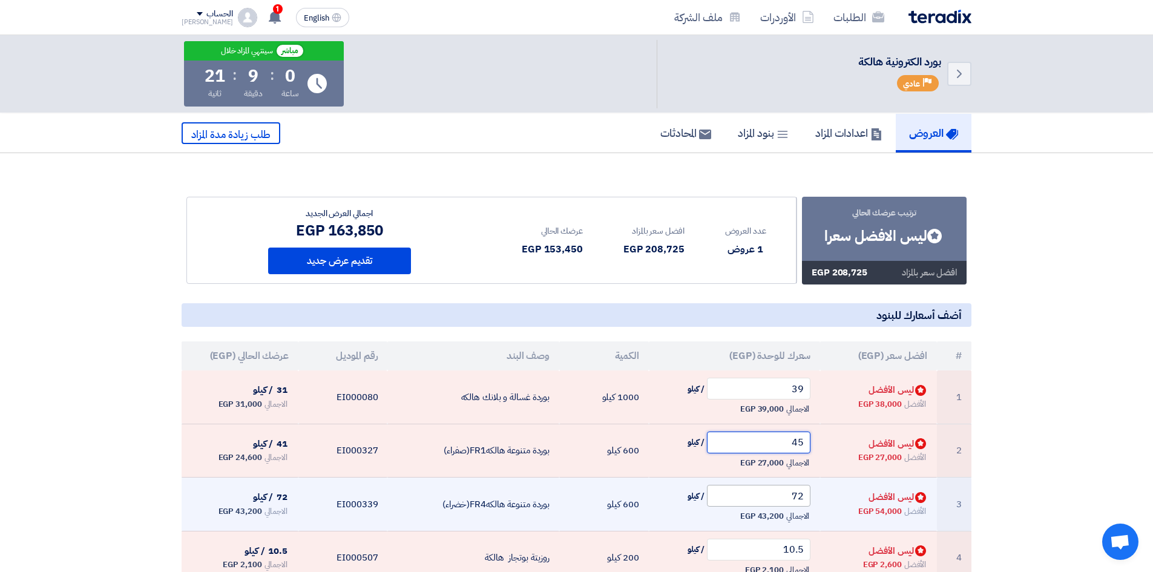
type input "45"
drag, startPoint x: 781, startPoint y: 499, endPoint x: 828, endPoint y: 497, distance: 47.2
click at [828, 497] on tr "3 Bids submitted ليس الأفضل الأفضل 54,000 EGP 72 / كيلو الاجمالي 43,200 EGP" at bounding box center [577, 504] width 790 height 54
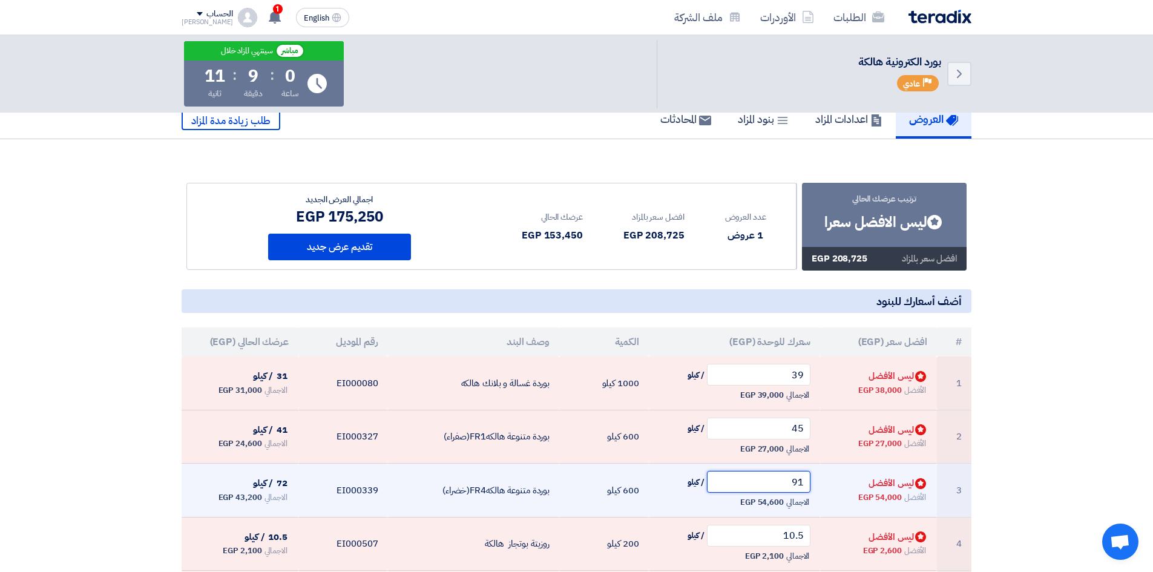
scroll to position [61, 0]
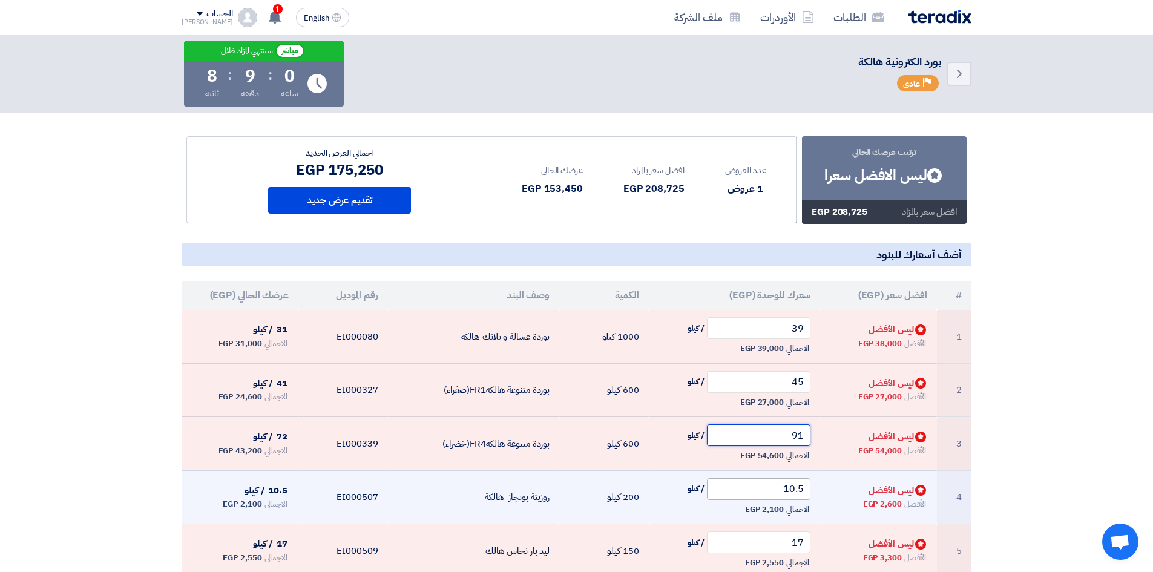
type input "91"
click at [765, 487] on input "10.5" at bounding box center [759, 489] width 104 height 22
drag, startPoint x: 764, startPoint y: 487, endPoint x: 804, endPoint y: 481, distance: 40.4
click at [784, 483] on input "10.5" at bounding box center [759, 489] width 104 height 22
click at [808, 480] on input "10.5" at bounding box center [759, 489] width 104 height 22
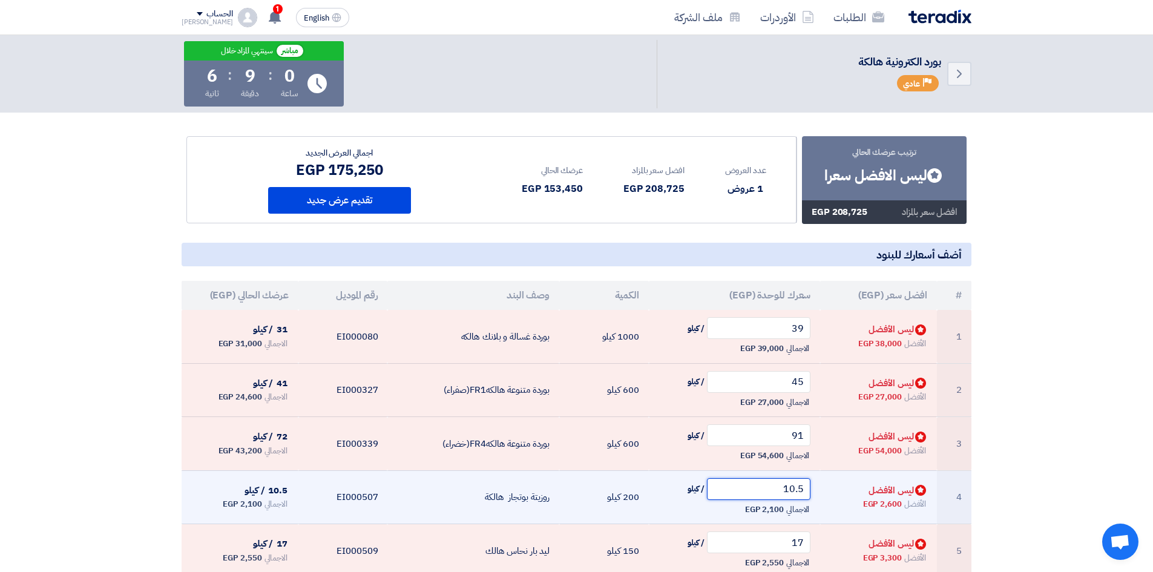
drag, startPoint x: 803, startPoint y: 491, endPoint x: 773, endPoint y: 497, distance: 30.9
click at [773, 497] on input "10.5" at bounding box center [759, 489] width 104 height 22
type input "2"
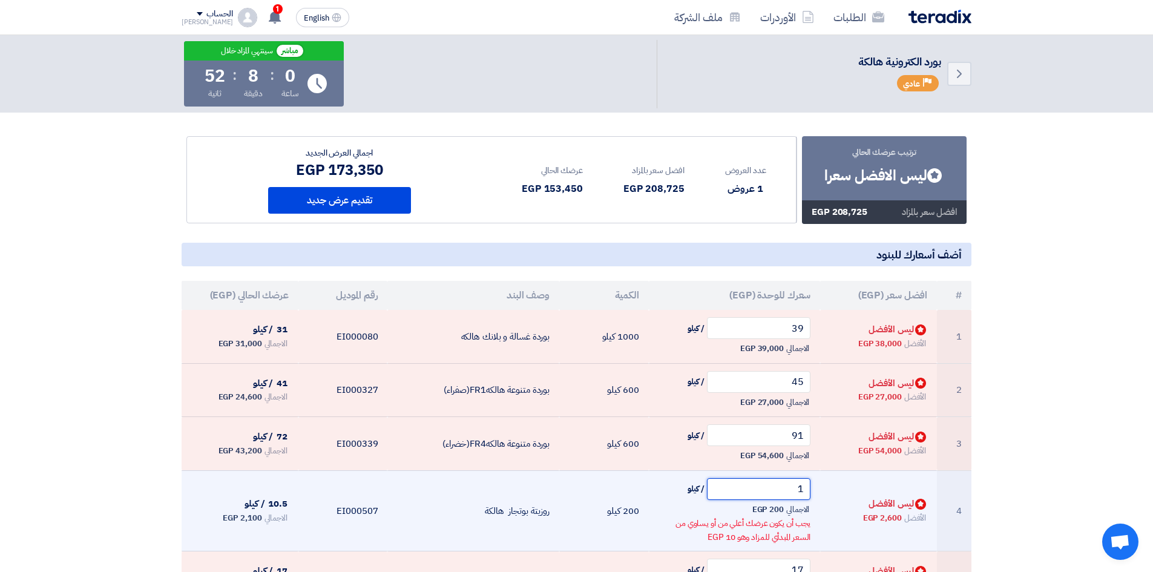
type input "14"
